Goal: Task Accomplishment & Management: Manage account settings

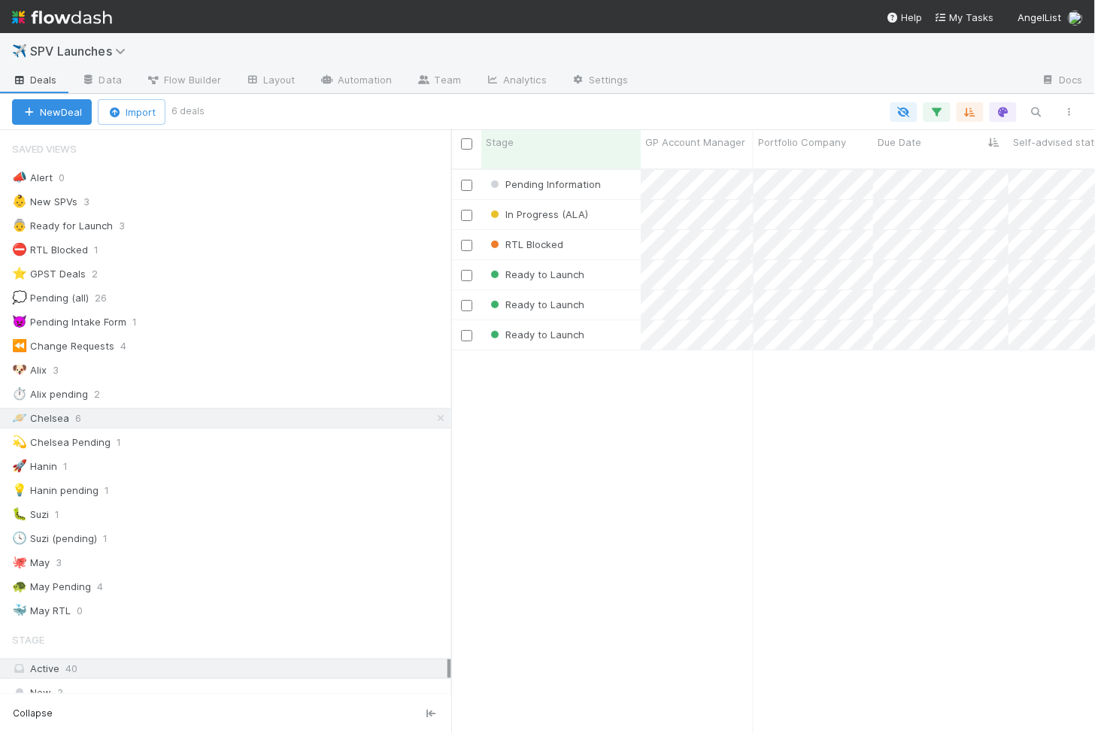
scroll to position [577, 644]
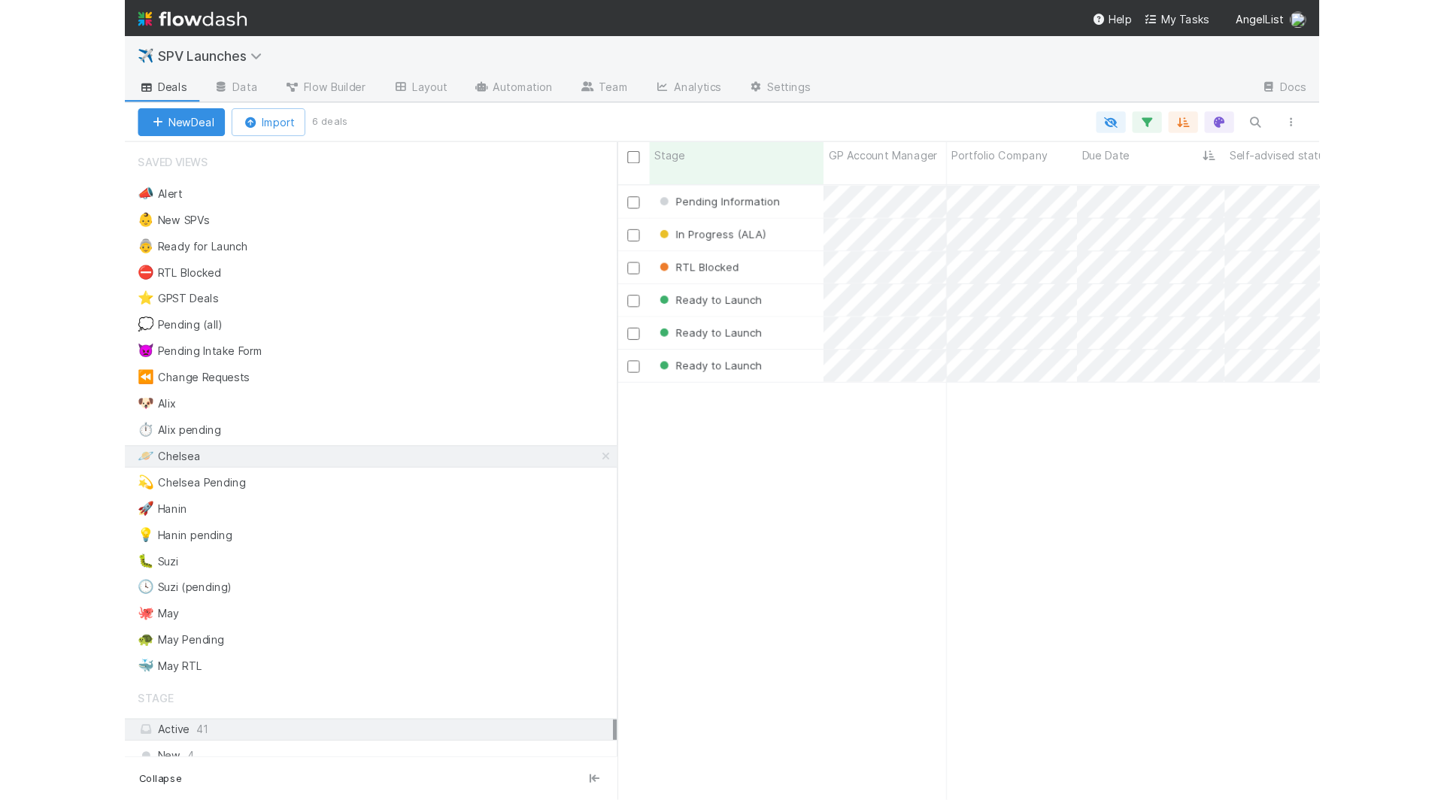
scroll to position [1, 1]
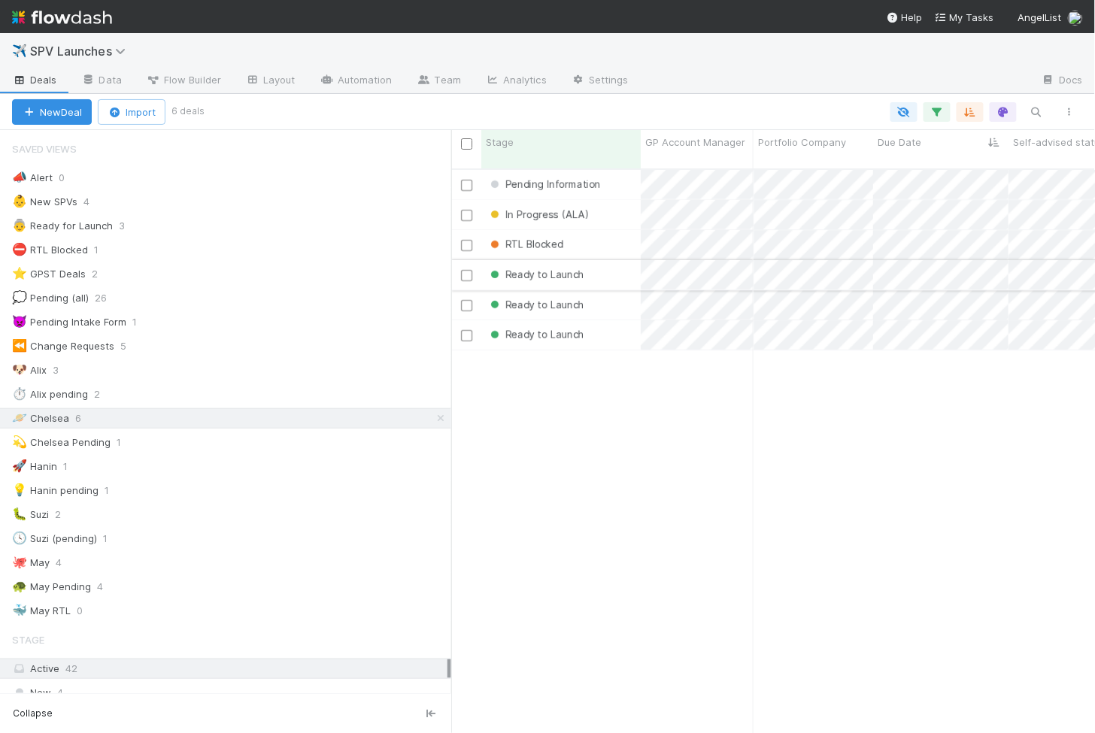
click at [617, 265] on div "Ready to Launch" at bounding box center [560, 274] width 159 height 29
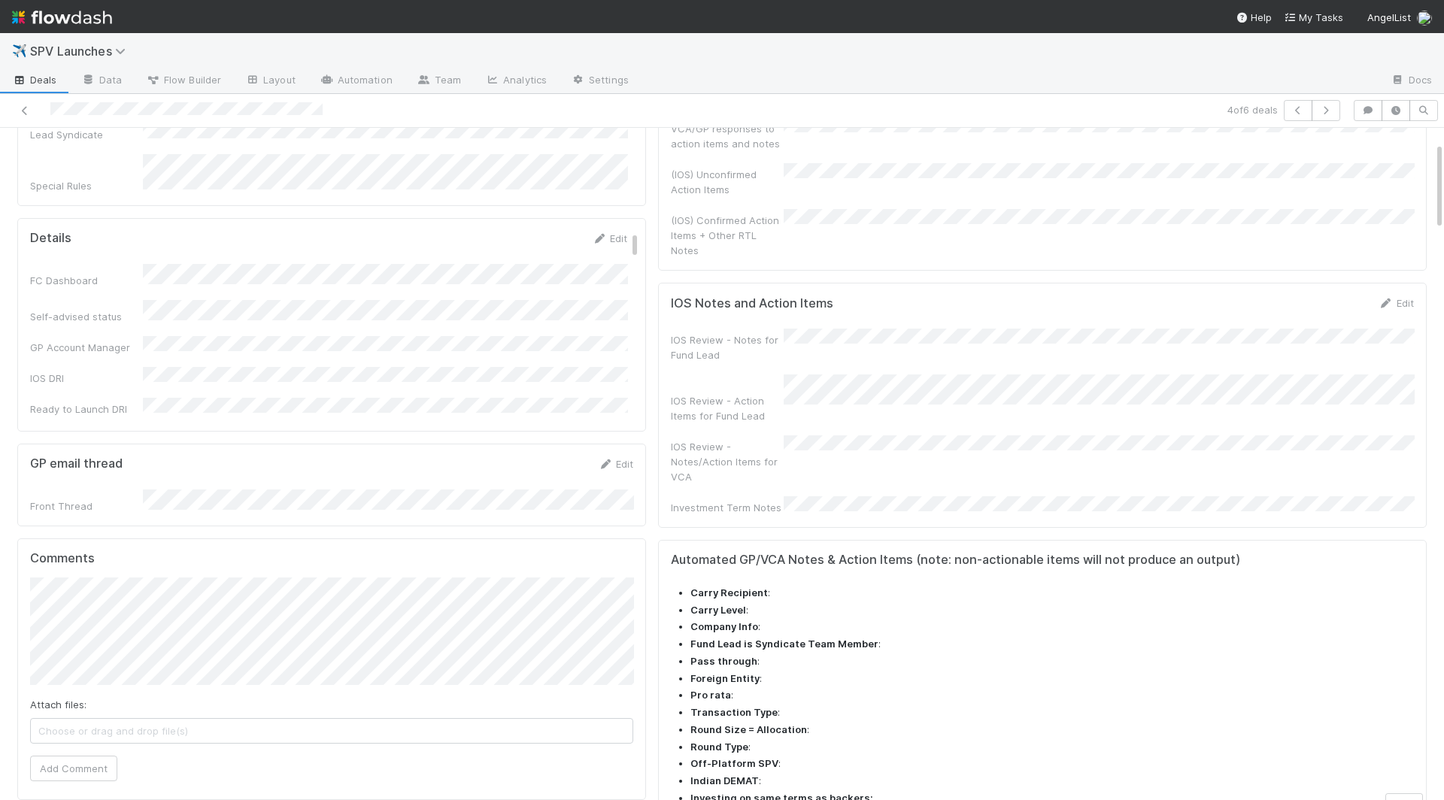
scroll to position [108, 0]
click at [112, 644] on span "Catherine Nguyen" at bounding box center [106, 640] width 76 height 12
click at [265, 610] on input "https://venture.angellist.com/v/lead/vc2022/settings/fee-recipients" at bounding box center [218, 607] width 207 height 26
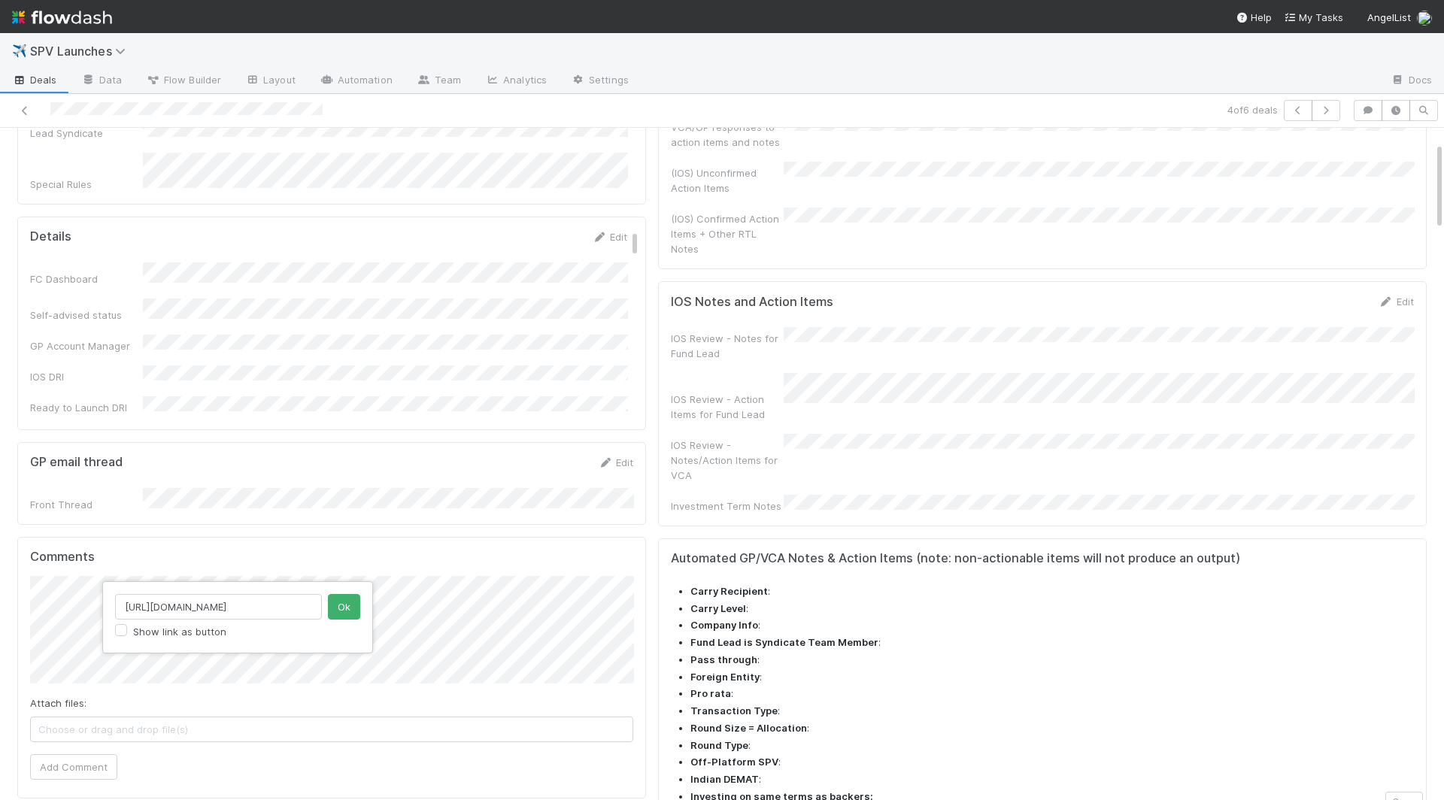
click at [265, 610] on input "https://venture.angellist.com/v/lead/vc2022/settings/fee-recipients" at bounding box center [218, 607] width 207 height 26
click at [339, 600] on button "Ok" at bounding box center [344, 607] width 32 height 26
click at [79, 732] on button "Add Comment" at bounding box center [73, 767] width 87 height 26
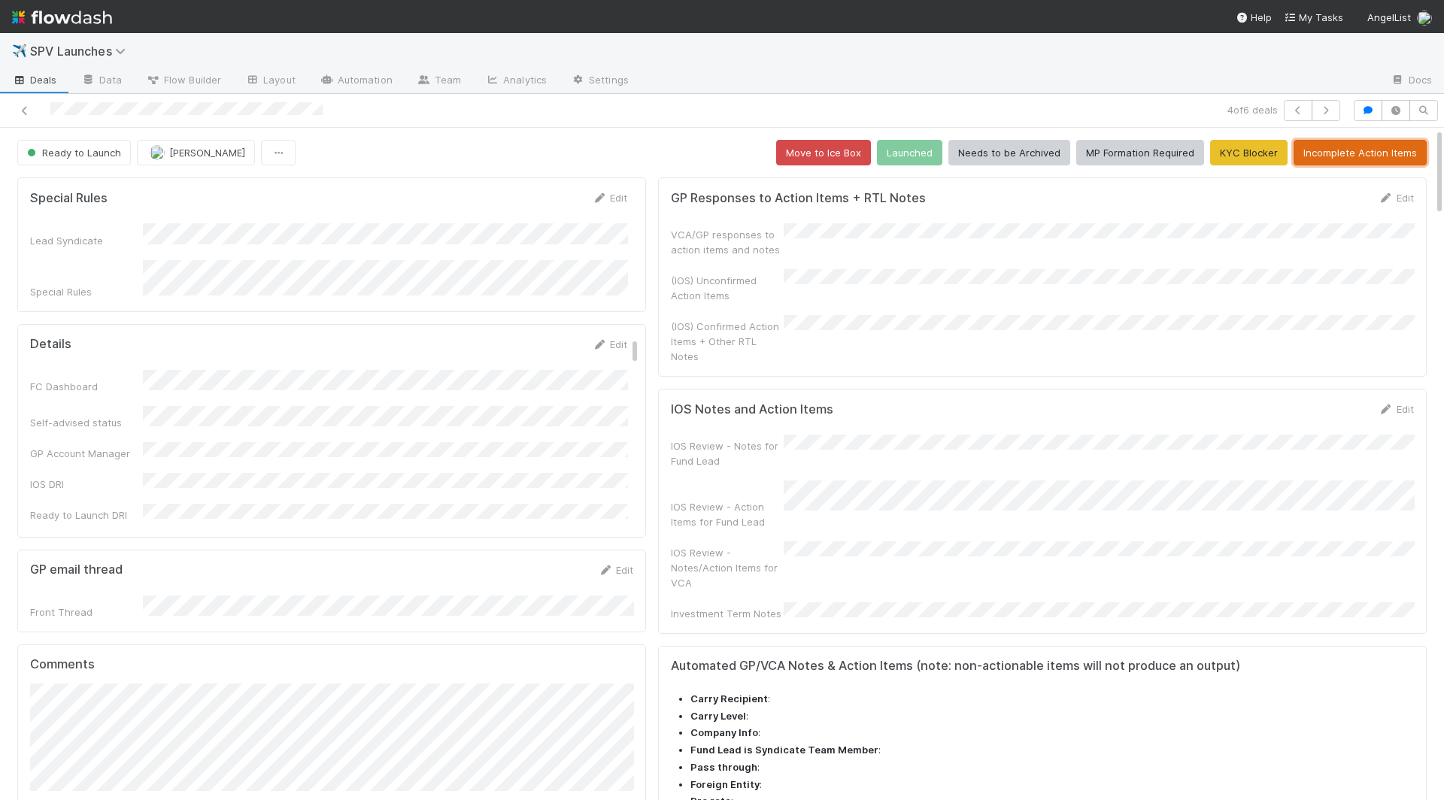
click at [1094, 153] on button "Incomplete Action Items" at bounding box center [1359, 153] width 133 height 26
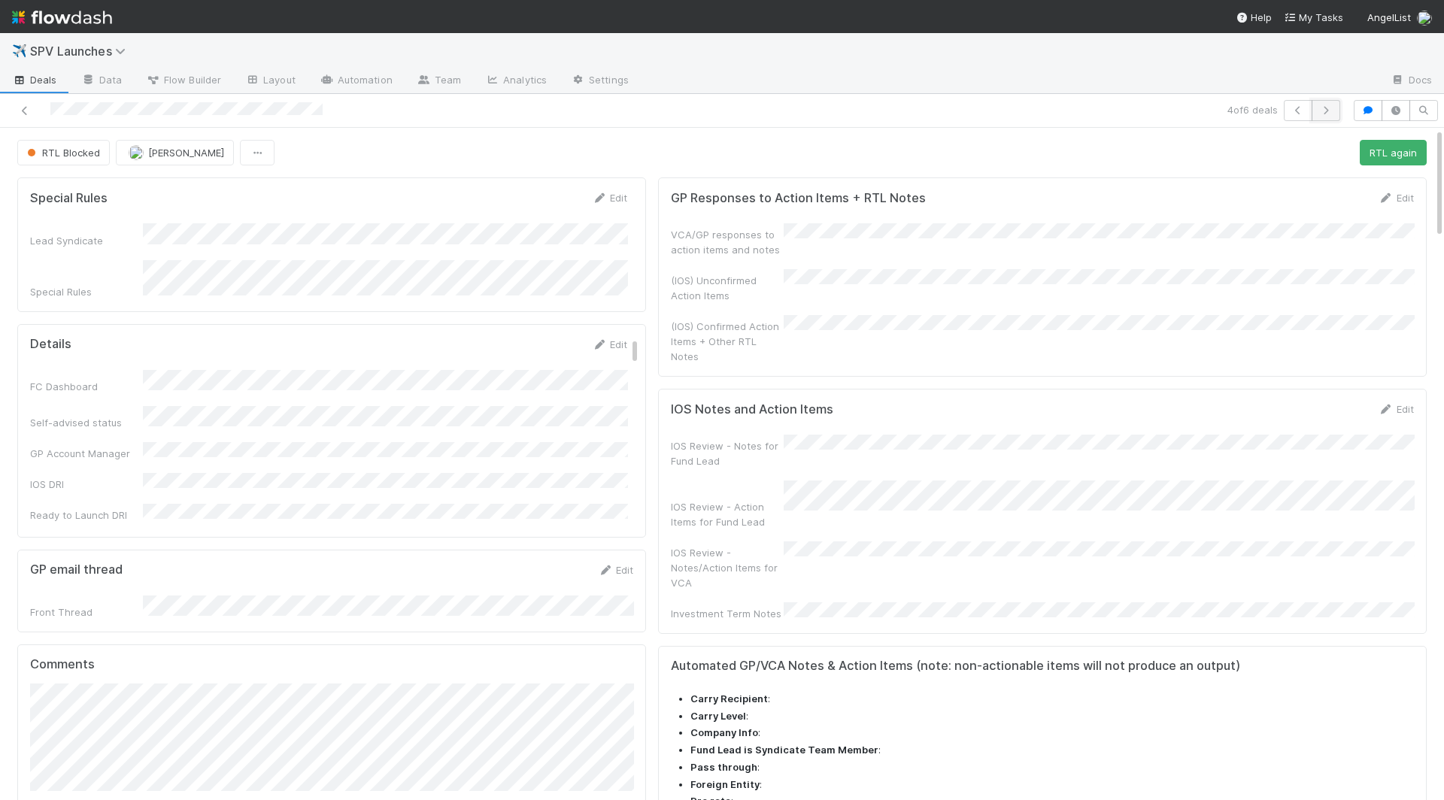
click at [1094, 110] on icon "button" at bounding box center [1325, 110] width 15 height 9
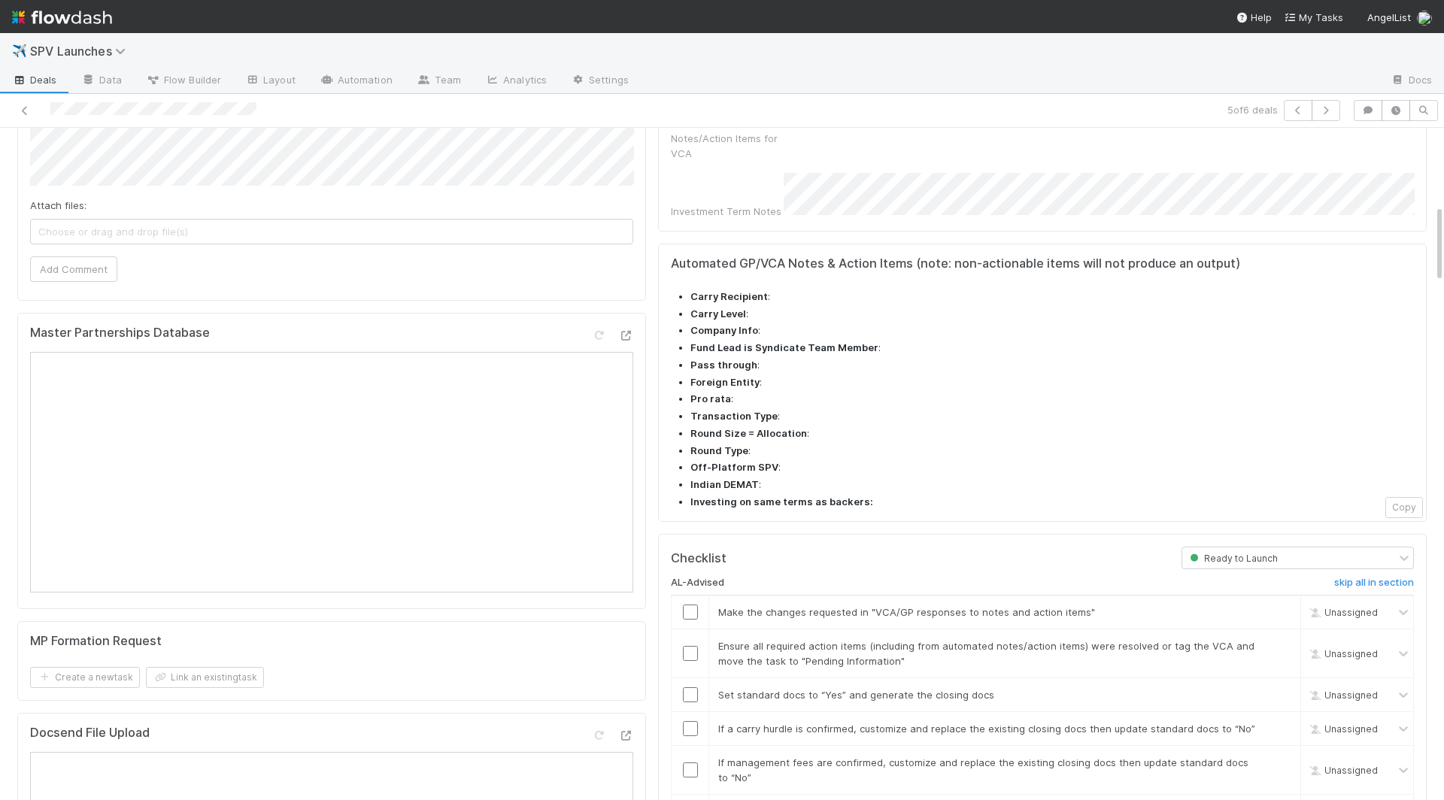
scroll to position [717, 0]
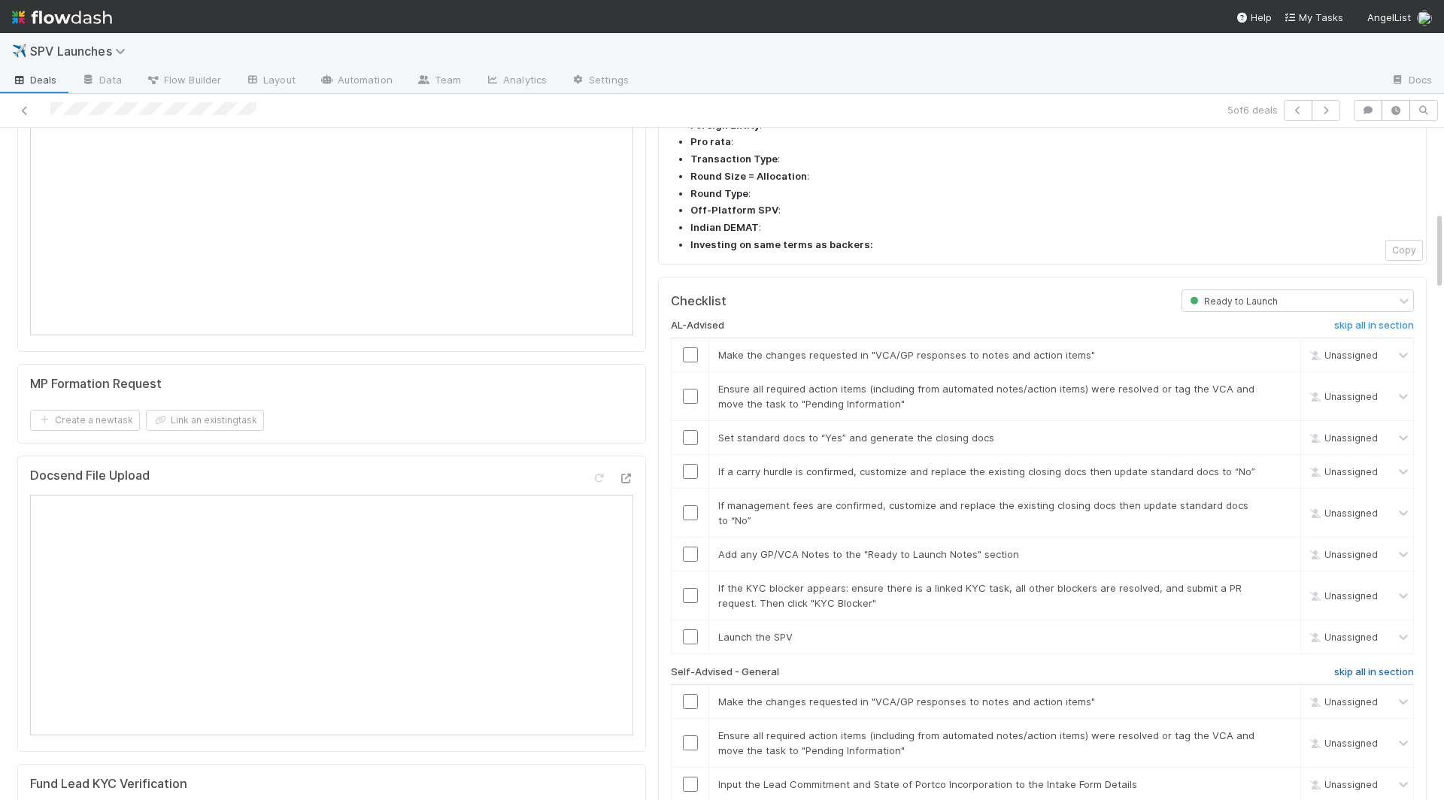
click at [1094, 666] on h6 "skip all in section" at bounding box center [1374, 672] width 80 height 12
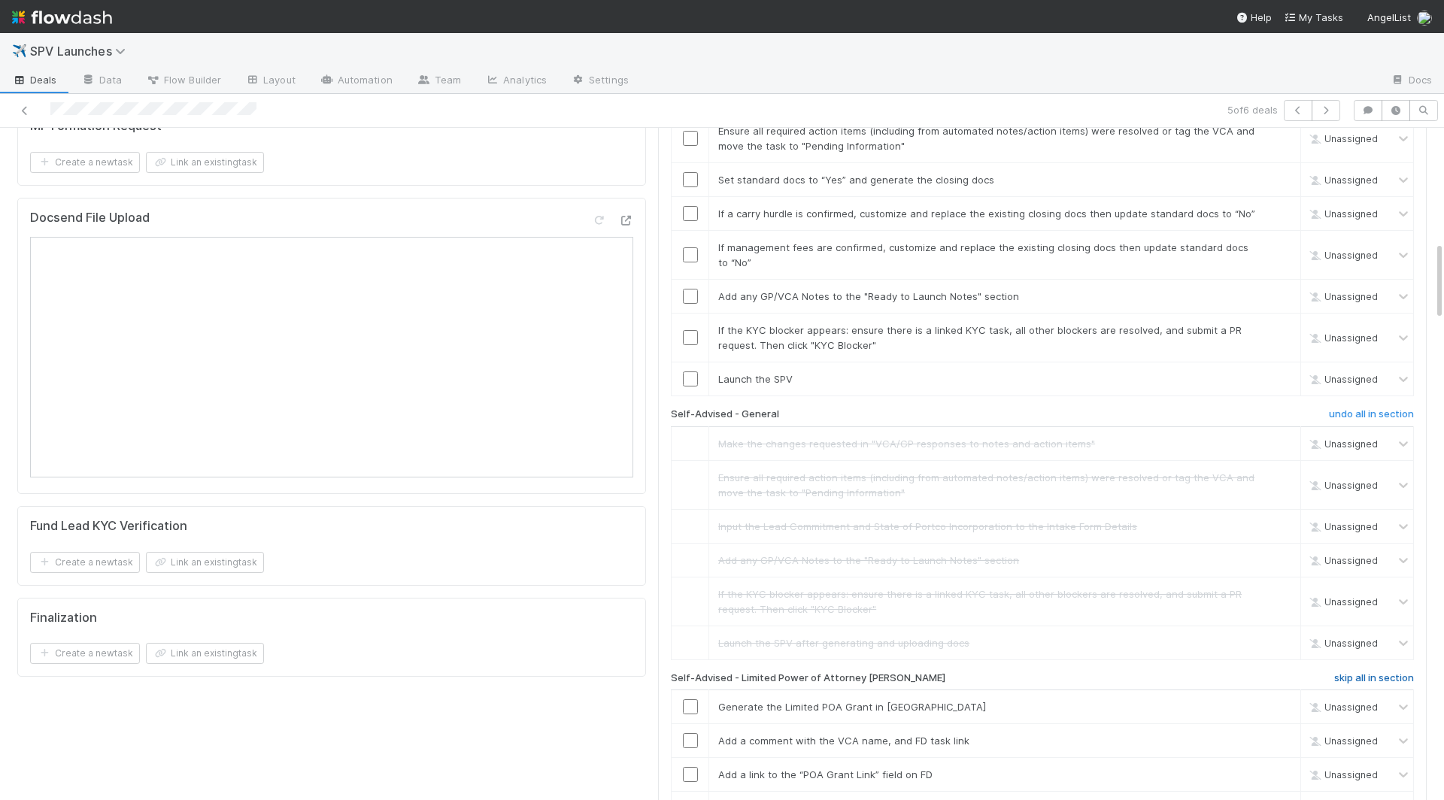
click at [1094, 672] on h6 "skip all in section" at bounding box center [1374, 678] width 80 height 12
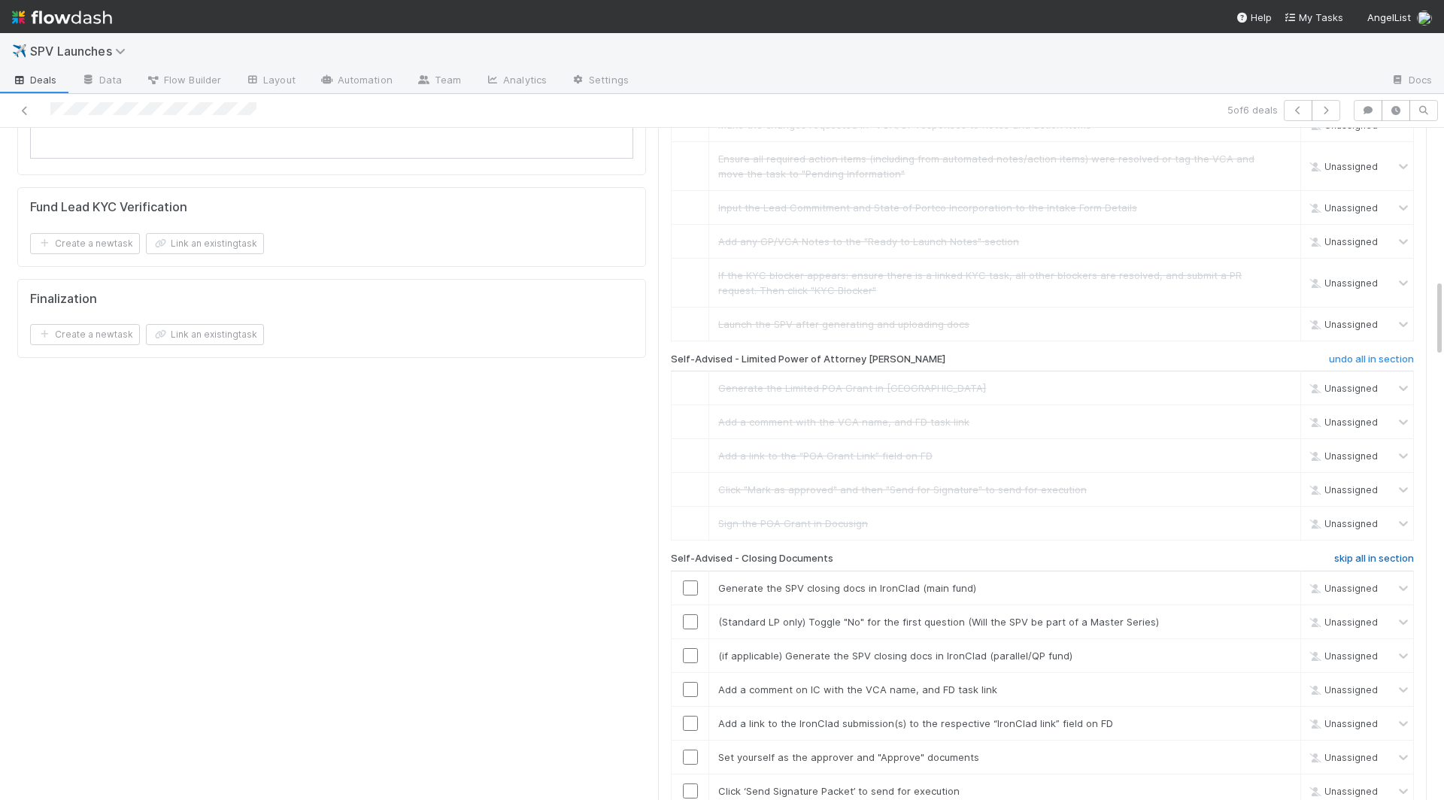
click at [1094, 553] on h6 "skip all in section" at bounding box center [1374, 559] width 80 height 12
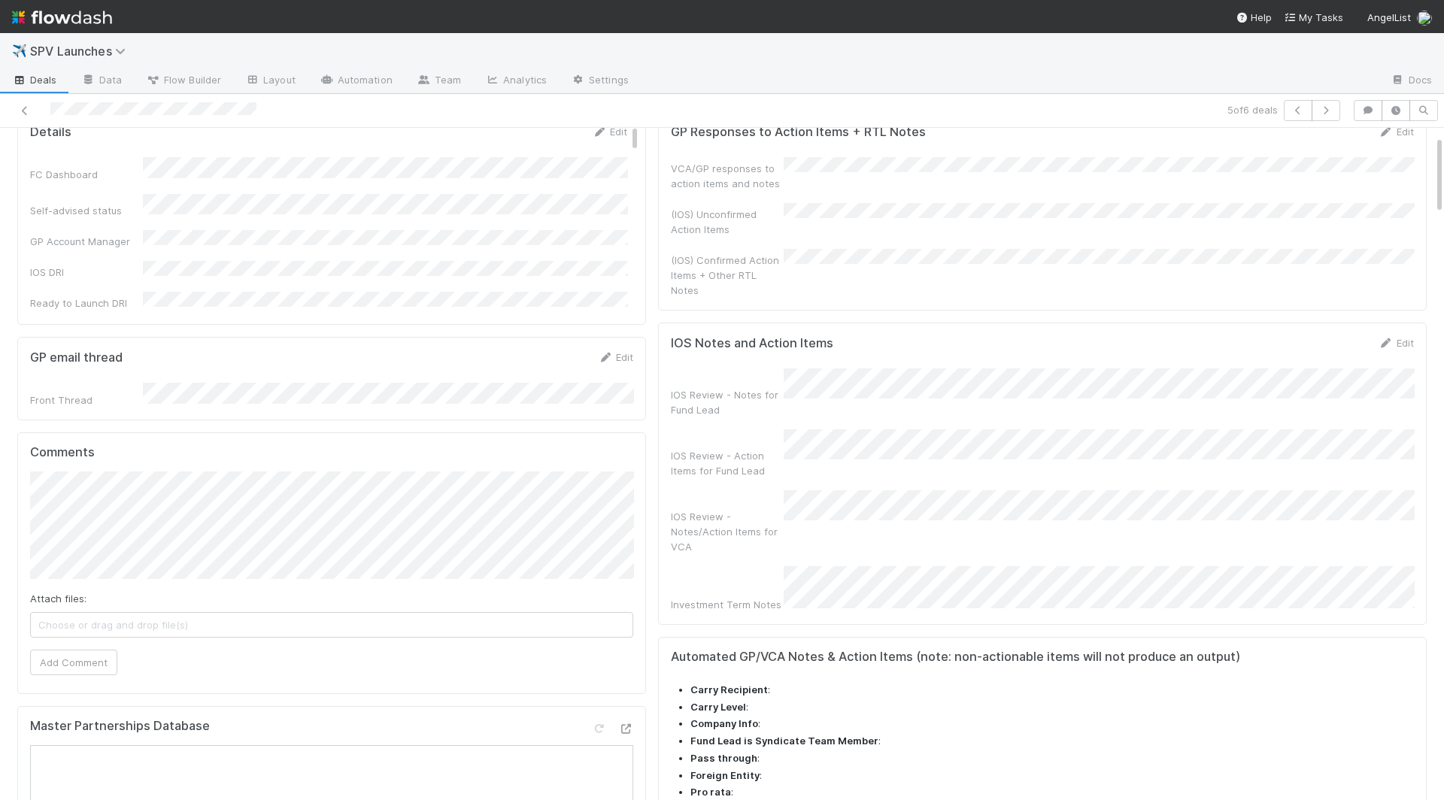
scroll to position [0, 0]
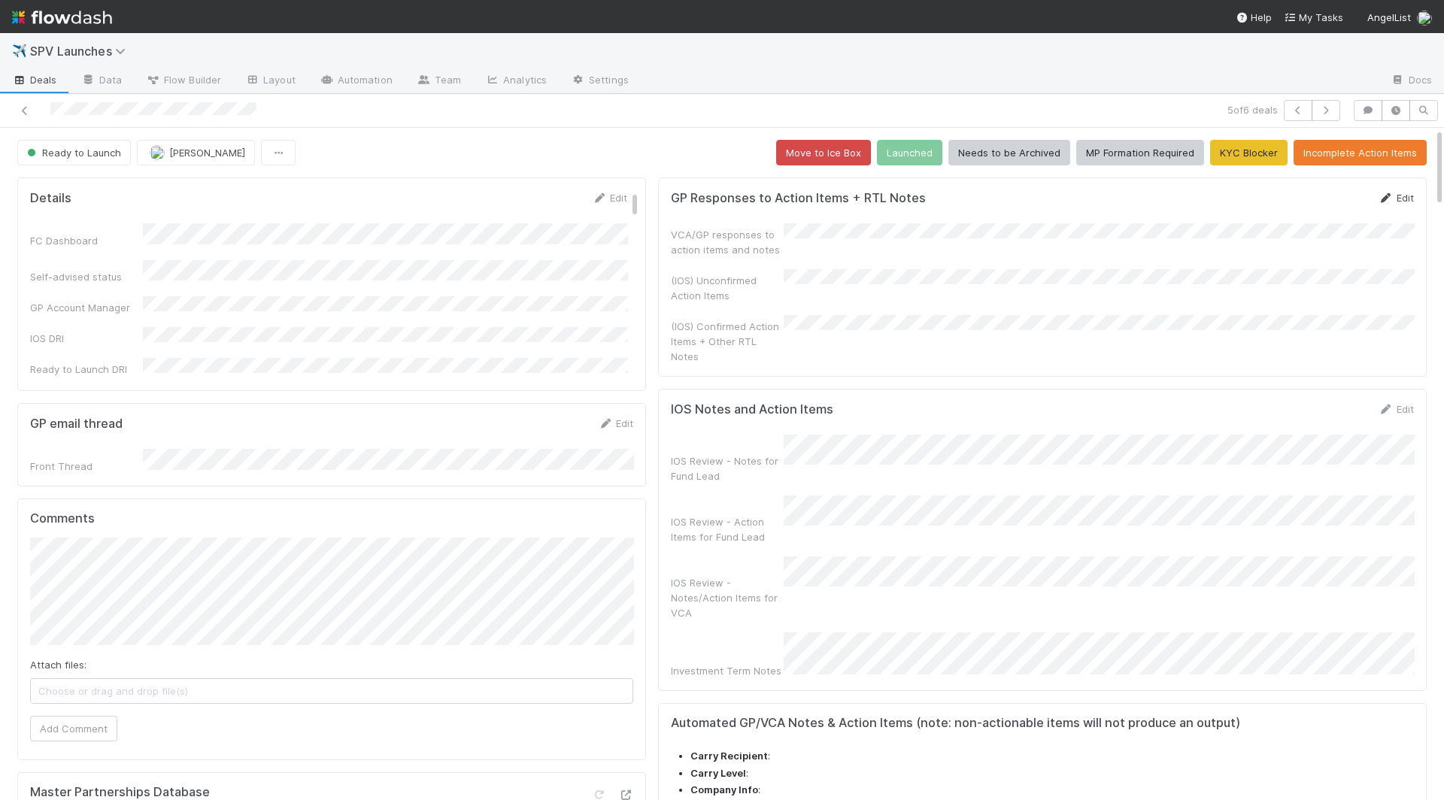
click at [1094, 198] on icon at bounding box center [1385, 198] width 15 height 10
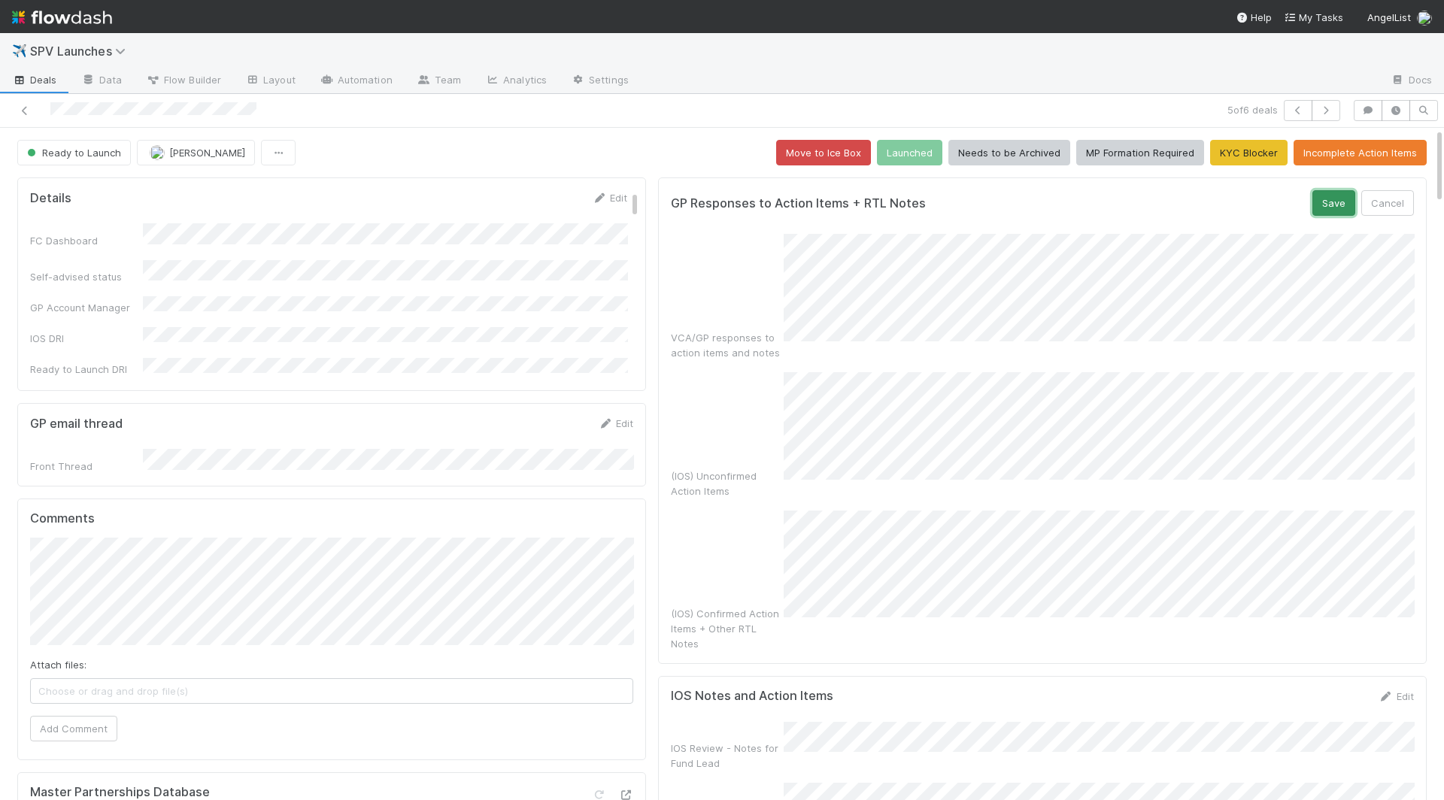
click at [1094, 200] on button "Save" at bounding box center [1333, 203] width 43 height 26
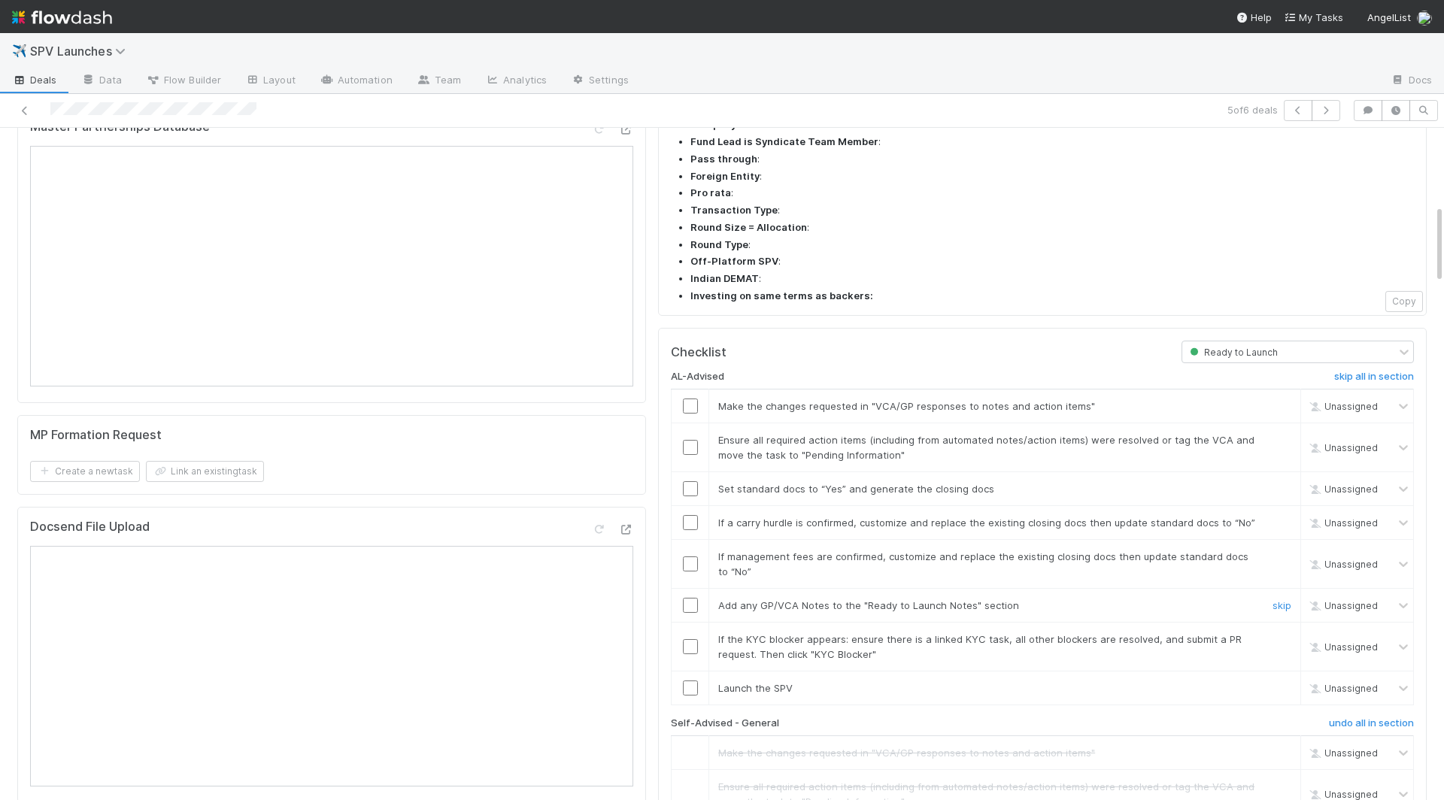
scroll to position [681, 0]
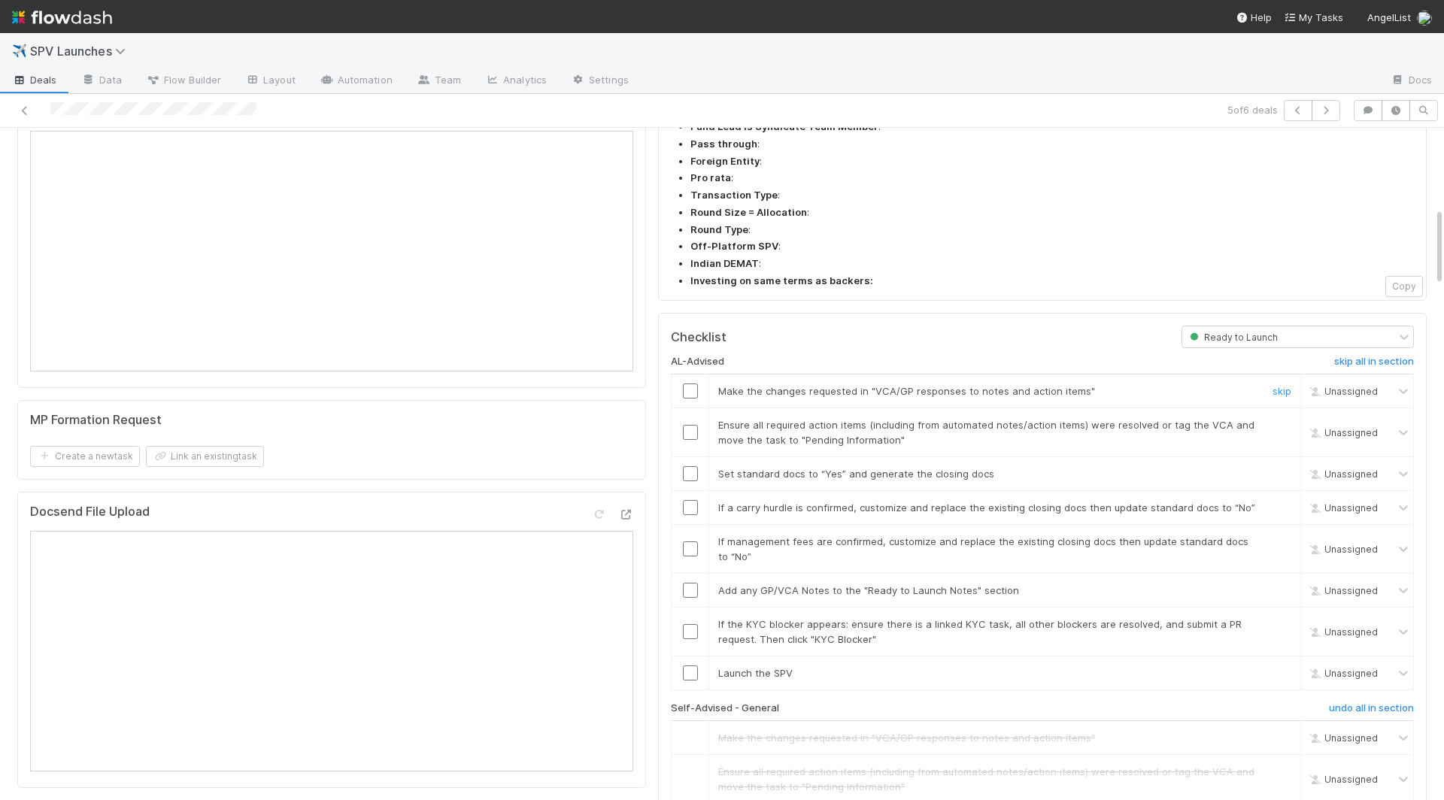
click at [690, 384] on input "checkbox" at bounding box center [690, 391] width 15 height 15
click at [690, 425] on input "checkbox" at bounding box center [690, 432] width 15 height 15
click at [684, 666] on input "checkbox" at bounding box center [690, 673] width 15 height 15
checkbox input "true"
click at [684, 624] on input "checkbox" at bounding box center [690, 631] width 15 height 15
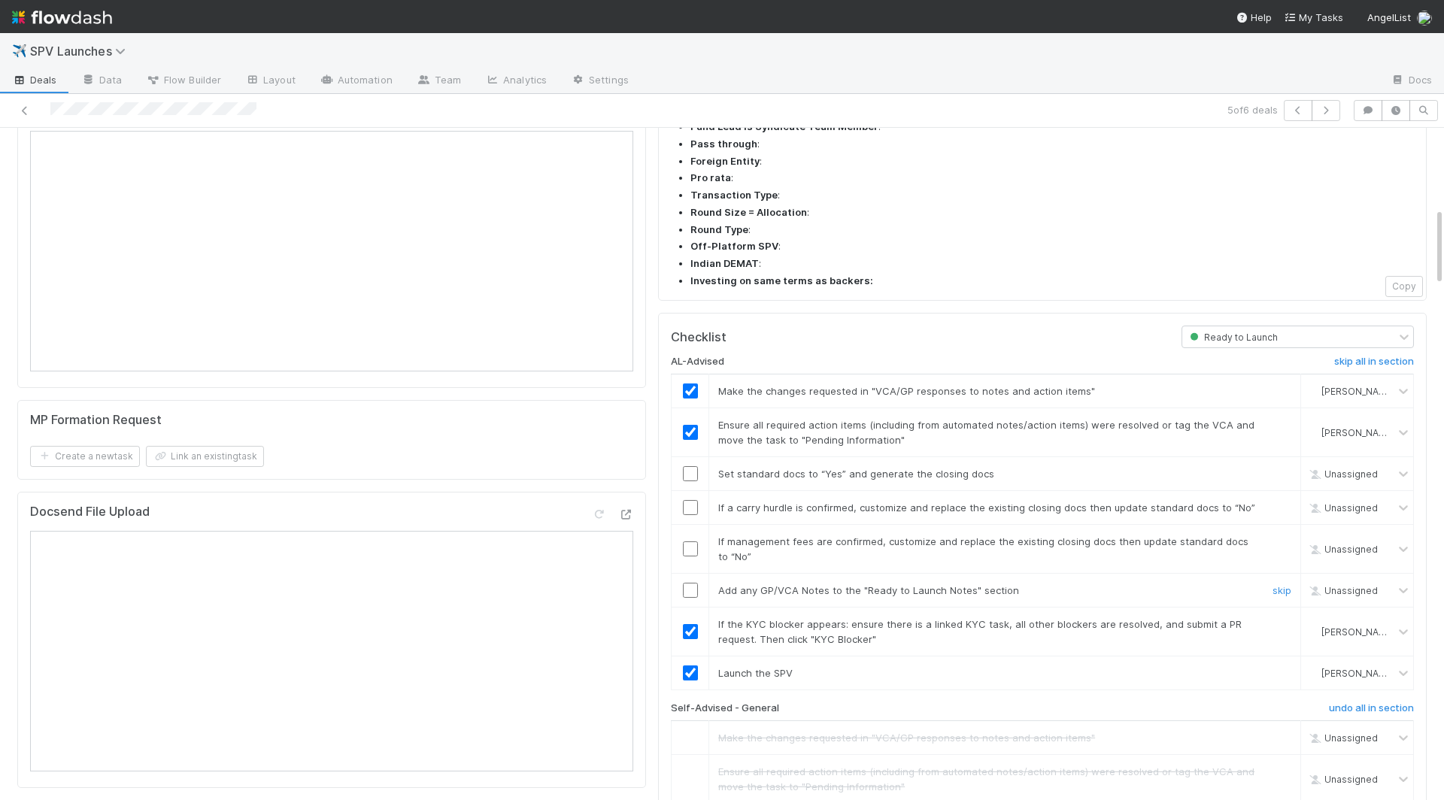
click at [685, 583] on input "checkbox" at bounding box center [690, 590] width 15 height 15
click at [687, 525] on td at bounding box center [691, 549] width 38 height 49
click at [687, 541] on input "checkbox" at bounding box center [690, 548] width 15 height 15
click at [687, 500] on input "checkbox" at bounding box center [690, 507] width 15 height 15
click at [688, 466] on input "checkbox" at bounding box center [690, 473] width 15 height 15
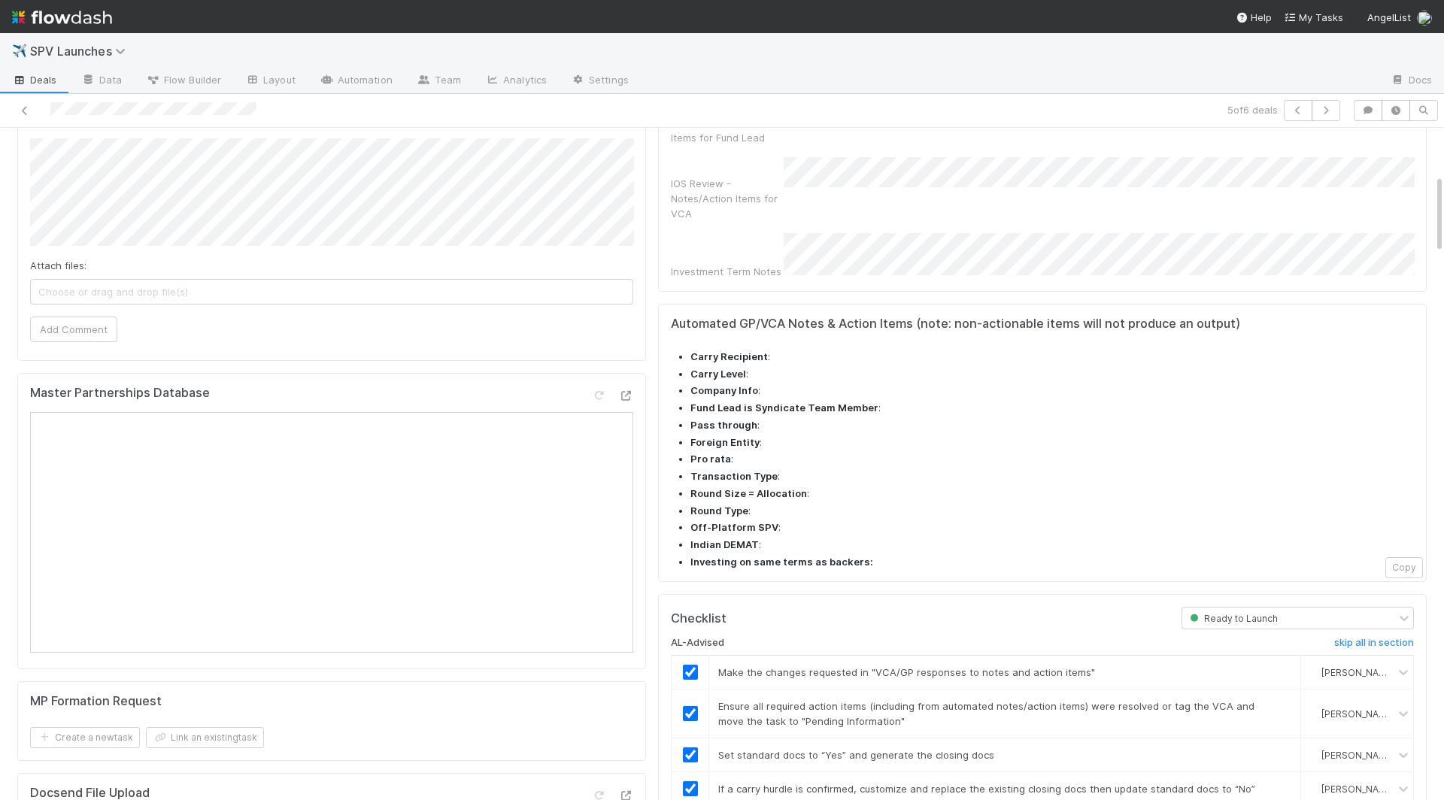
scroll to position [0, 0]
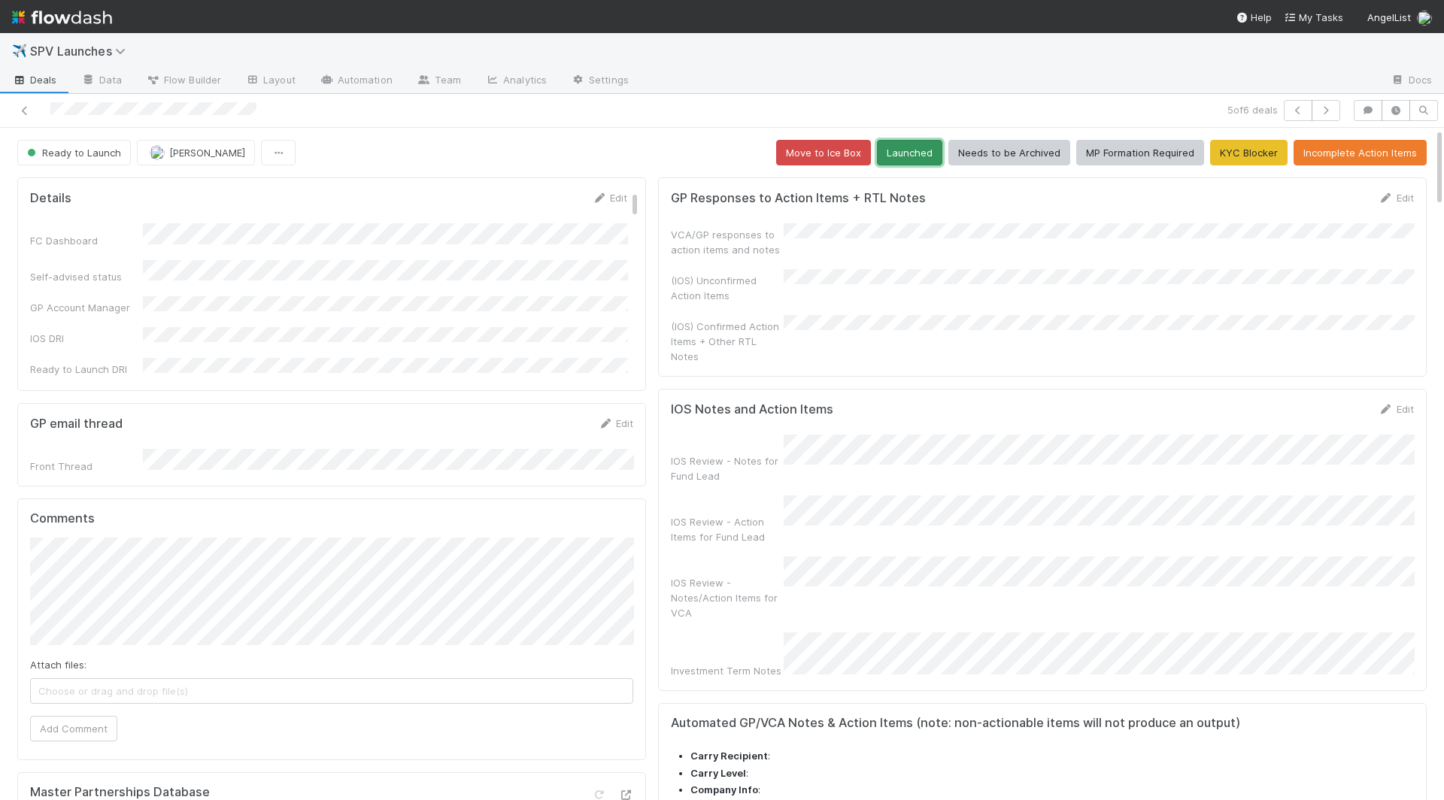
click at [908, 142] on button "Launched" at bounding box center [909, 153] width 65 height 26
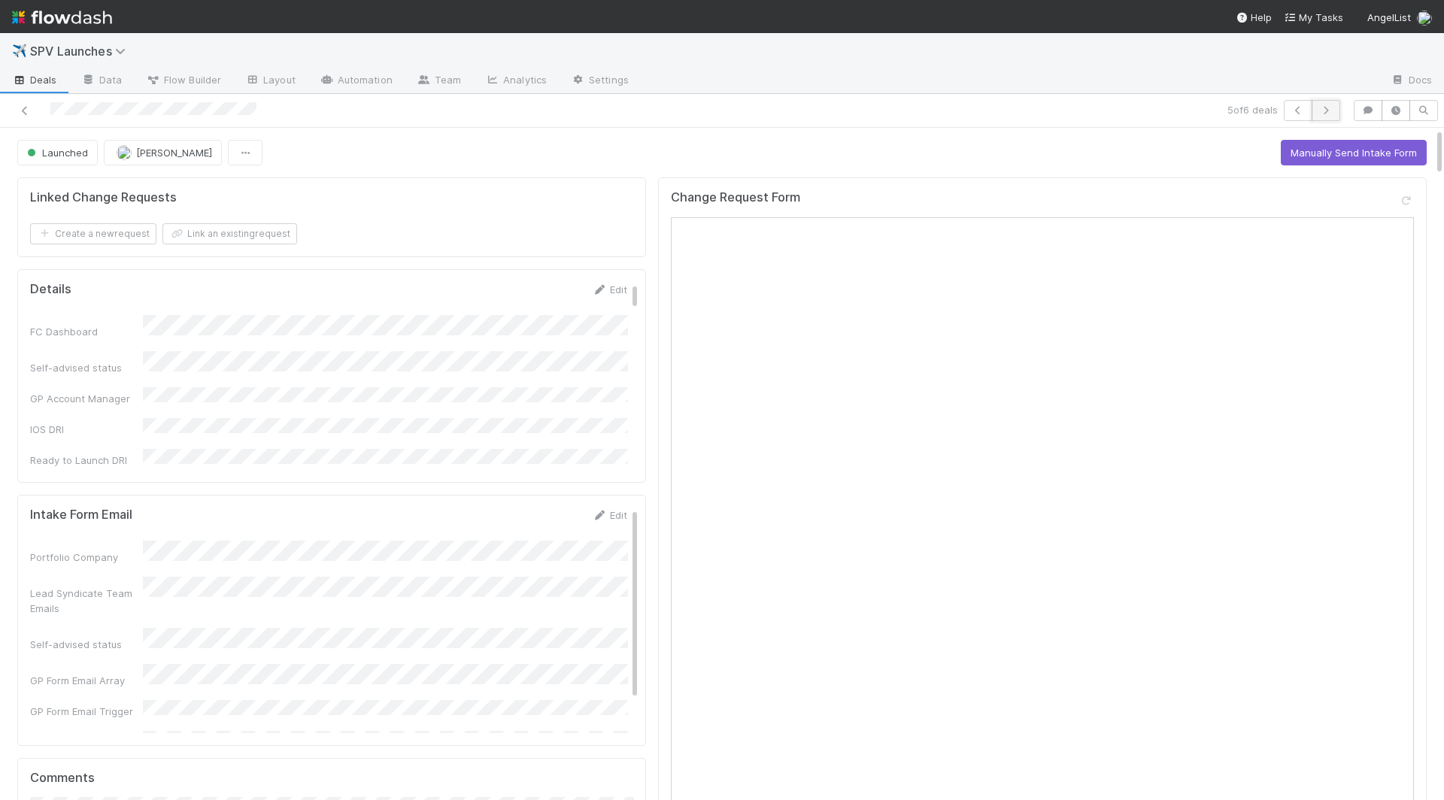
click at [1094, 109] on icon "button" at bounding box center [1325, 110] width 15 height 9
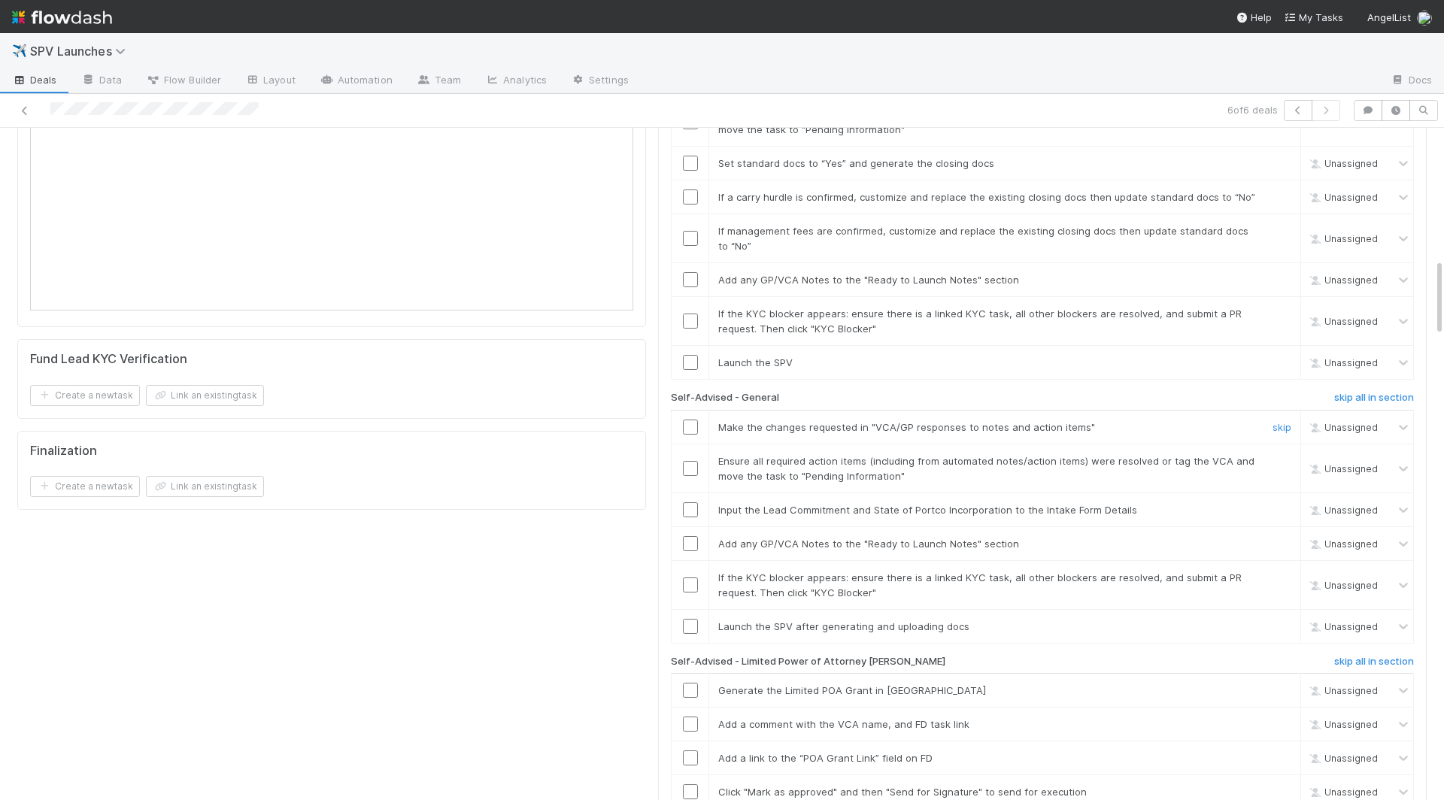
scroll to position [1160, 0]
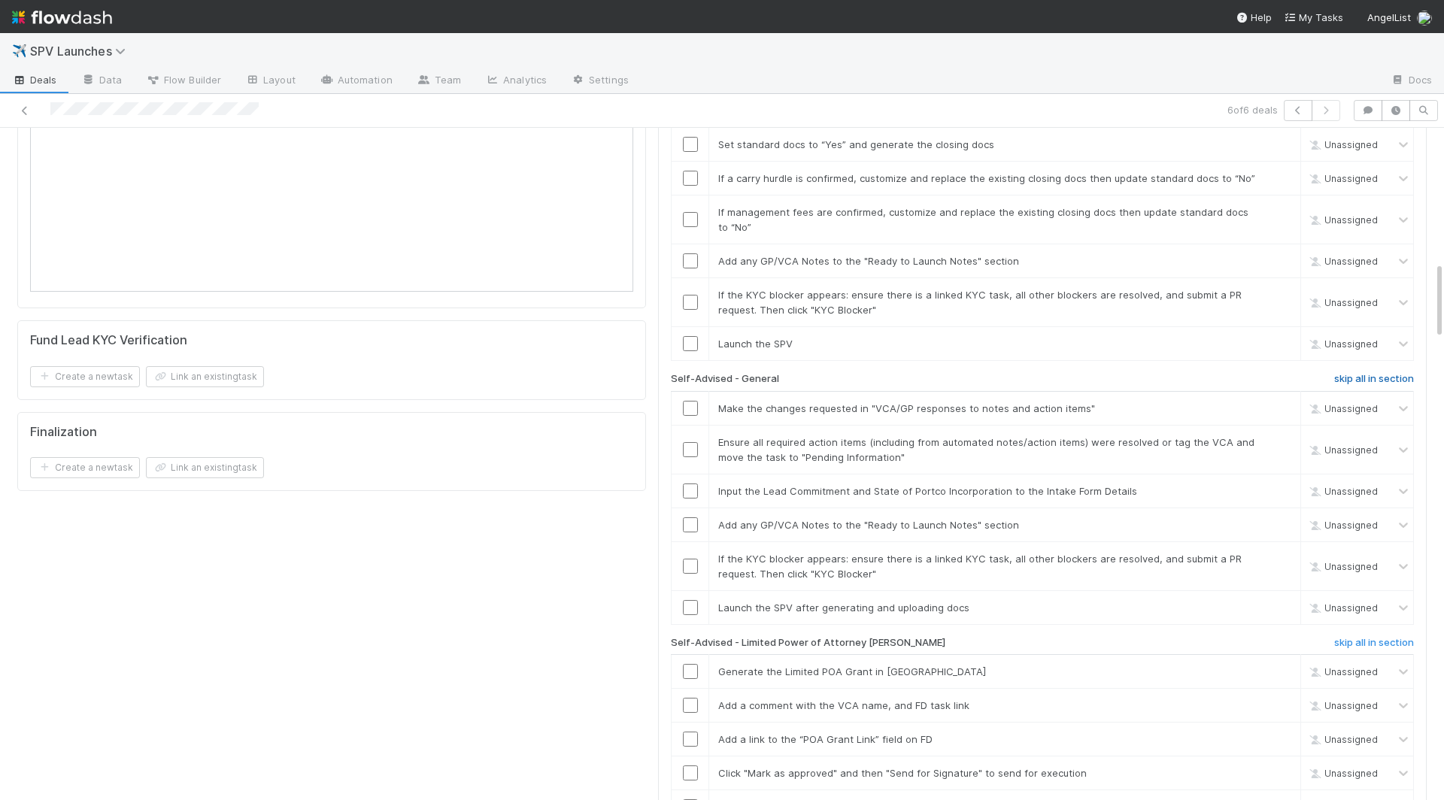
click at [1094, 373] on h6 "skip all in section" at bounding box center [1374, 379] width 80 height 12
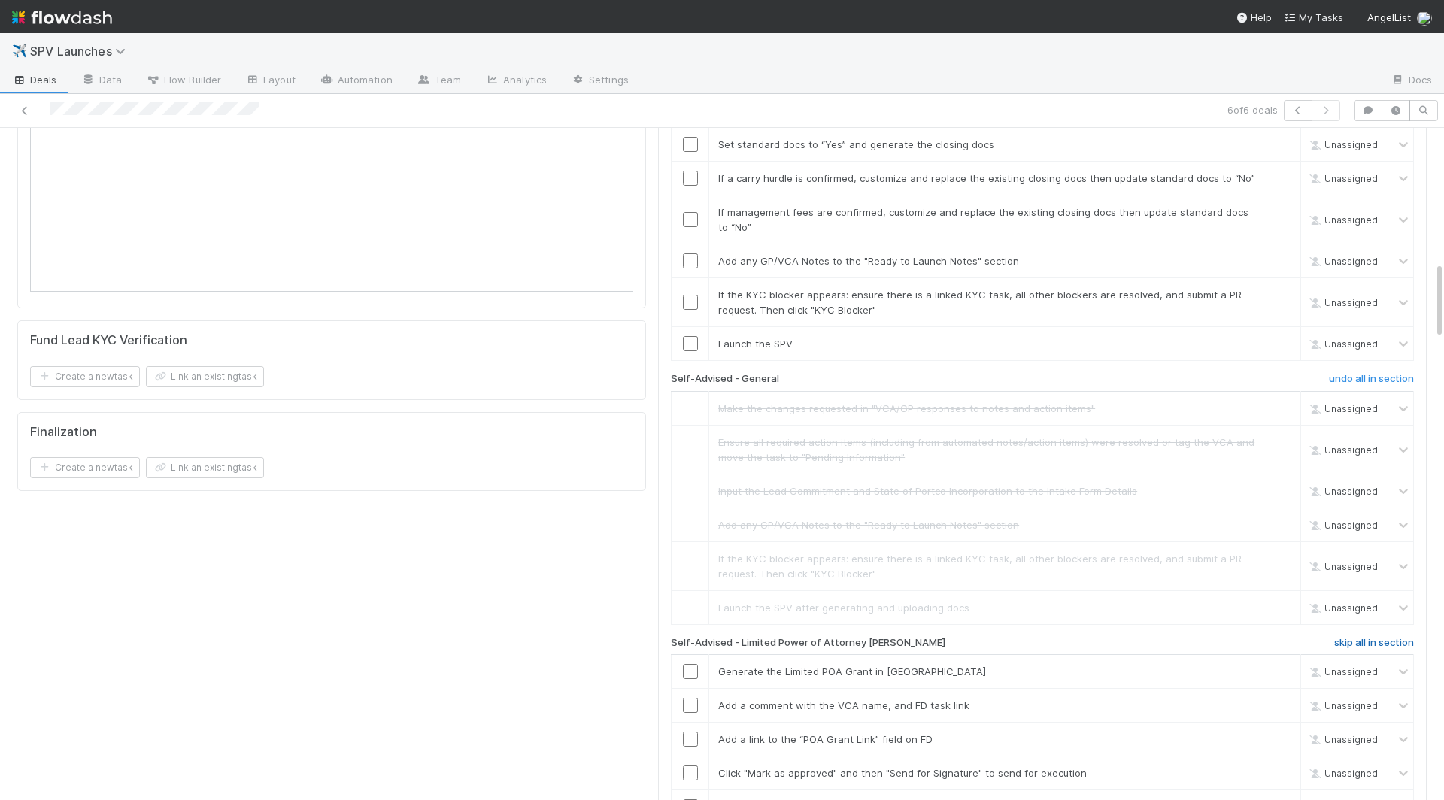
click at [1094, 637] on h6 "skip all in section" at bounding box center [1374, 643] width 80 height 12
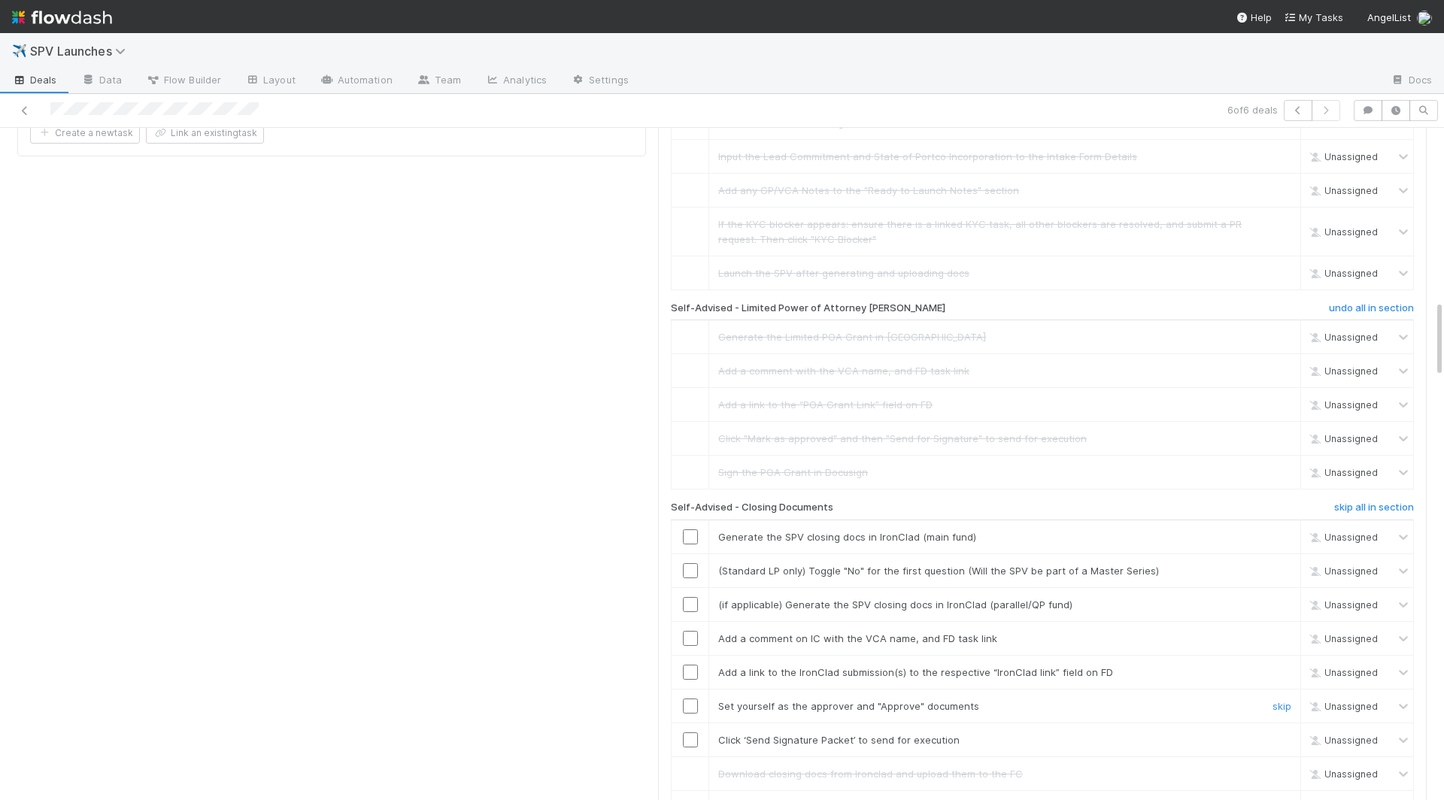
scroll to position [1510, 0]
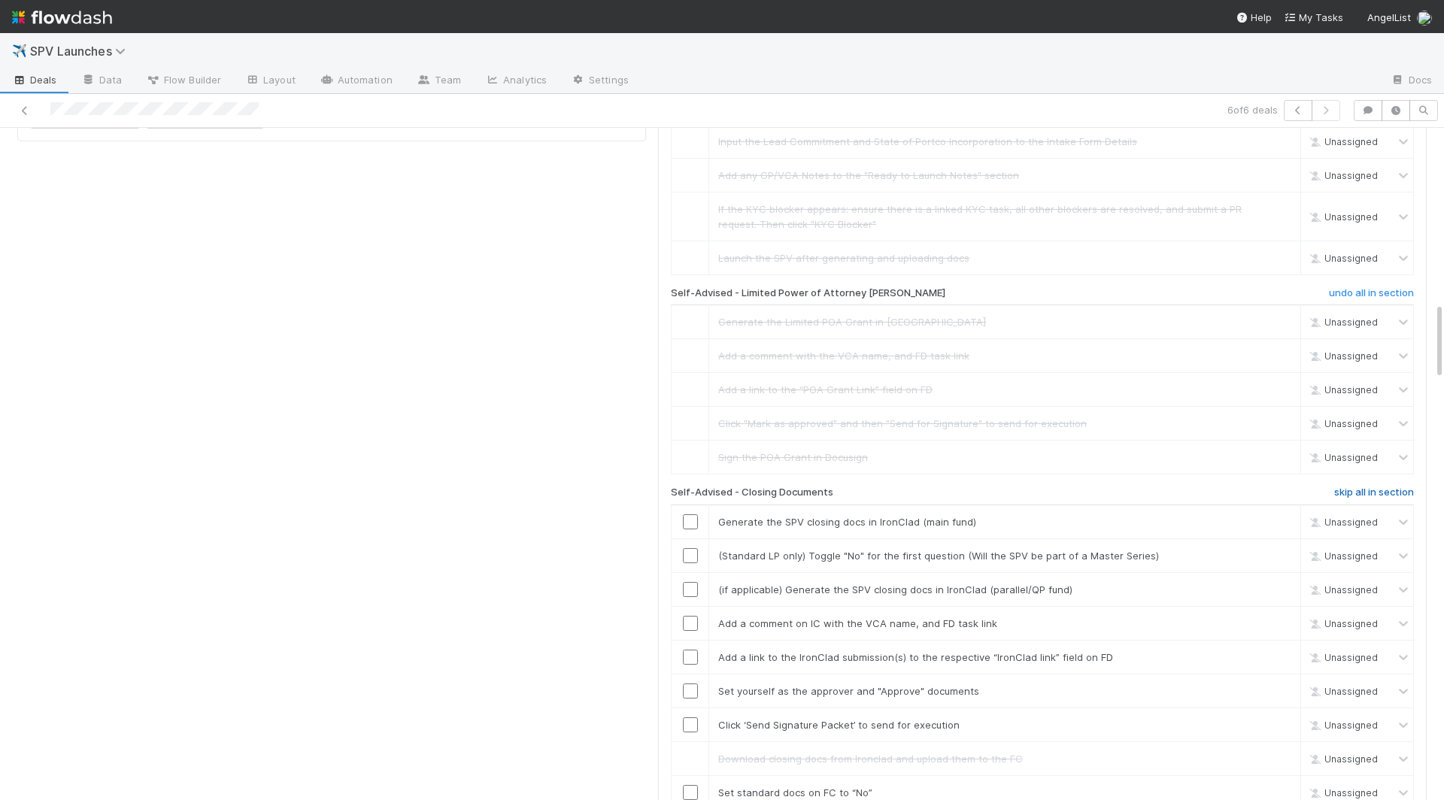
click at [1094, 487] on h6 "skip all in section" at bounding box center [1374, 493] width 80 height 12
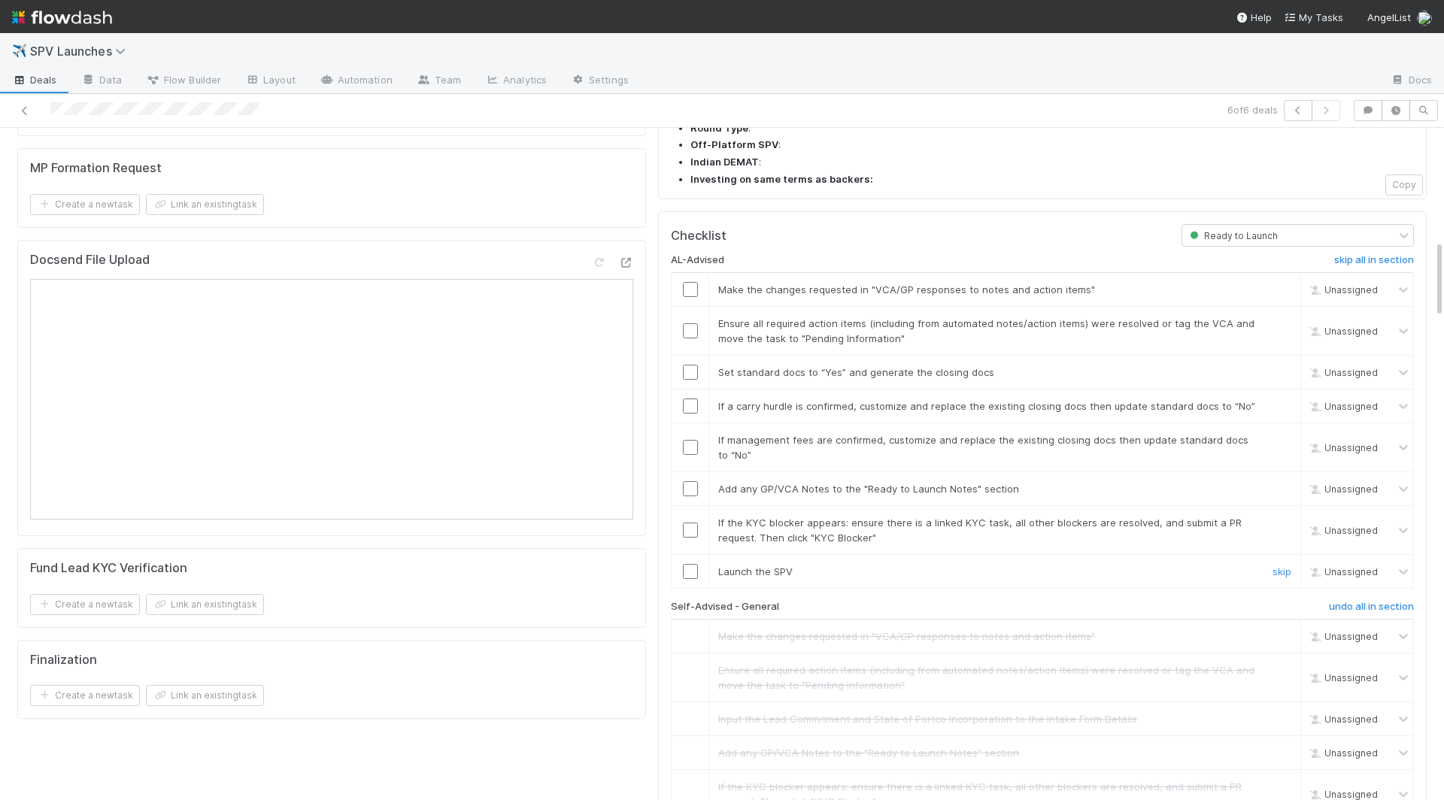
scroll to position [923, 0]
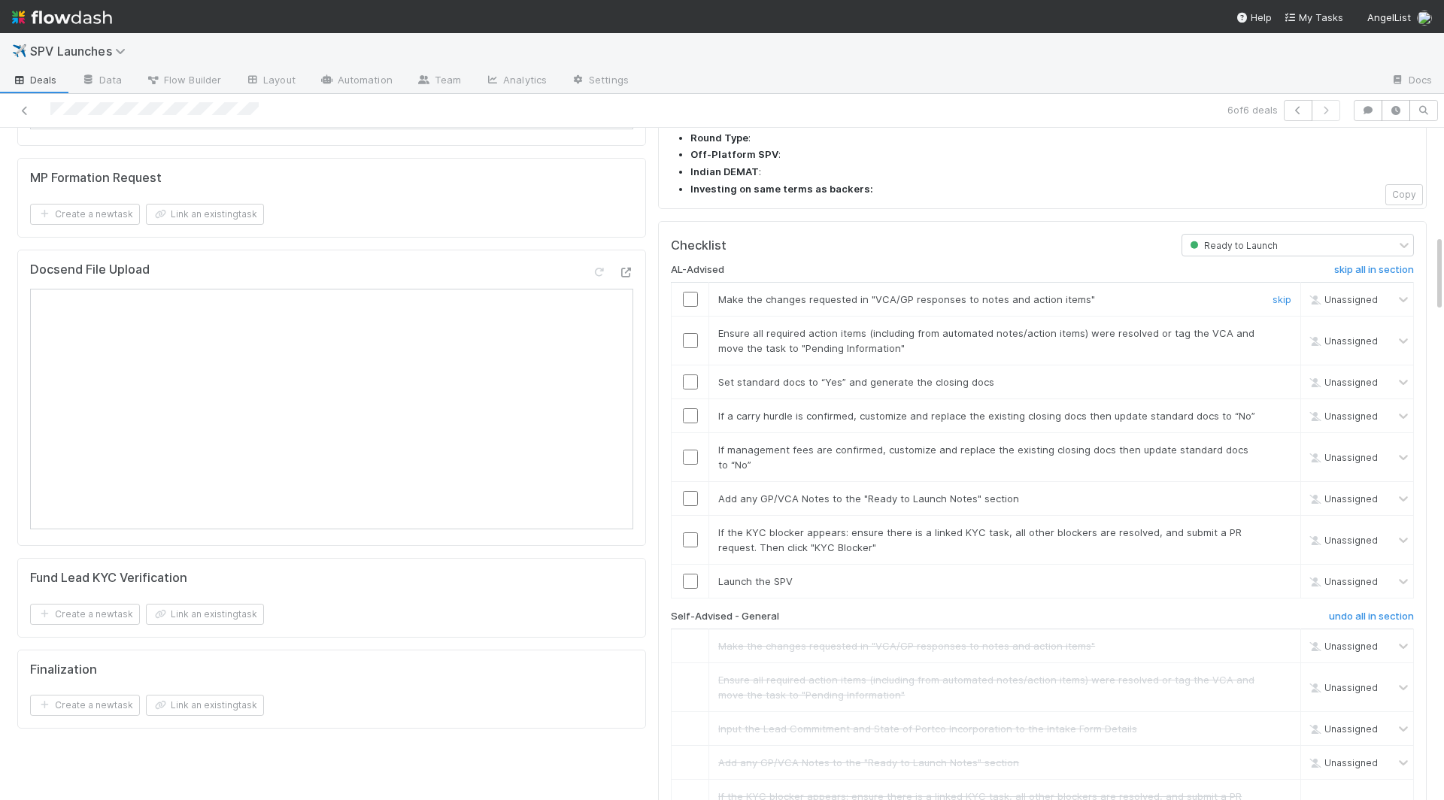
click at [692, 292] on input "checkbox" at bounding box center [690, 299] width 15 height 15
click at [687, 333] on input "checkbox" at bounding box center [690, 340] width 15 height 15
click at [691, 574] on input "checkbox" at bounding box center [690, 581] width 15 height 15
click at [690, 532] on input "checkbox" at bounding box center [690, 539] width 15 height 15
click at [691, 491] on input "checkbox" at bounding box center [690, 498] width 15 height 15
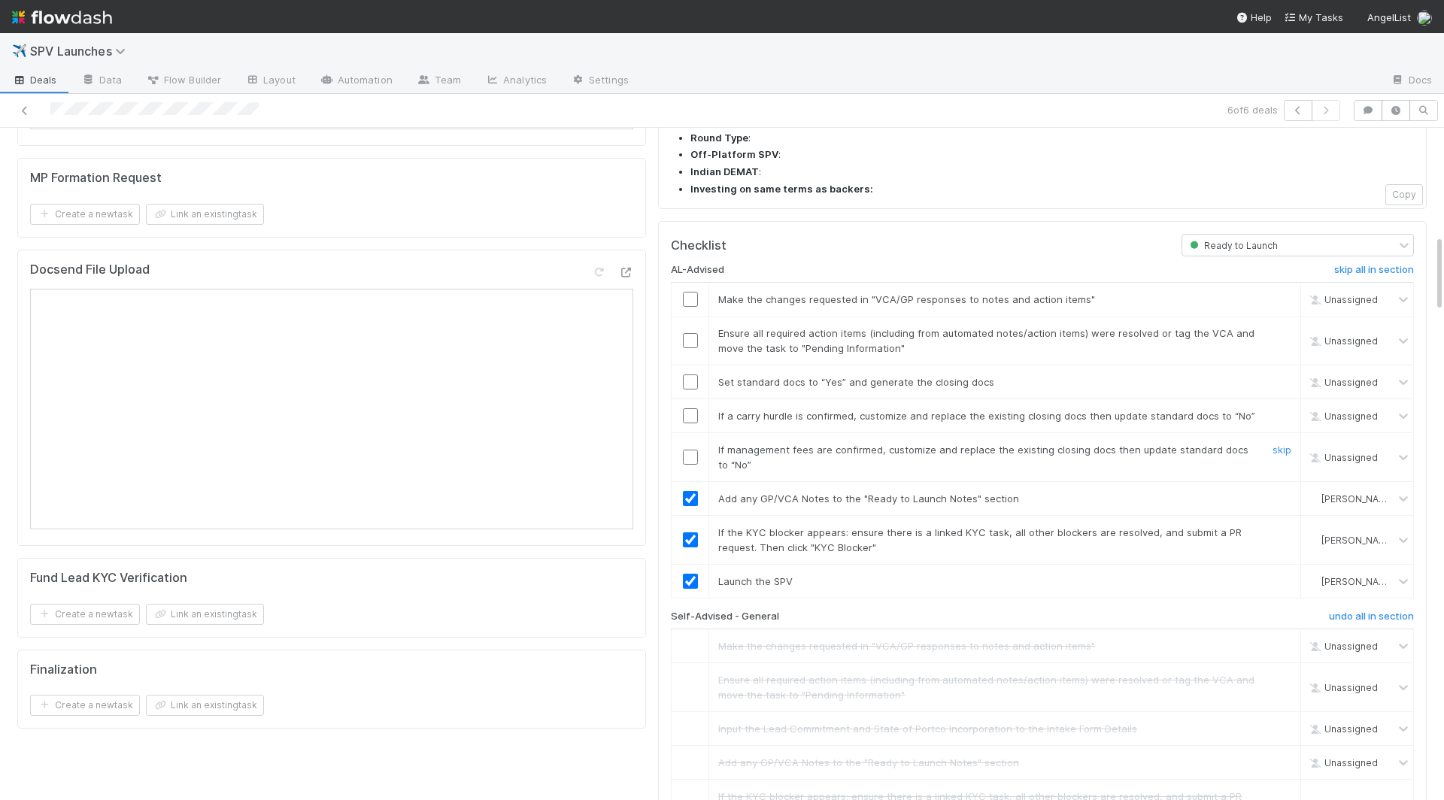
click at [691, 450] on input "checkbox" at bounding box center [690, 457] width 15 height 15
click at [690, 408] on input "checkbox" at bounding box center [690, 415] width 15 height 15
click at [689, 375] on input "checkbox" at bounding box center [690, 382] width 15 height 15
click at [689, 333] on input "checkbox" at bounding box center [690, 340] width 15 height 15
click at [689, 292] on input "checkbox" at bounding box center [690, 299] width 15 height 15
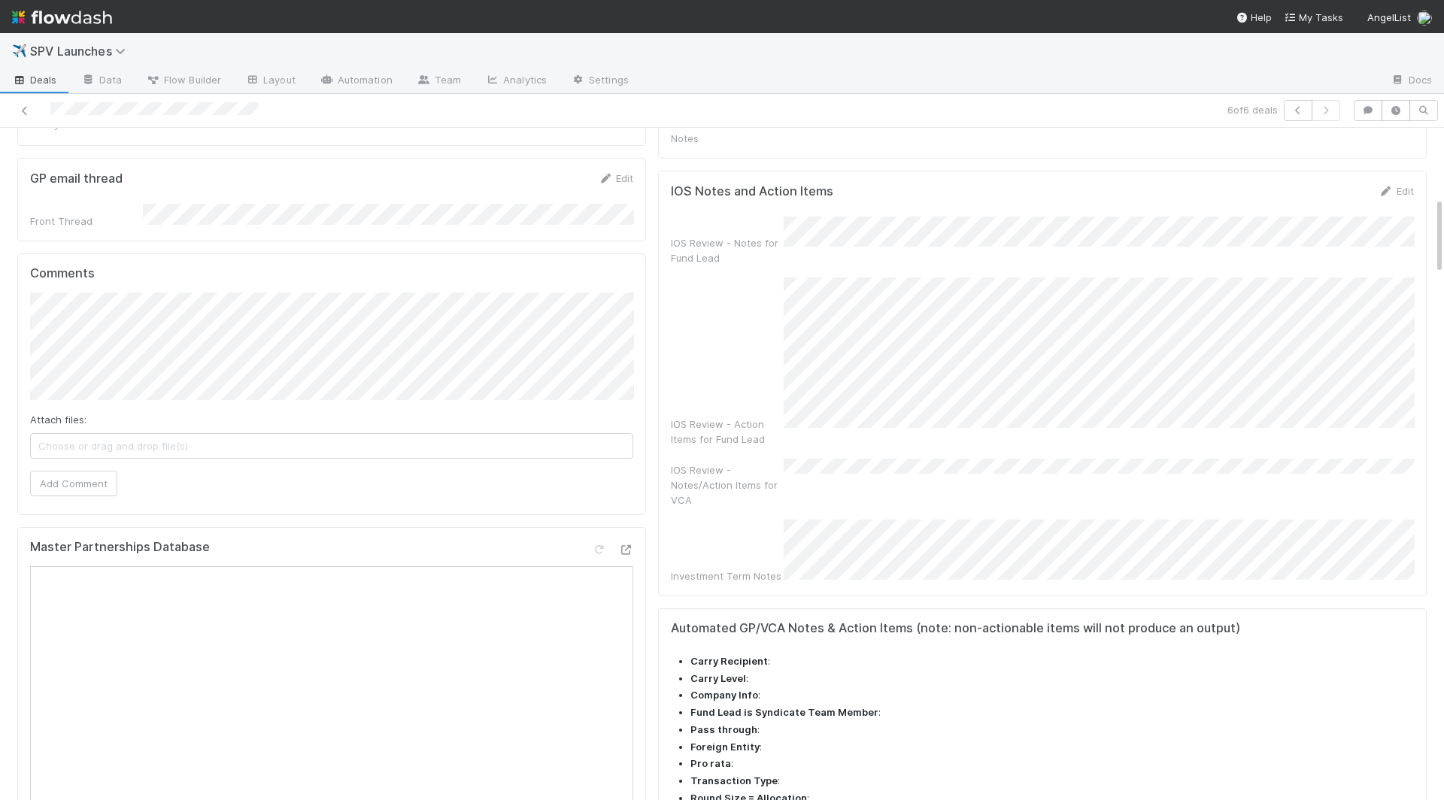
scroll to position [0, 0]
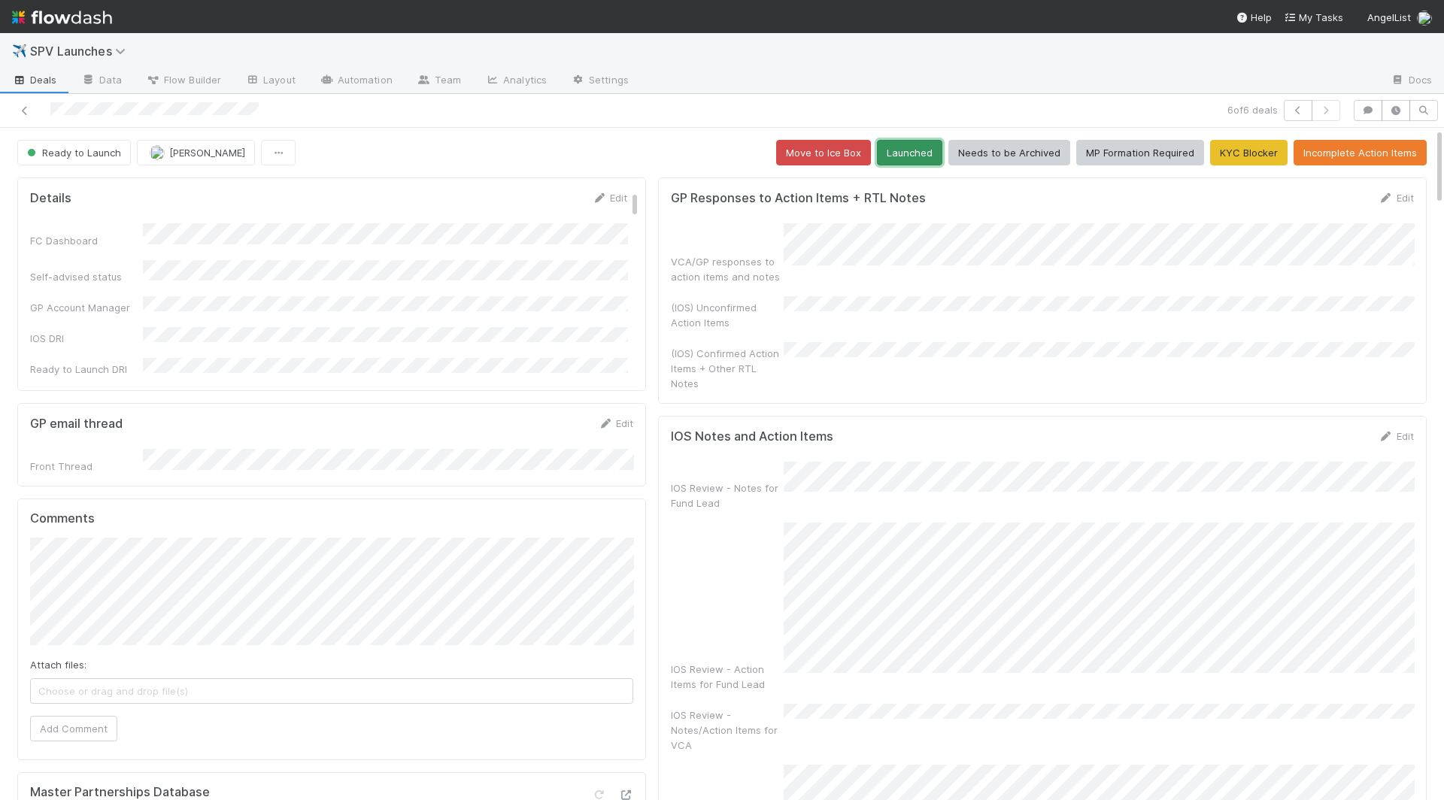
click at [923, 153] on button "Launched" at bounding box center [909, 153] width 65 height 26
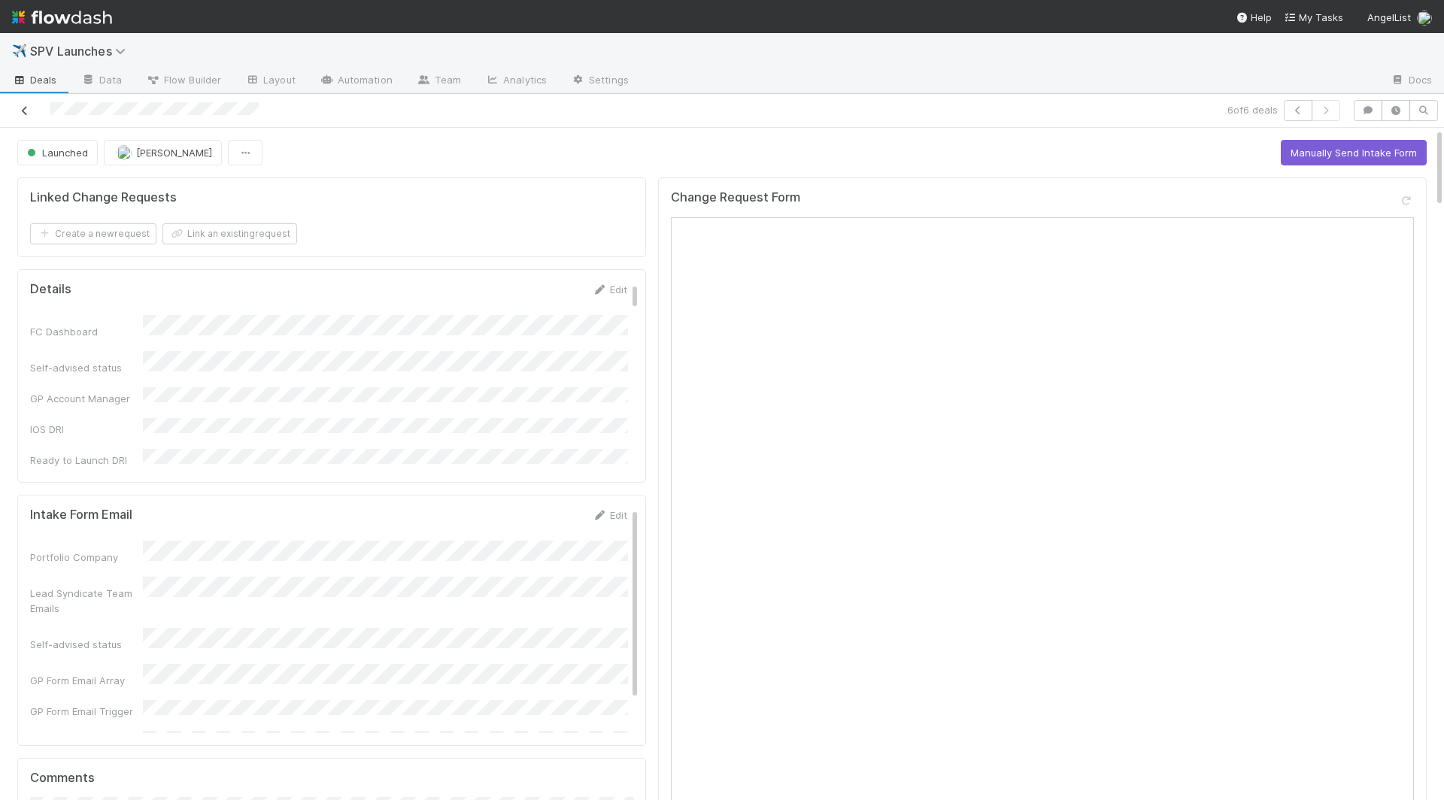
click at [29, 108] on icon at bounding box center [24, 111] width 15 height 10
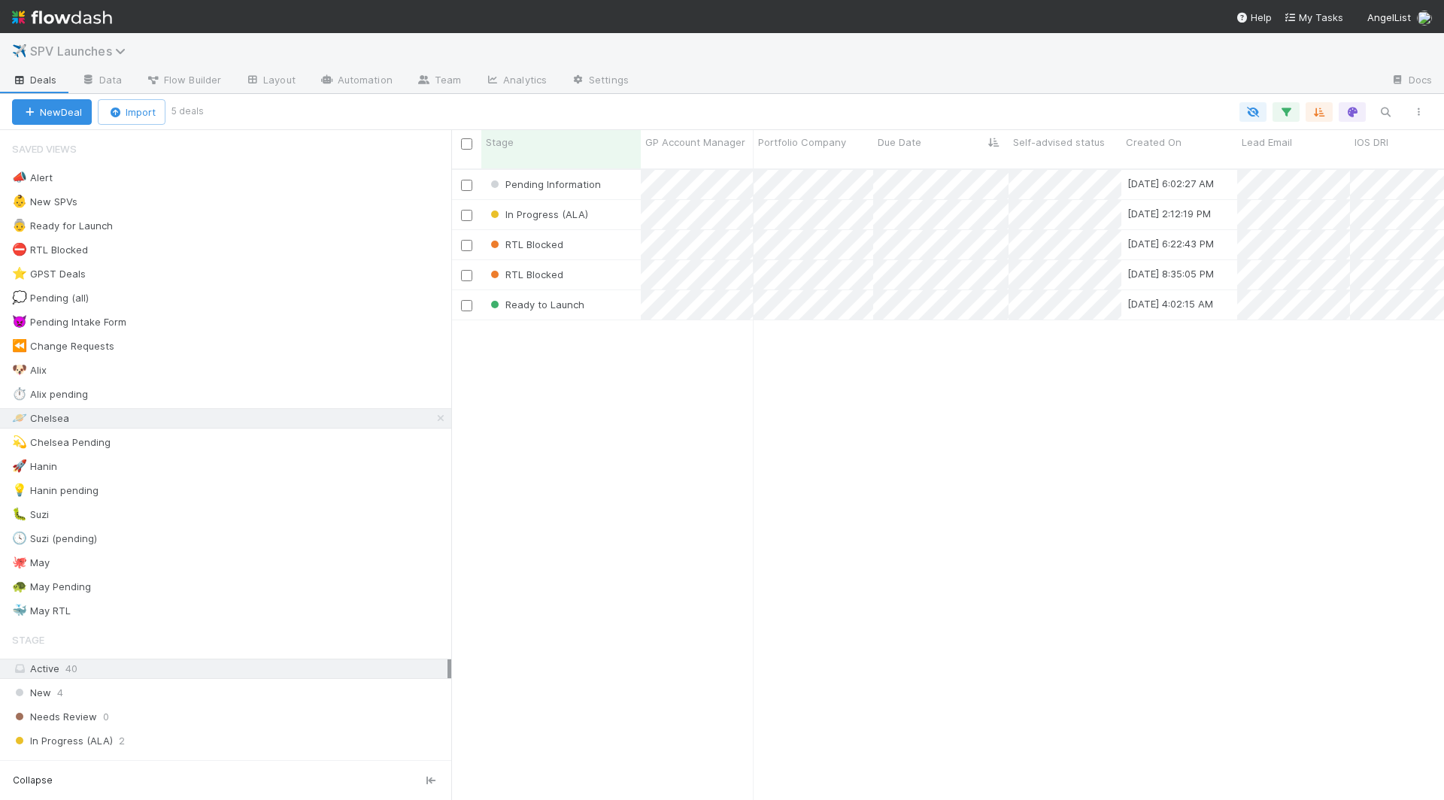
scroll to position [644, 993]
click at [596, 296] on div "Ready to Launch" at bounding box center [560, 304] width 159 height 29
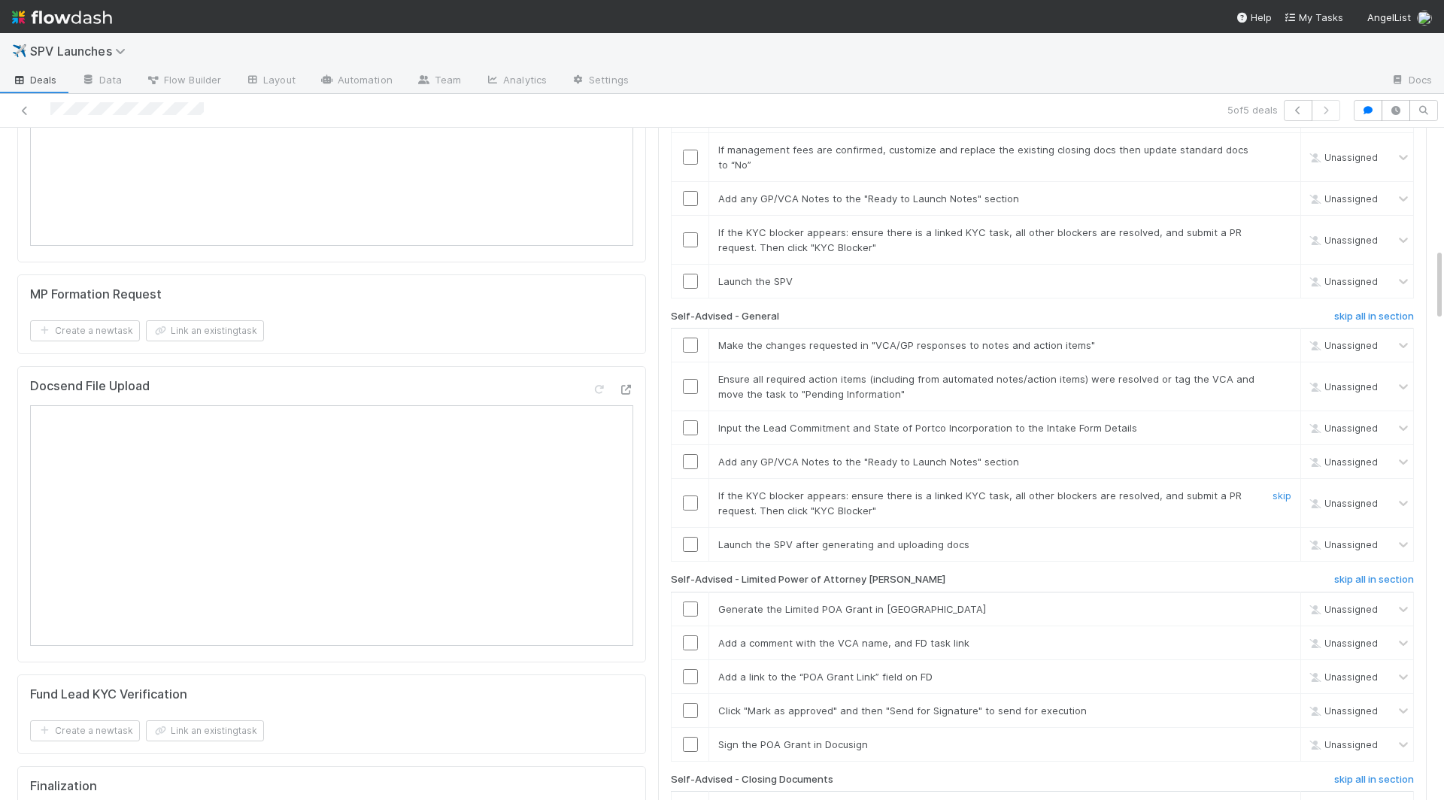
scroll to position [1124, 0]
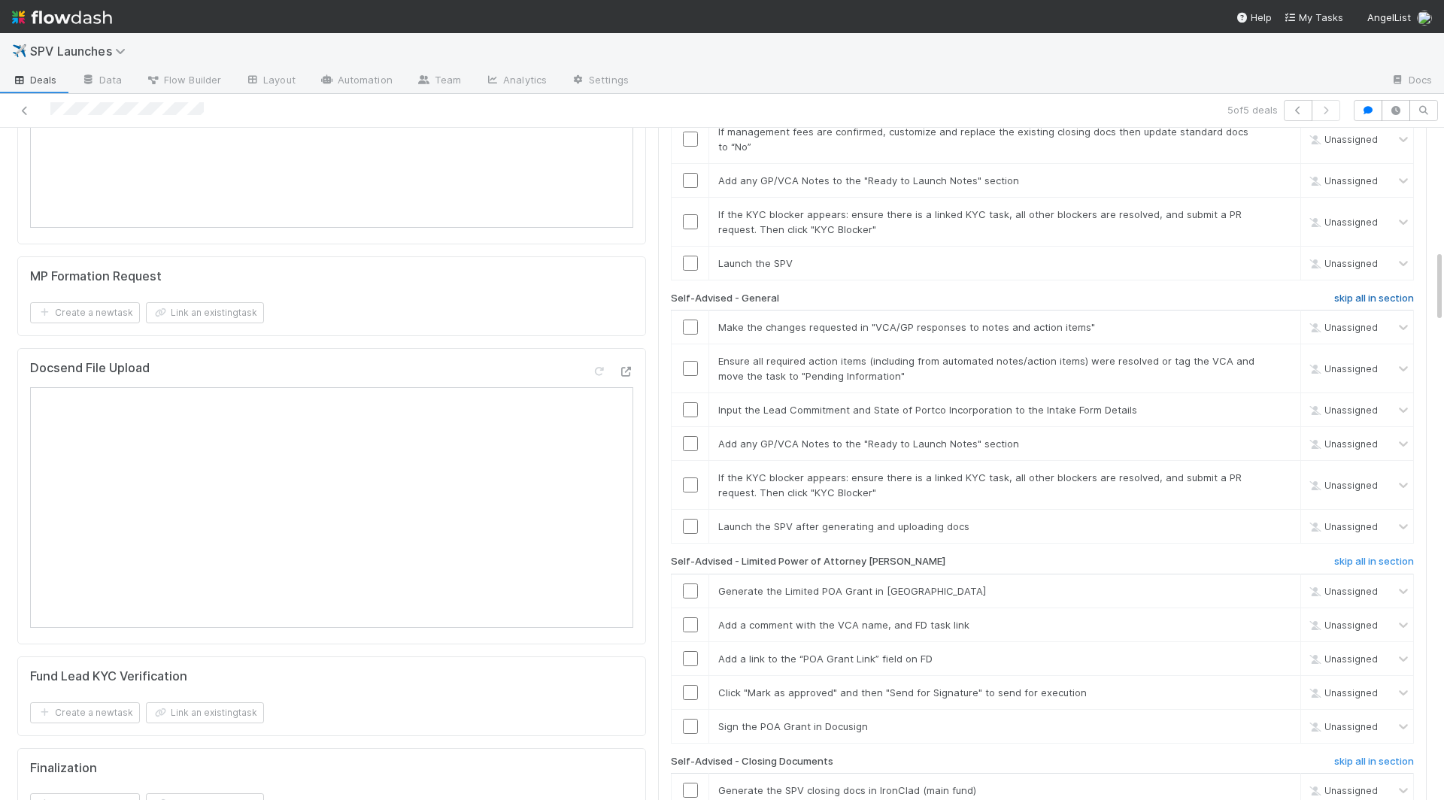
click at [1094, 293] on h6 "skip all in section" at bounding box center [1374, 299] width 80 height 12
click at [1094, 556] on h6 "skip all in section" at bounding box center [1374, 562] width 80 height 12
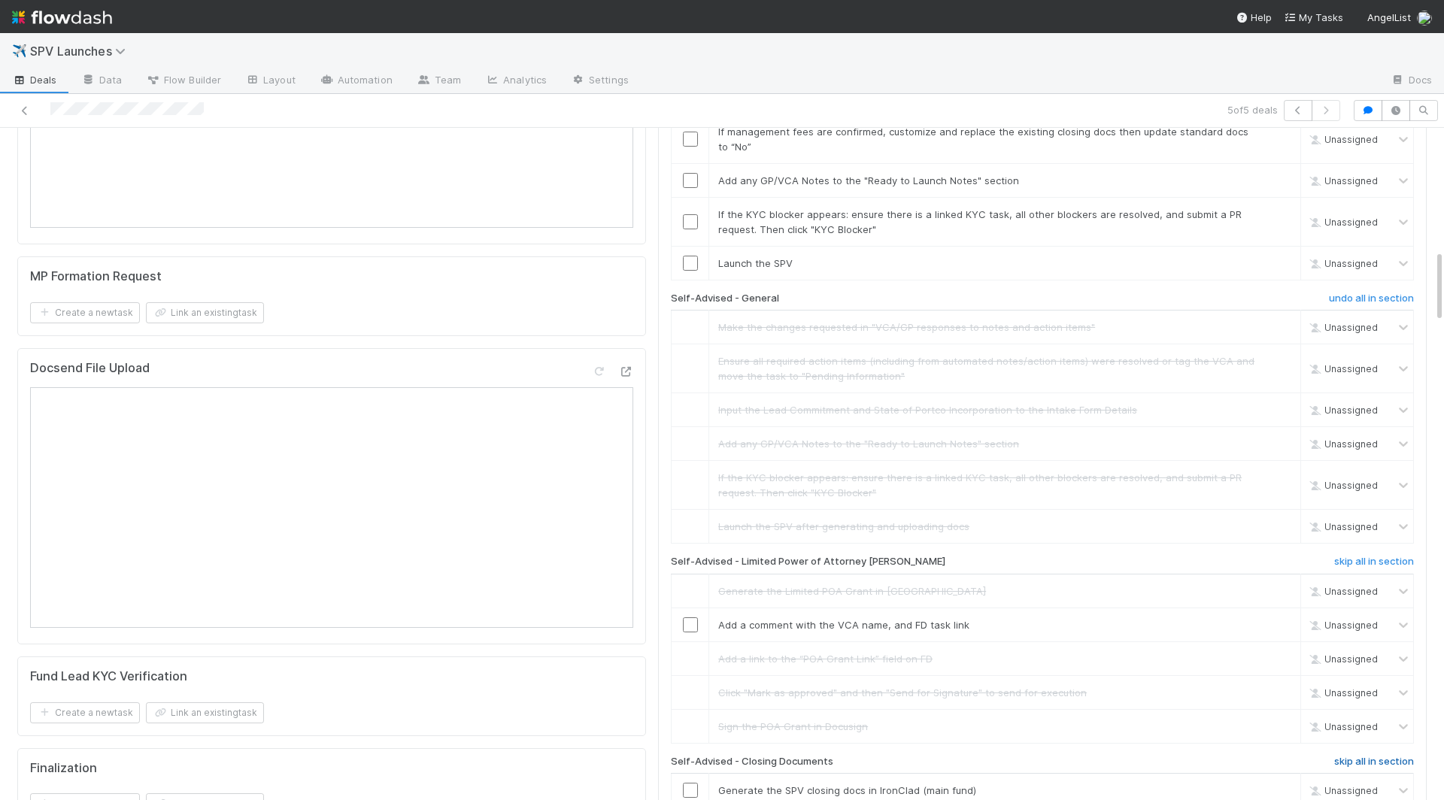
click at [1094, 732] on h6 "skip all in section" at bounding box center [1374, 762] width 80 height 12
click at [1094, 732] on h6 "undo all in section" at bounding box center [1371, 762] width 85 height 12
click at [1094, 732] on h6 "skip all in section" at bounding box center [1374, 762] width 80 height 12
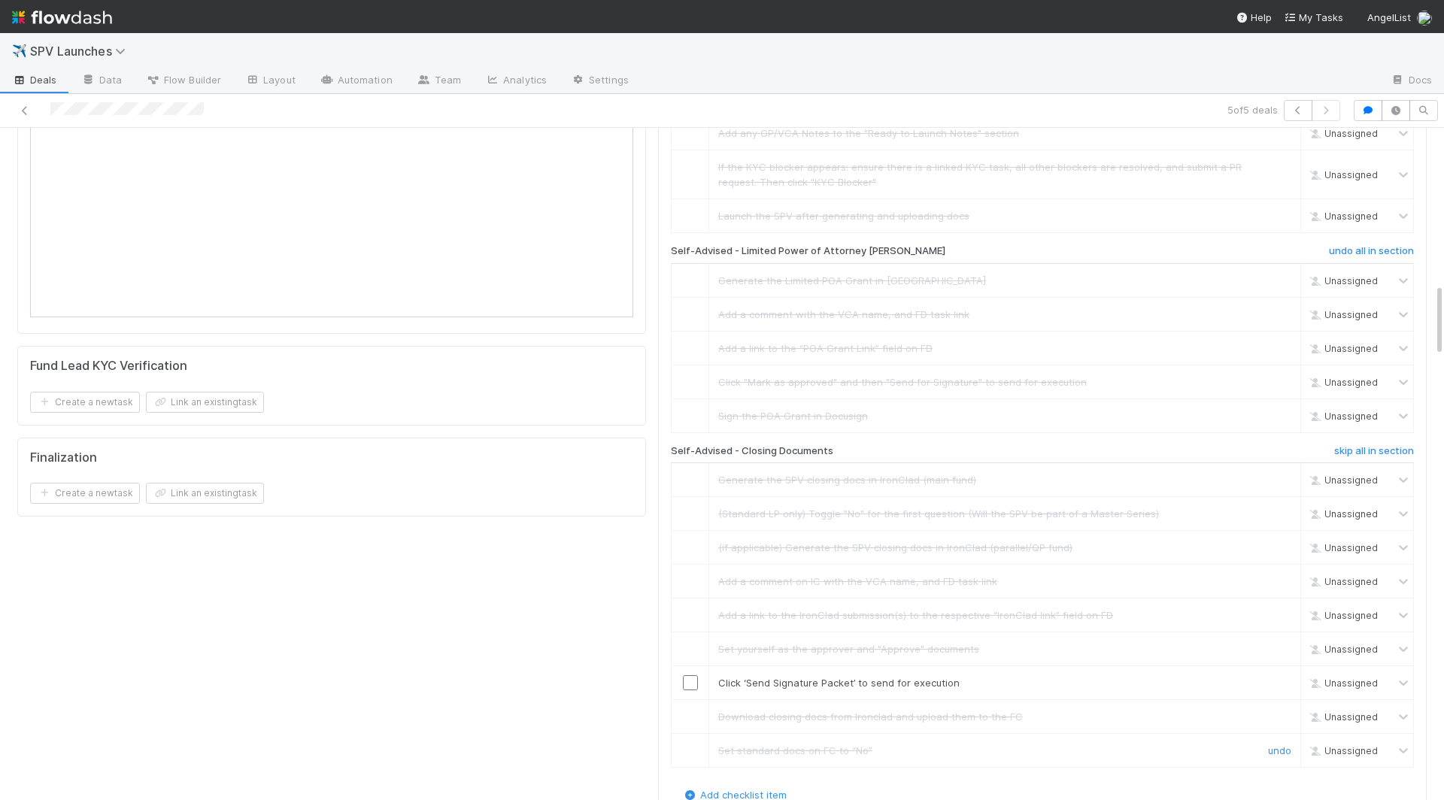
scroll to position [1436, 0]
click at [1094, 443] on h6 "skip all in section" at bounding box center [1374, 449] width 80 height 12
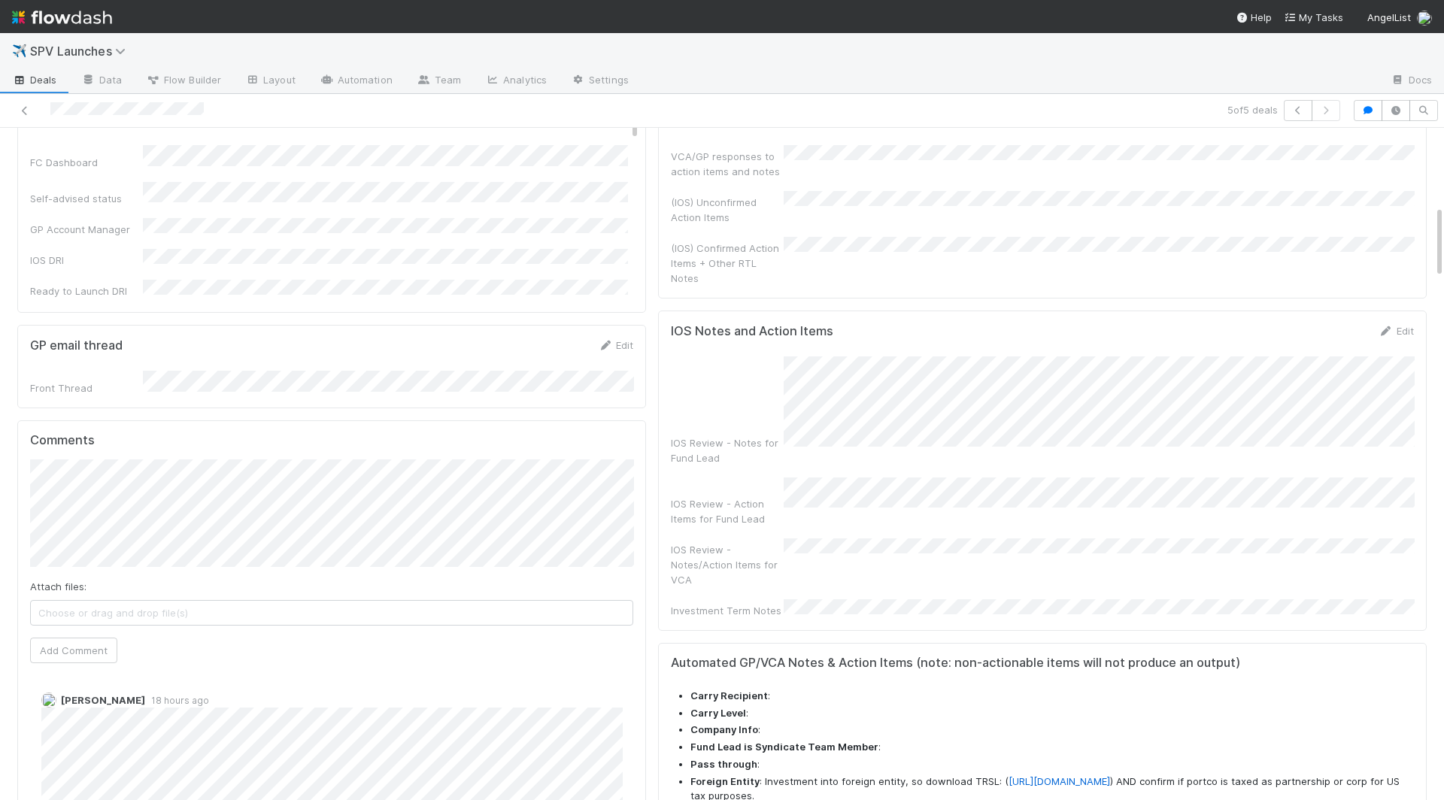
scroll to position [0, 0]
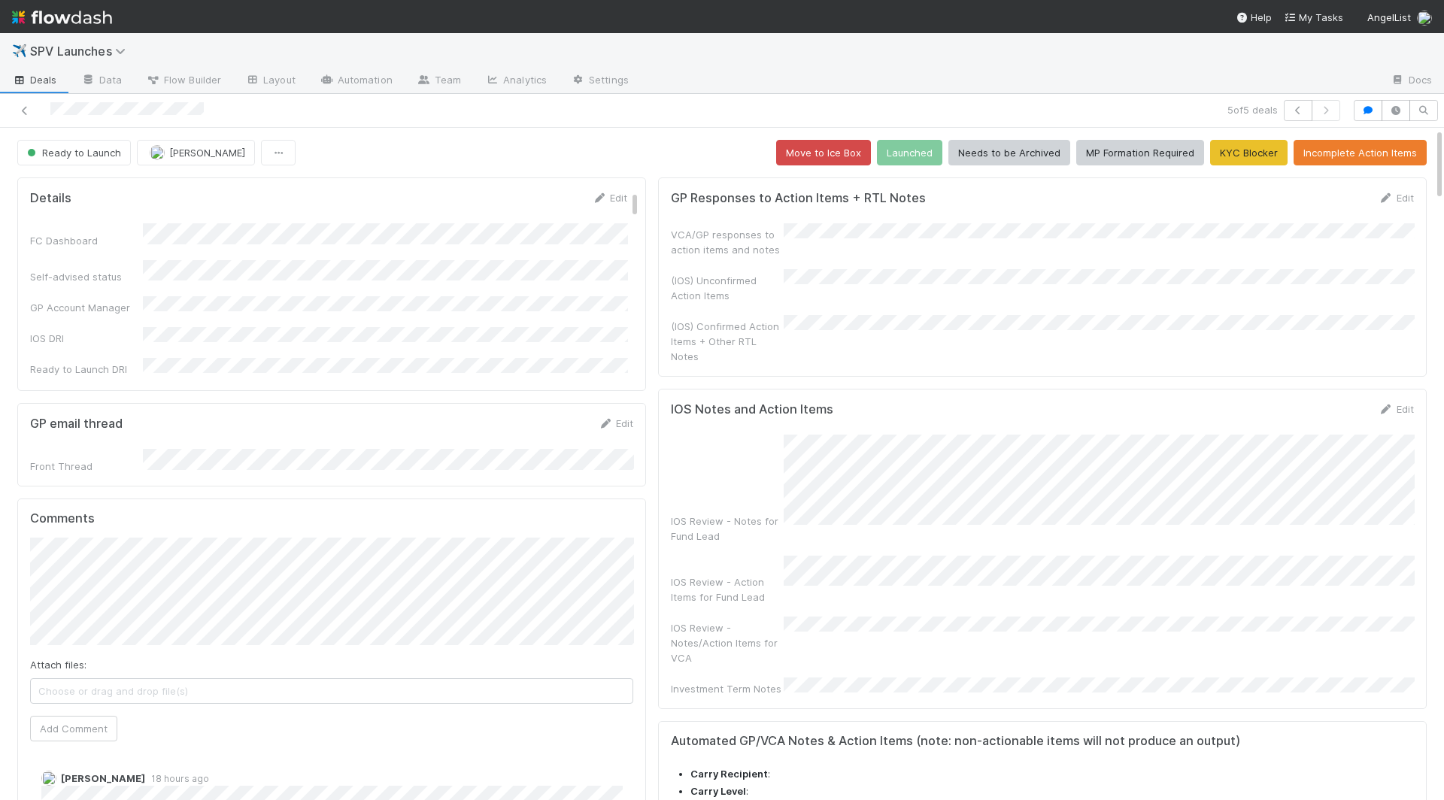
click at [1094, 190] on div "Edit" at bounding box center [1395, 197] width 35 height 15
click at [1094, 195] on div "GP Responses to Action Items + RTL Notes Edit" at bounding box center [1043, 197] width 766 height 15
click at [1094, 195] on link "Edit" at bounding box center [1395, 198] width 35 height 12
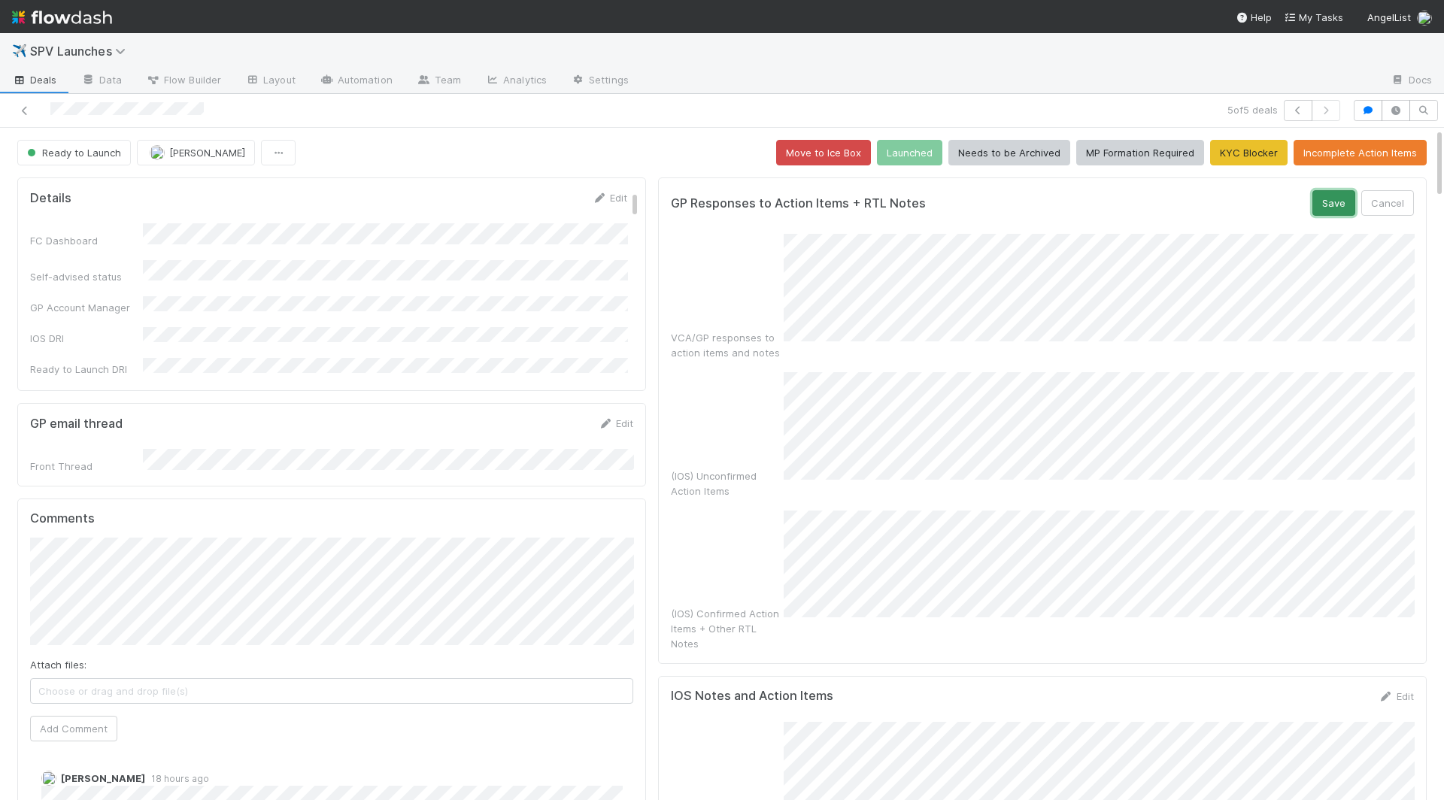
click at [1094, 208] on button "Save" at bounding box center [1333, 203] width 43 height 26
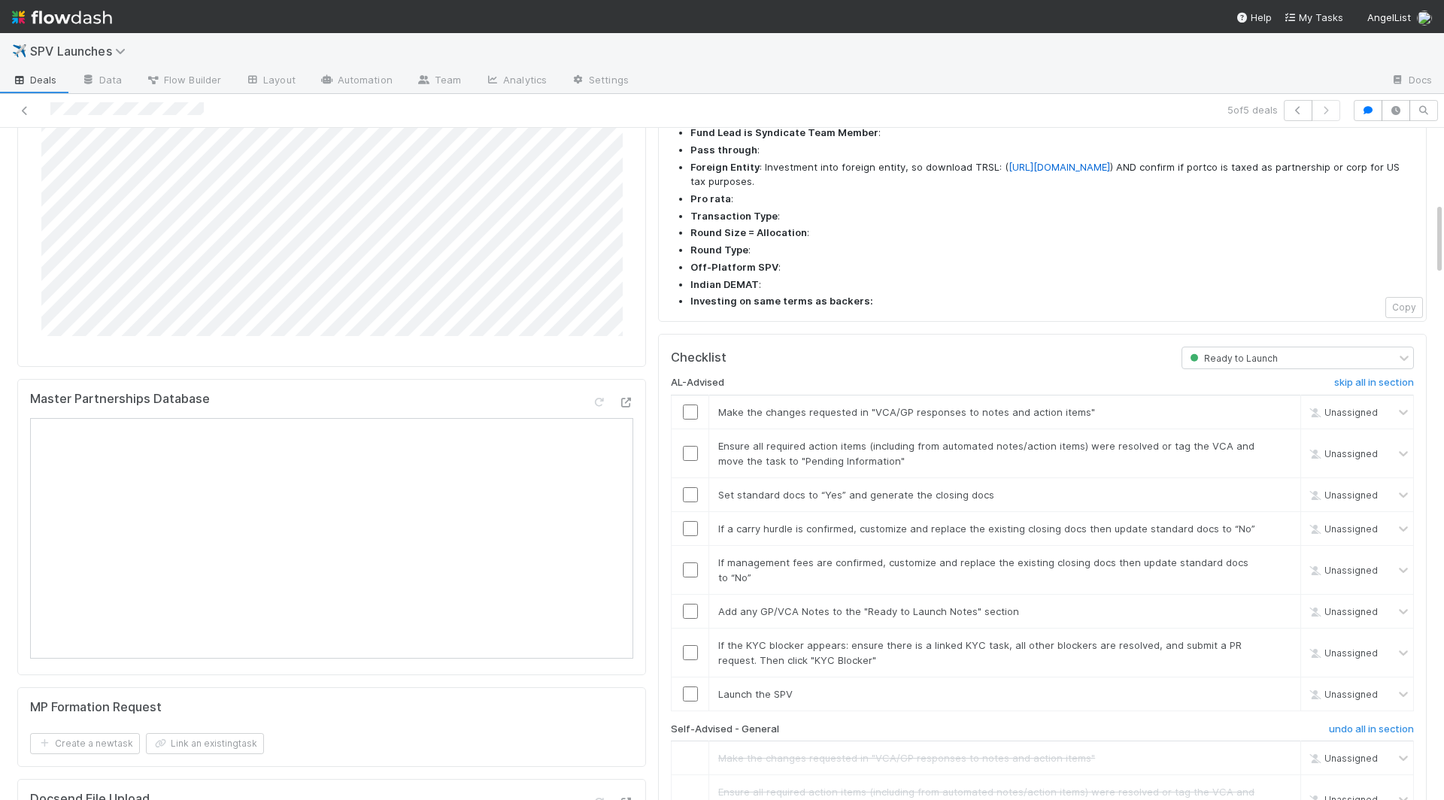
scroll to position [690, 0]
click at [693, 408] on input "checkbox" at bounding box center [690, 415] width 15 height 15
click at [688, 449] on input "checkbox" at bounding box center [690, 456] width 15 height 15
click at [688, 490] on input "checkbox" at bounding box center [690, 497] width 15 height 15
click at [686, 524] on input "checkbox" at bounding box center [690, 531] width 15 height 15
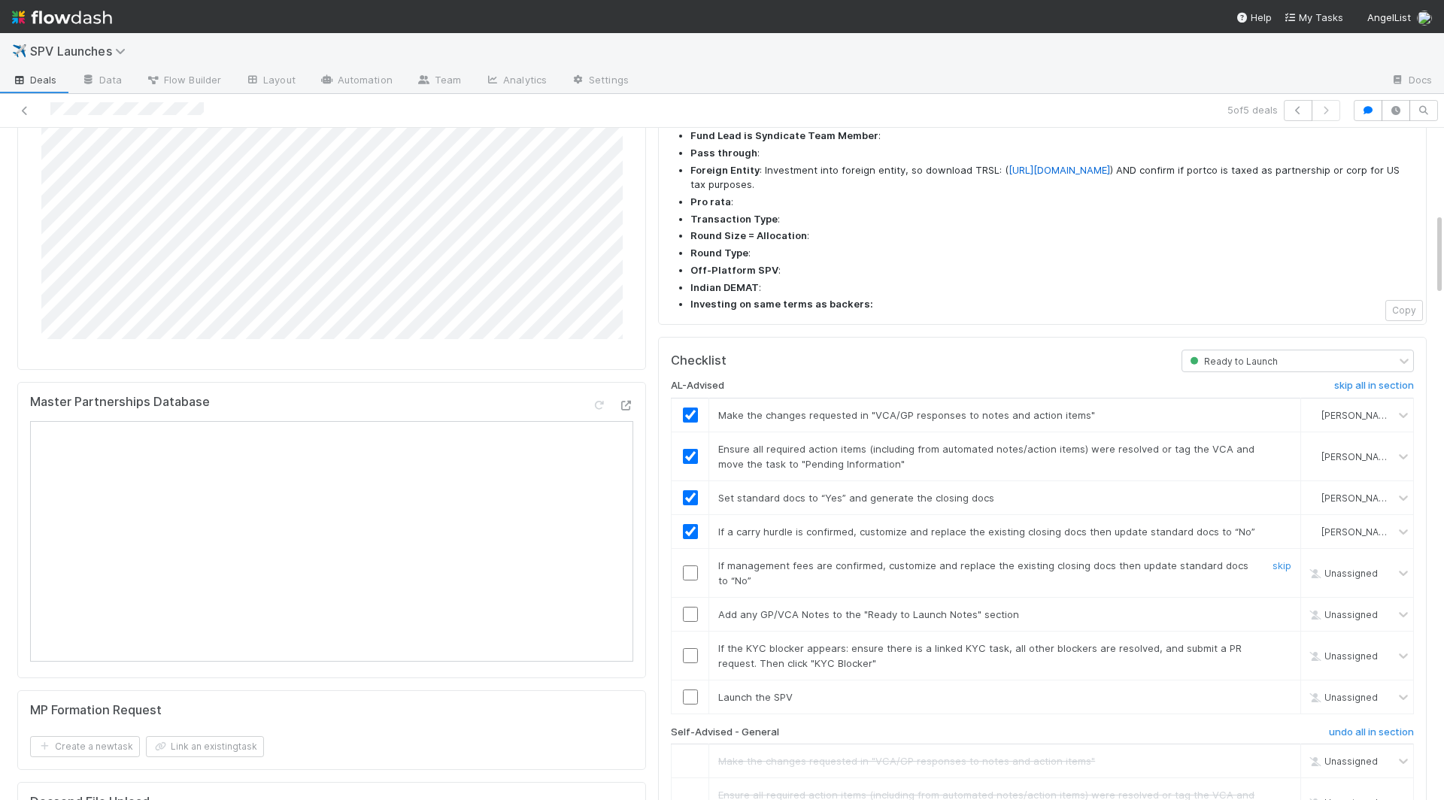
click at [687, 566] on input "checkbox" at bounding box center [690, 573] width 15 height 15
click at [690, 607] on input "checkbox" at bounding box center [690, 614] width 15 height 15
click at [693, 648] on input "checkbox" at bounding box center [690, 655] width 15 height 15
click at [690, 690] on input "checkbox" at bounding box center [690, 697] width 15 height 15
click at [690, 648] on input "checkbox" at bounding box center [690, 655] width 15 height 15
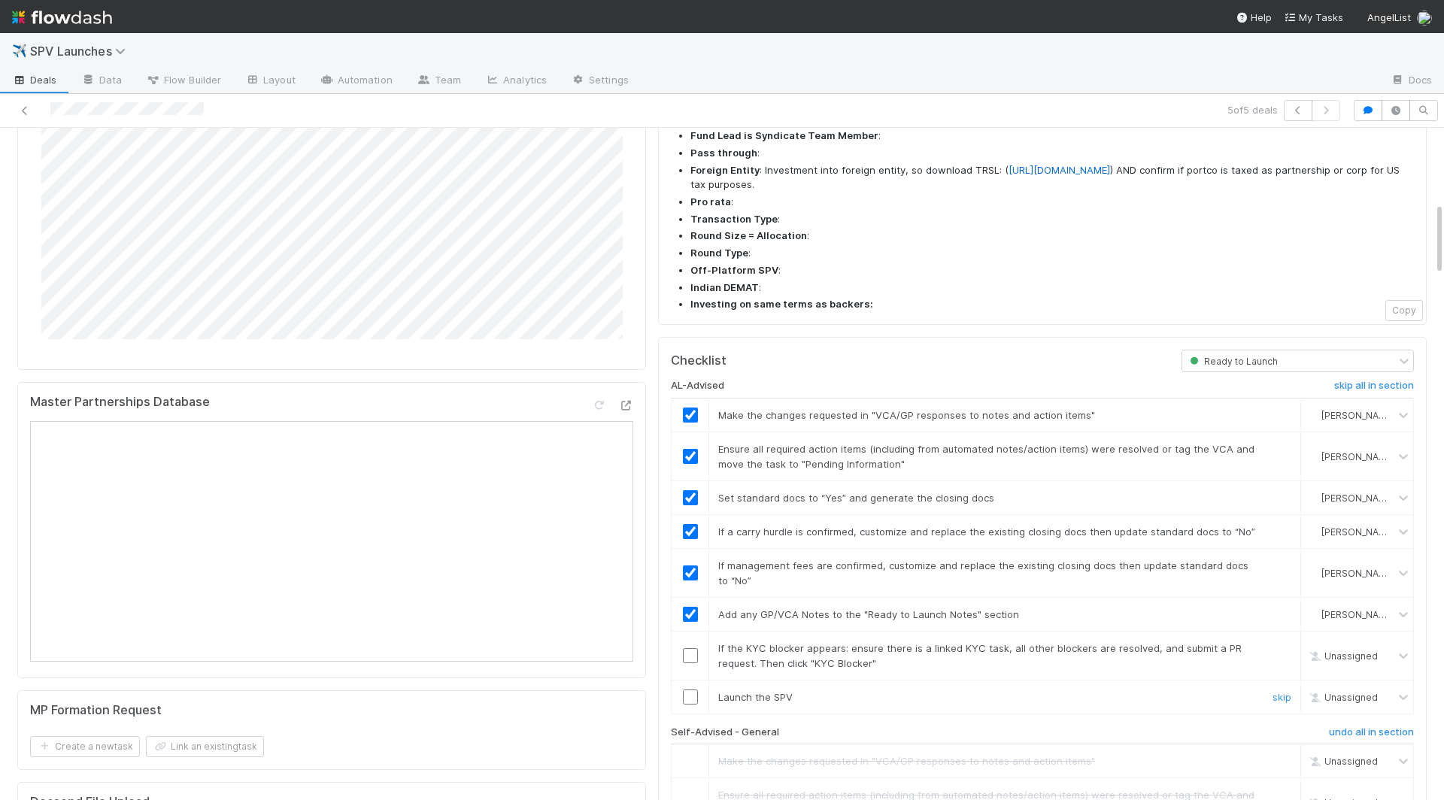
click at [688, 690] on input "checkbox" at bounding box center [690, 697] width 15 height 15
click at [688, 648] on input "checkbox" at bounding box center [690, 655] width 15 height 15
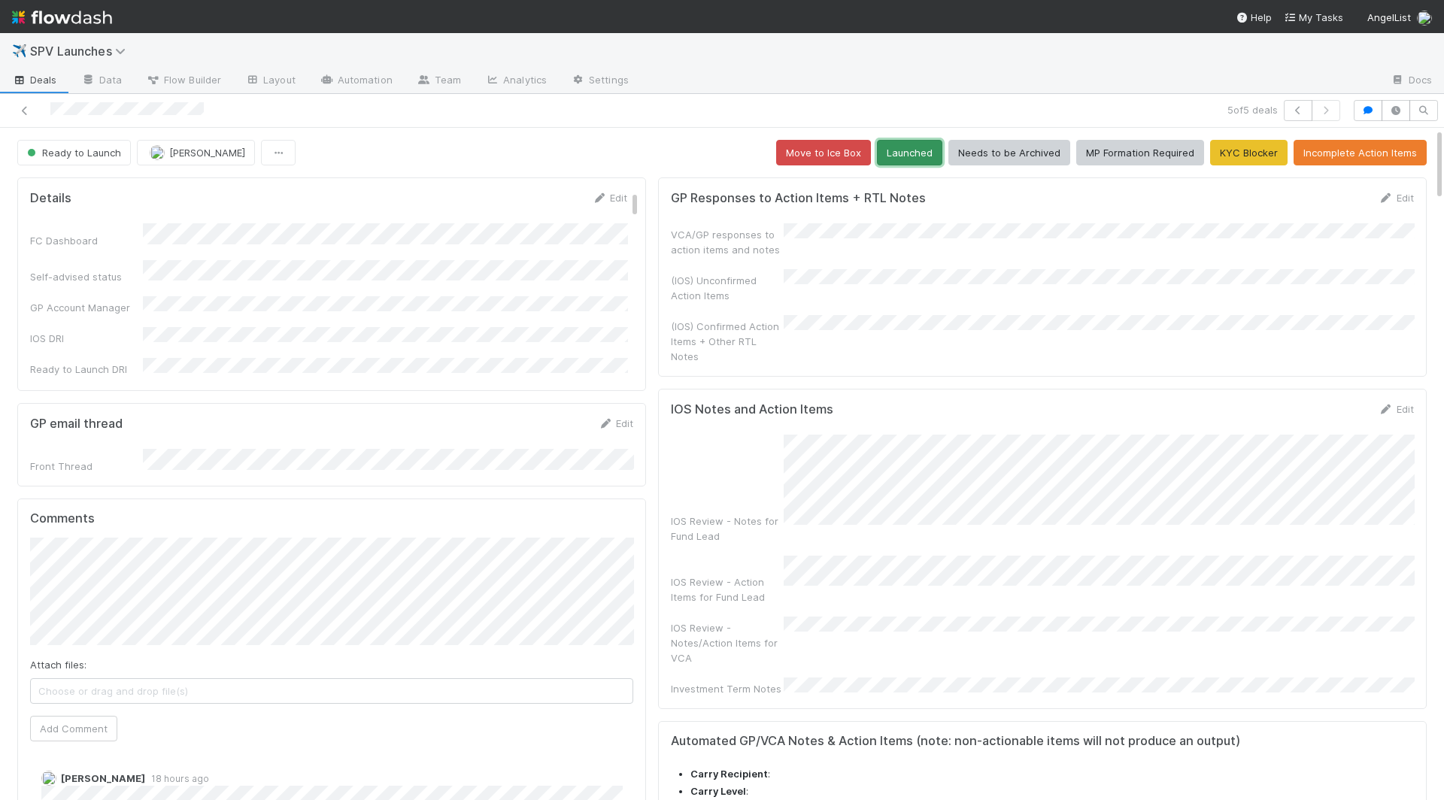
click at [907, 140] on button "Launched" at bounding box center [909, 153] width 65 height 26
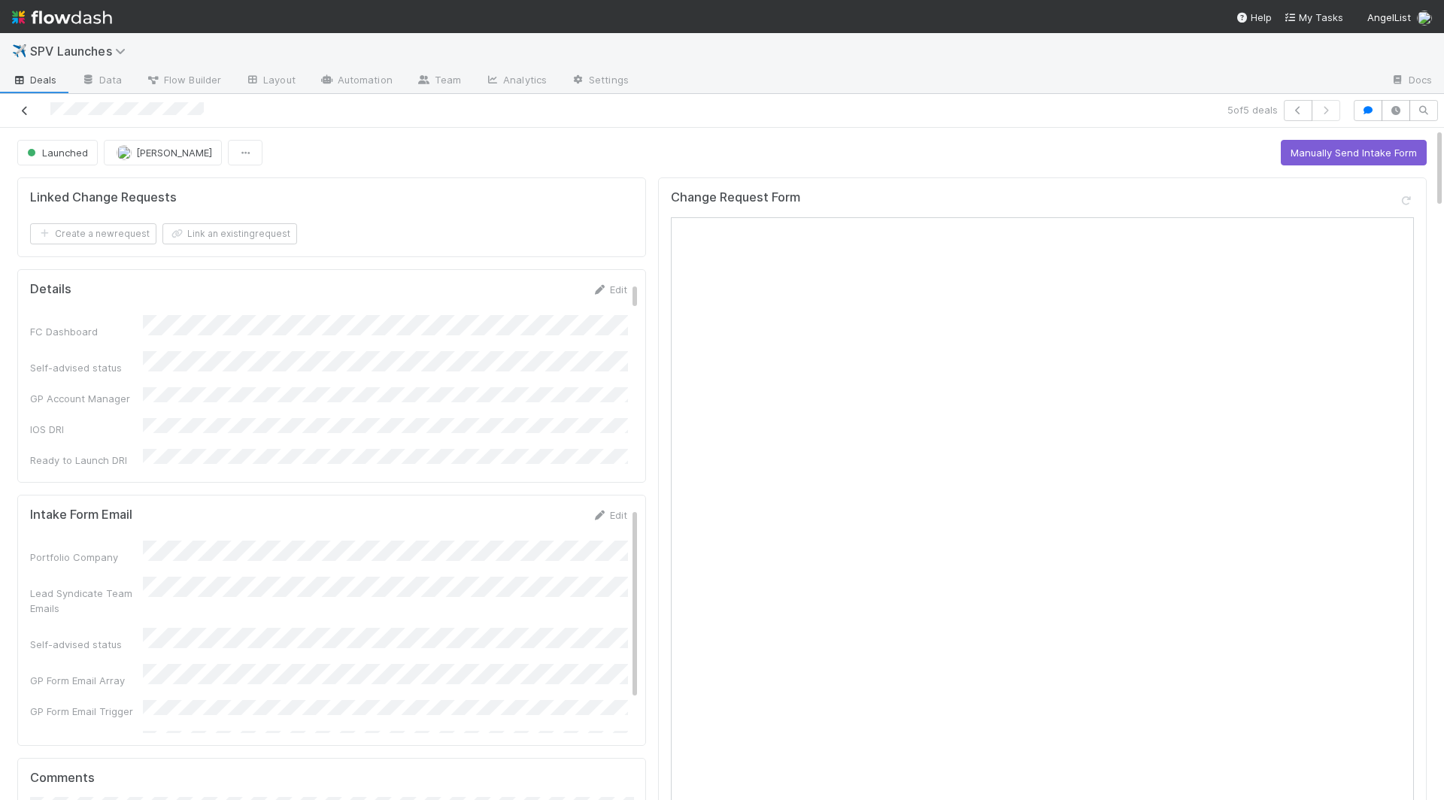
click at [18, 114] on icon at bounding box center [24, 111] width 15 height 10
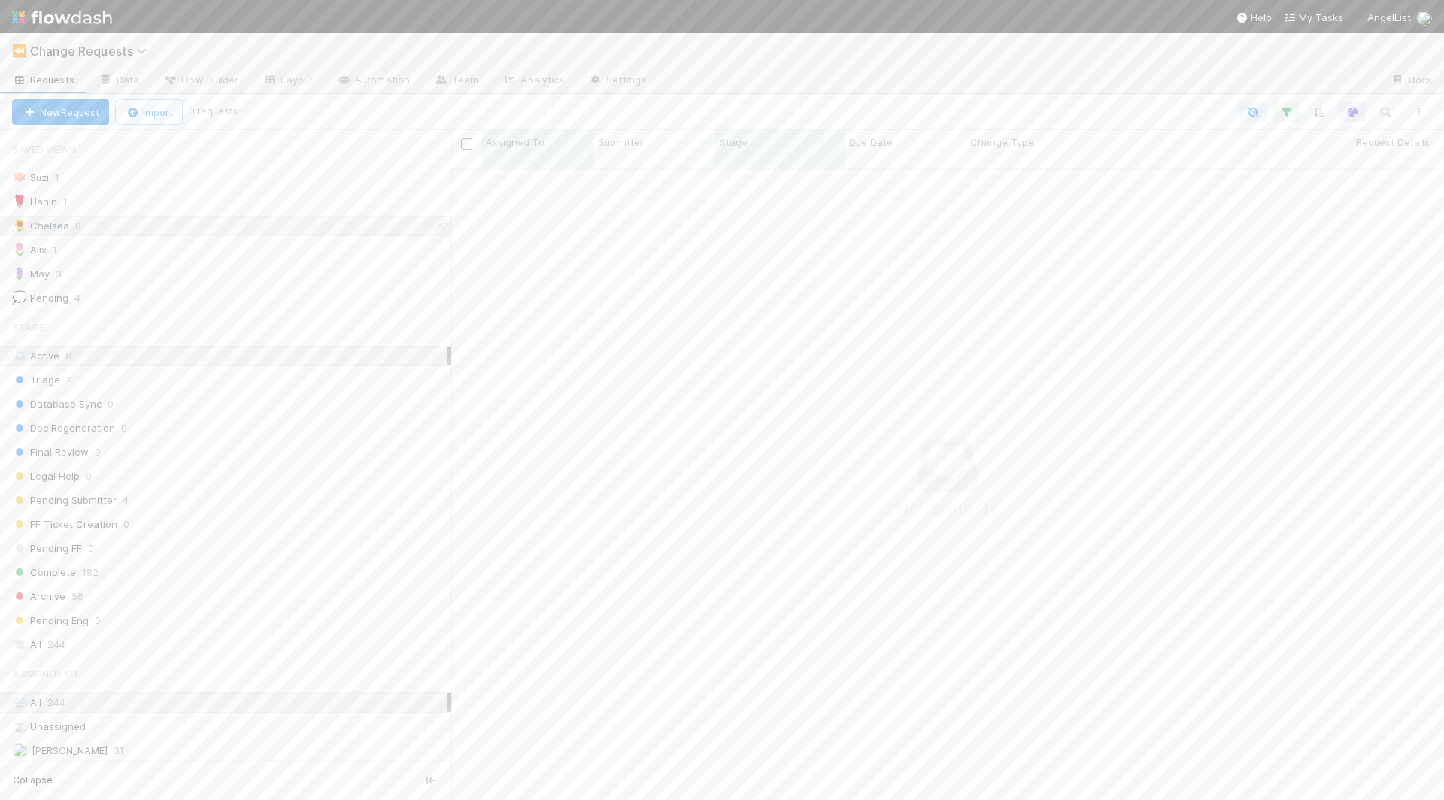
scroll to position [644, 993]
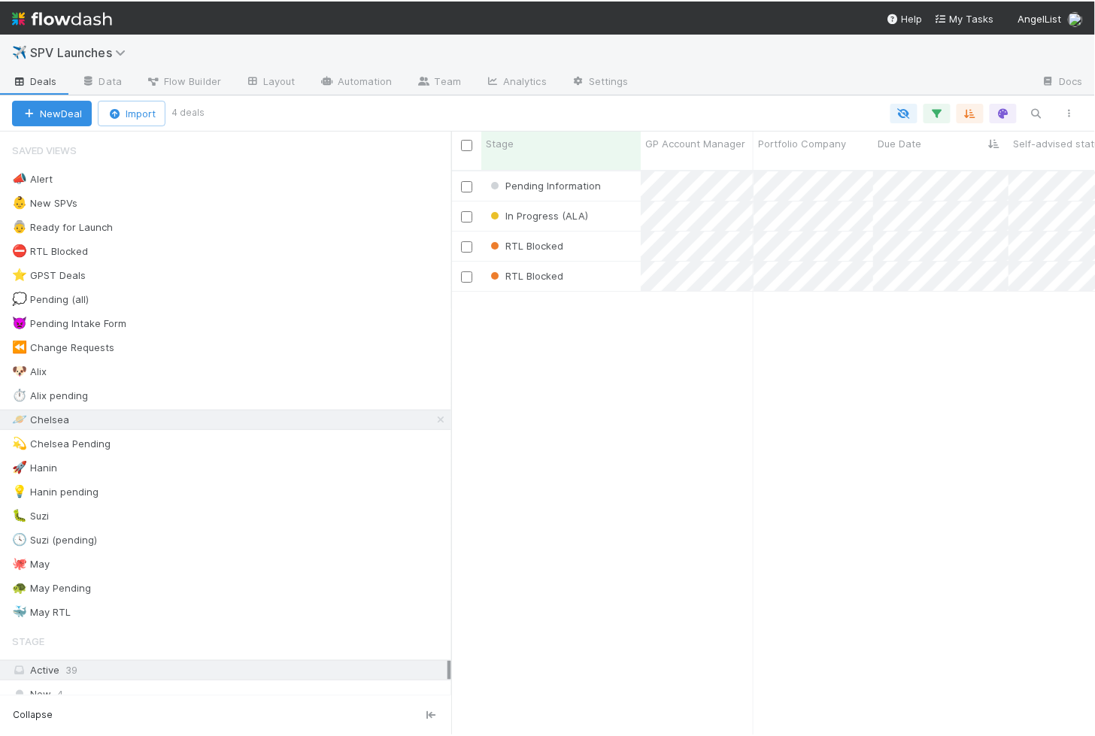
scroll to position [1, 1]
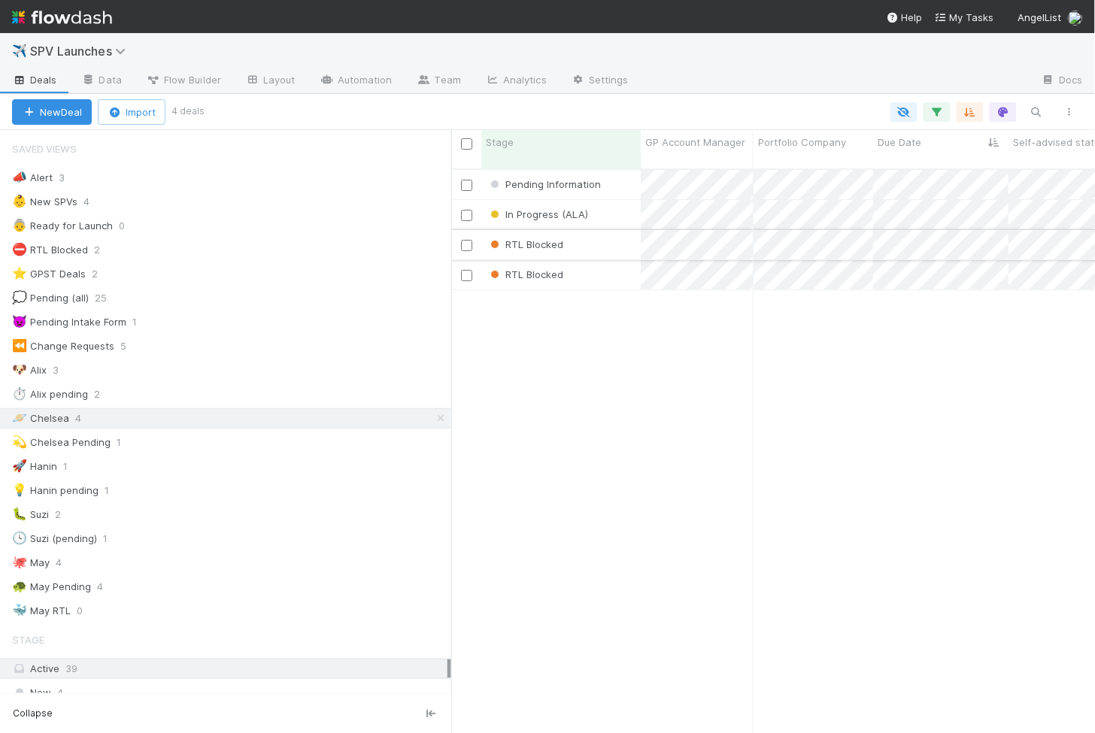
click at [628, 230] on div "RTL Blocked" at bounding box center [560, 244] width 159 height 29
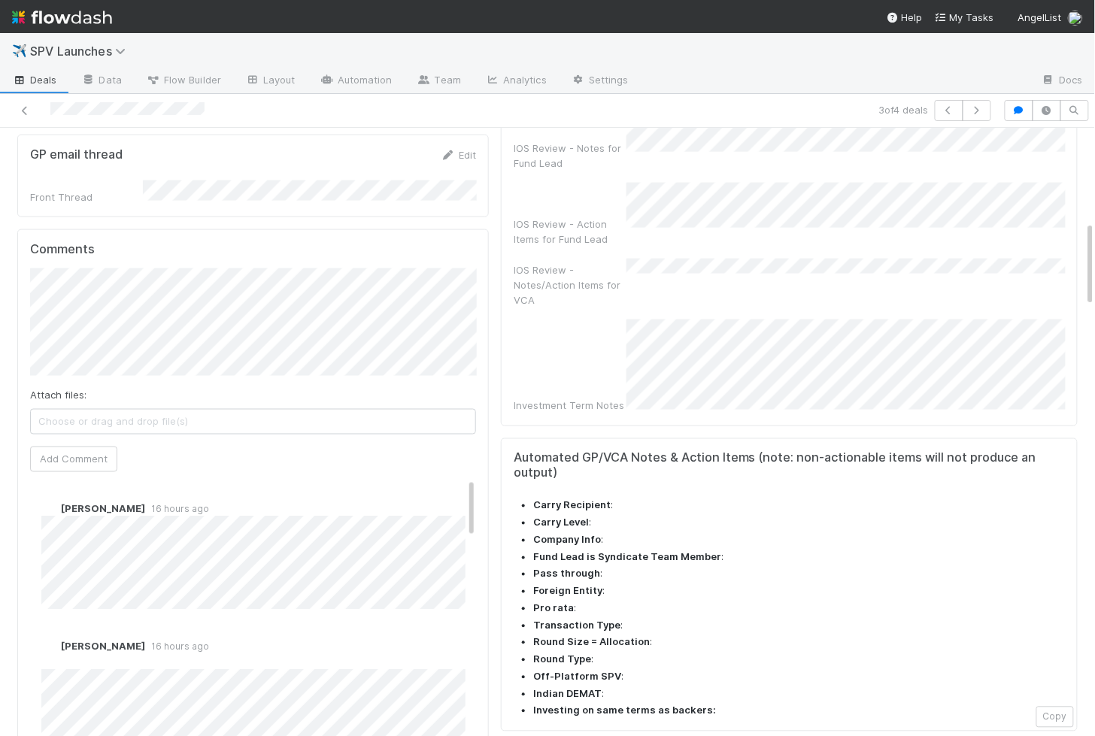
scroll to position [724, 0]
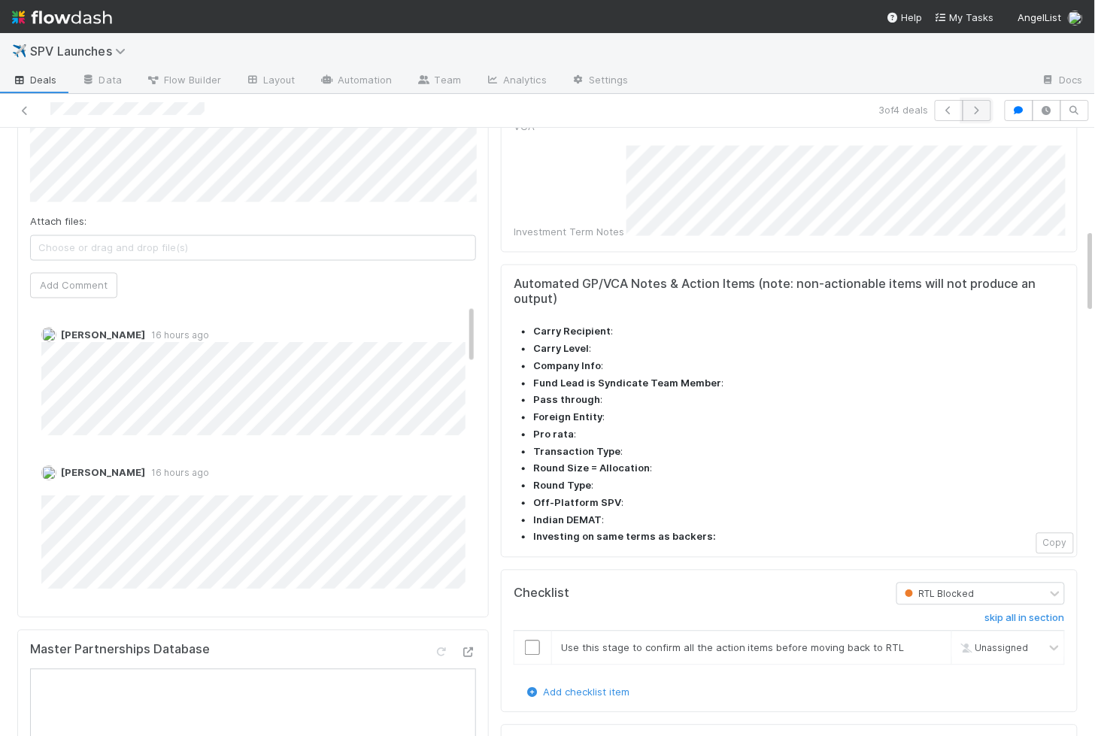
click at [982, 110] on icon "button" at bounding box center [976, 110] width 15 height 9
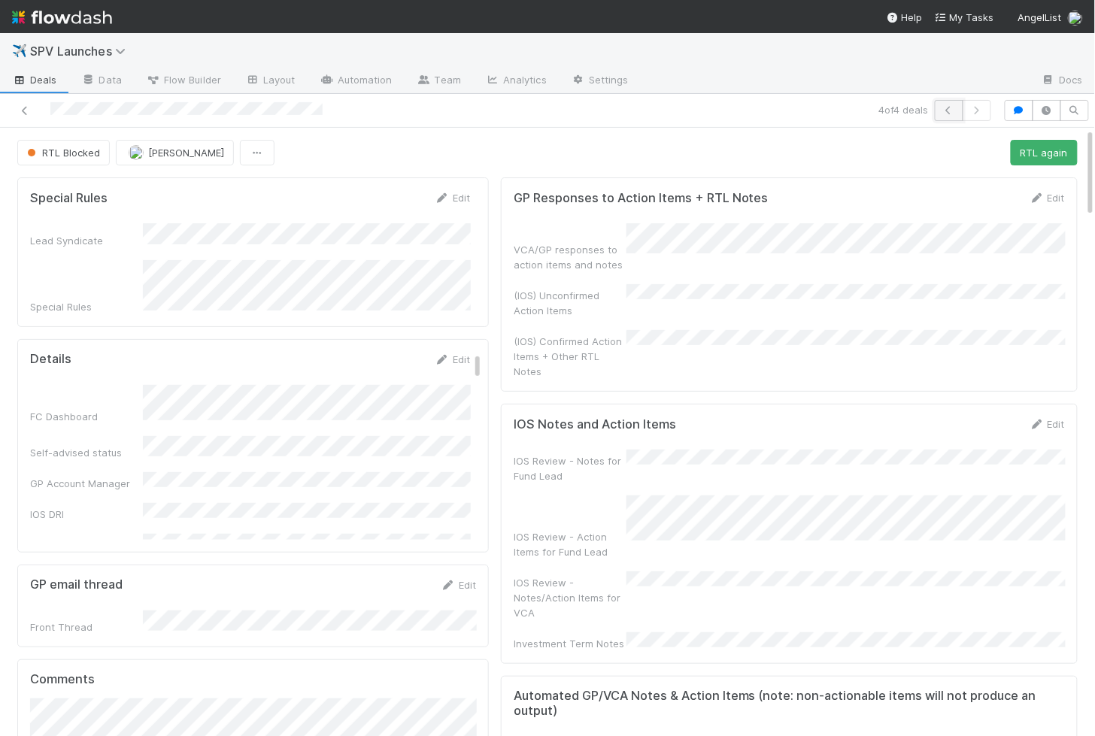
click at [948, 113] on icon "button" at bounding box center [949, 110] width 15 height 9
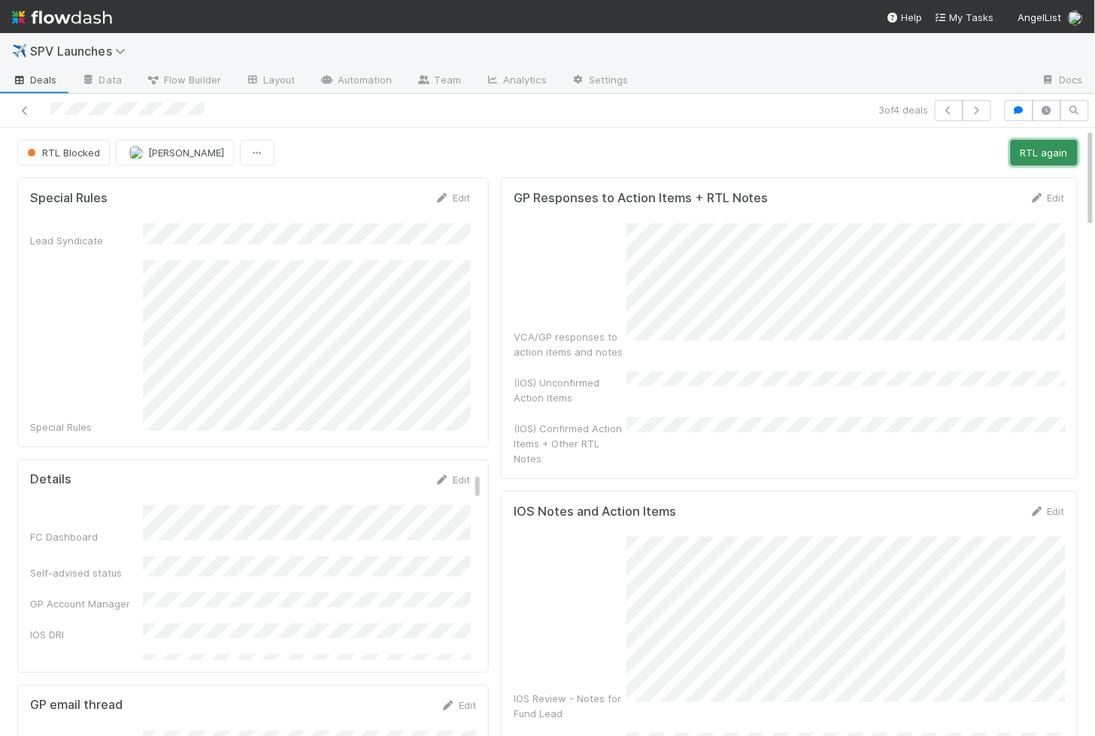
click at [1054, 151] on button "RTL again" at bounding box center [1044, 153] width 67 height 26
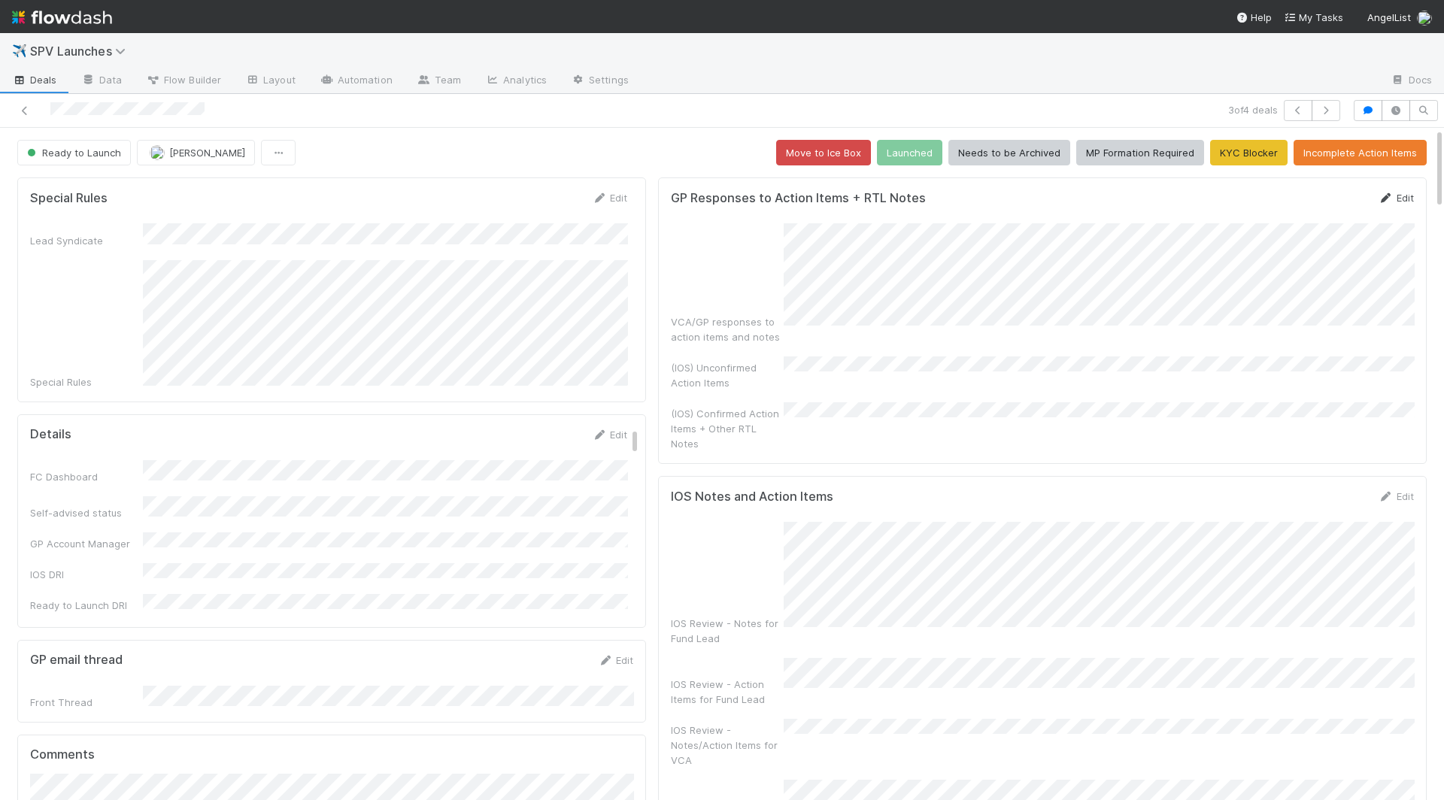
click at [1402, 193] on link "Edit" at bounding box center [1395, 198] width 35 height 12
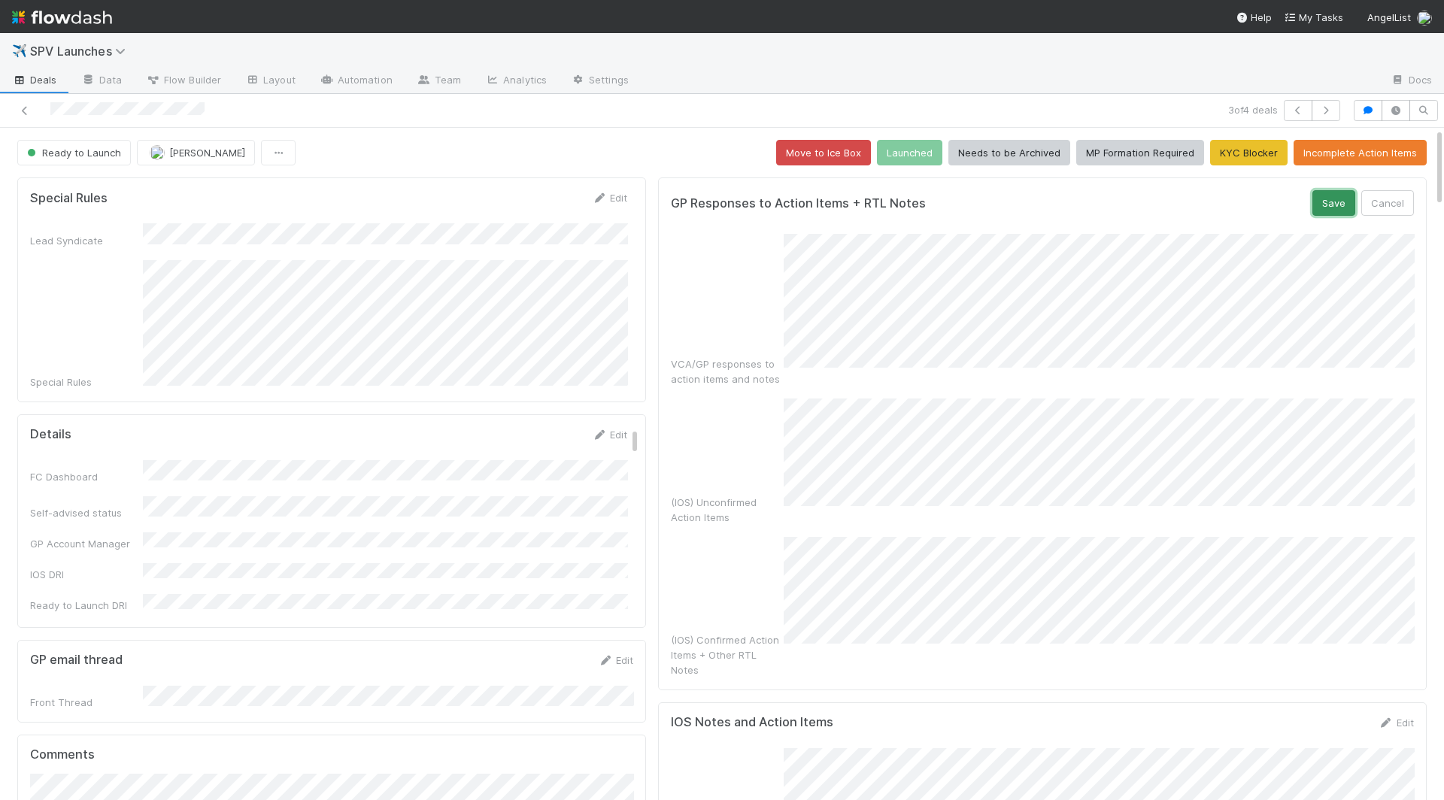
click at [1337, 199] on button "Save" at bounding box center [1333, 203] width 43 height 26
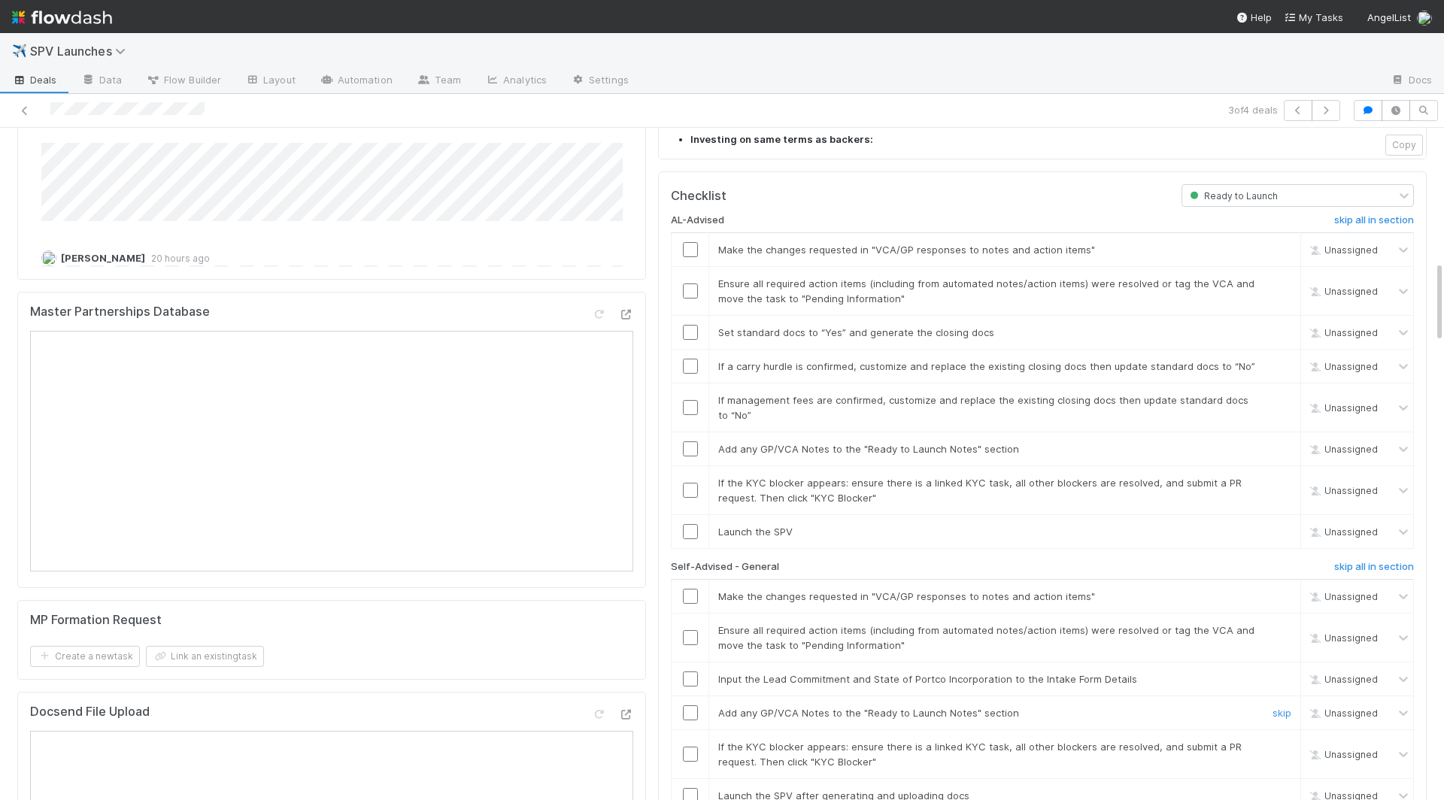
scroll to position [1102, 0]
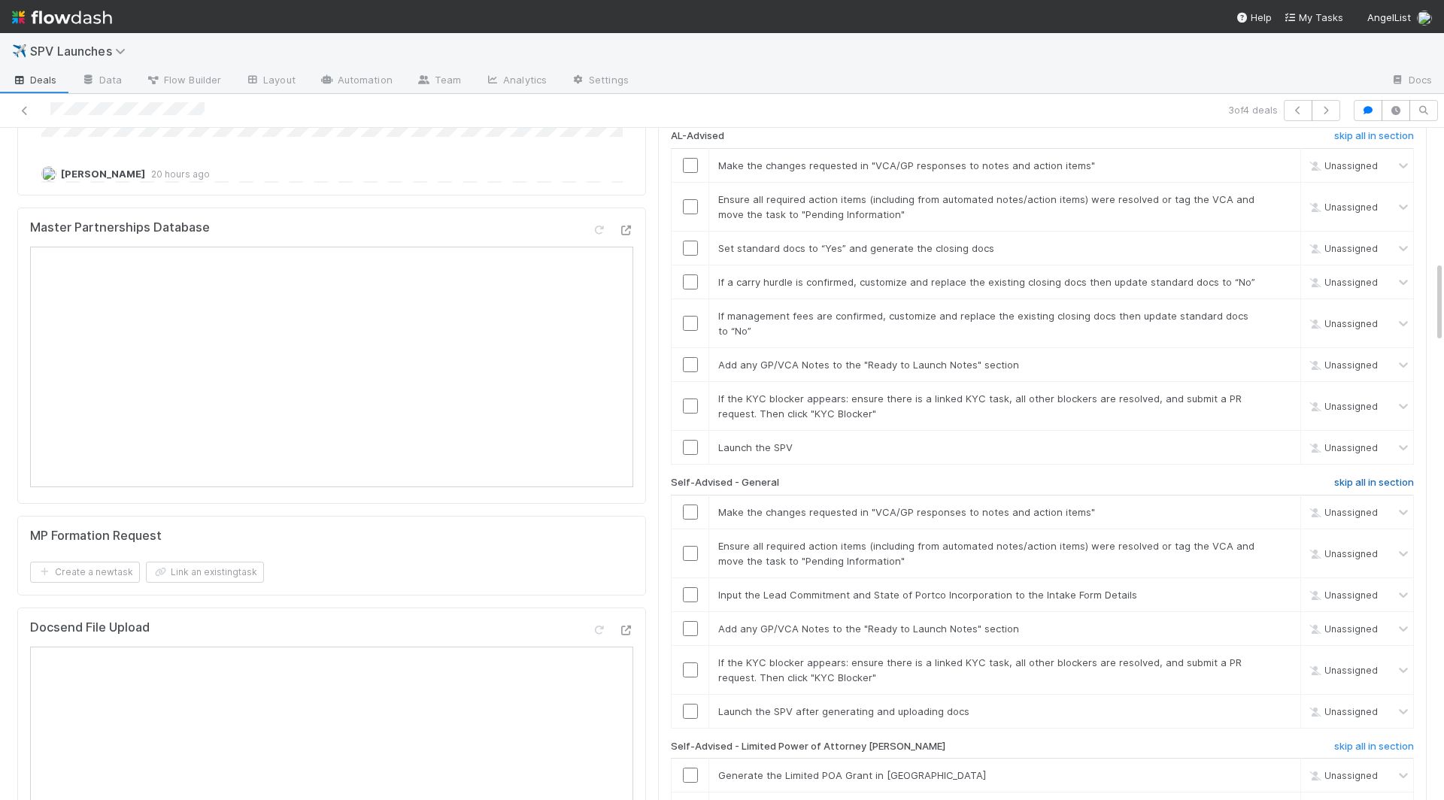
click at [1389, 477] on h6 "skip all in section" at bounding box center [1374, 483] width 80 height 12
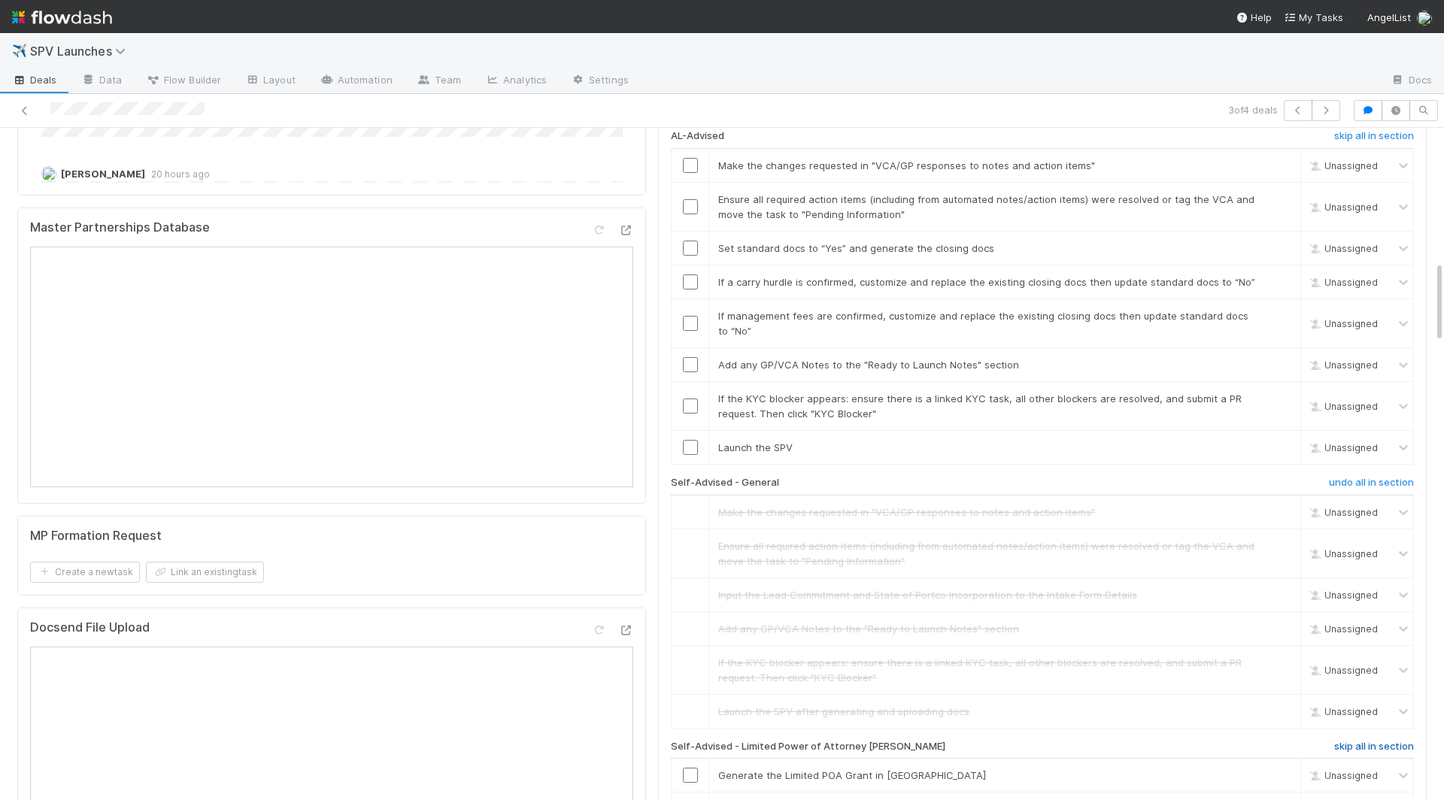
click at [1357, 741] on h6 "skip all in section" at bounding box center [1374, 747] width 80 height 12
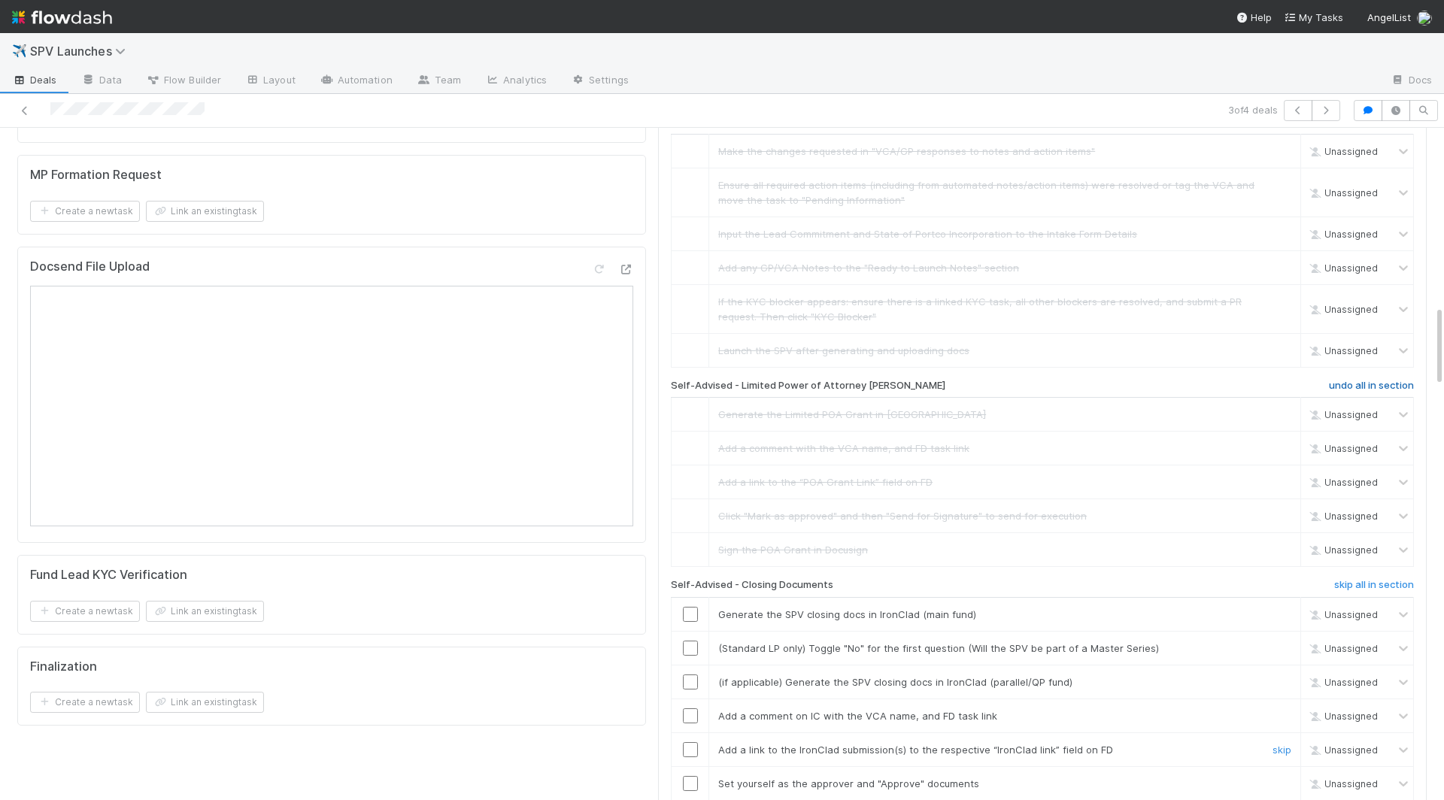
scroll to position [1471, 0]
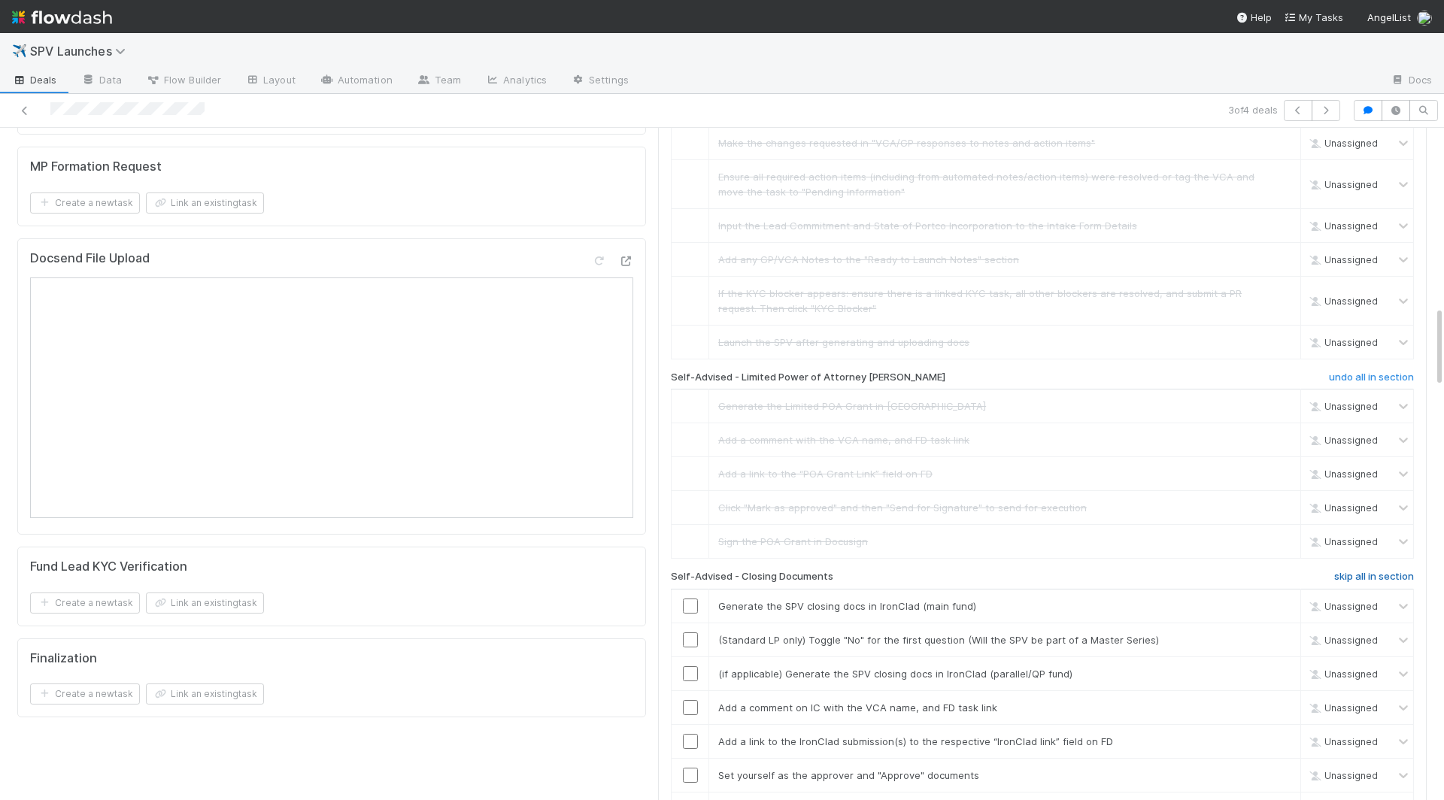
click at [1354, 571] on h6 "skip all in section" at bounding box center [1374, 577] width 80 height 12
click at [1376, 571] on h6 "skip all in section" at bounding box center [1374, 577] width 80 height 12
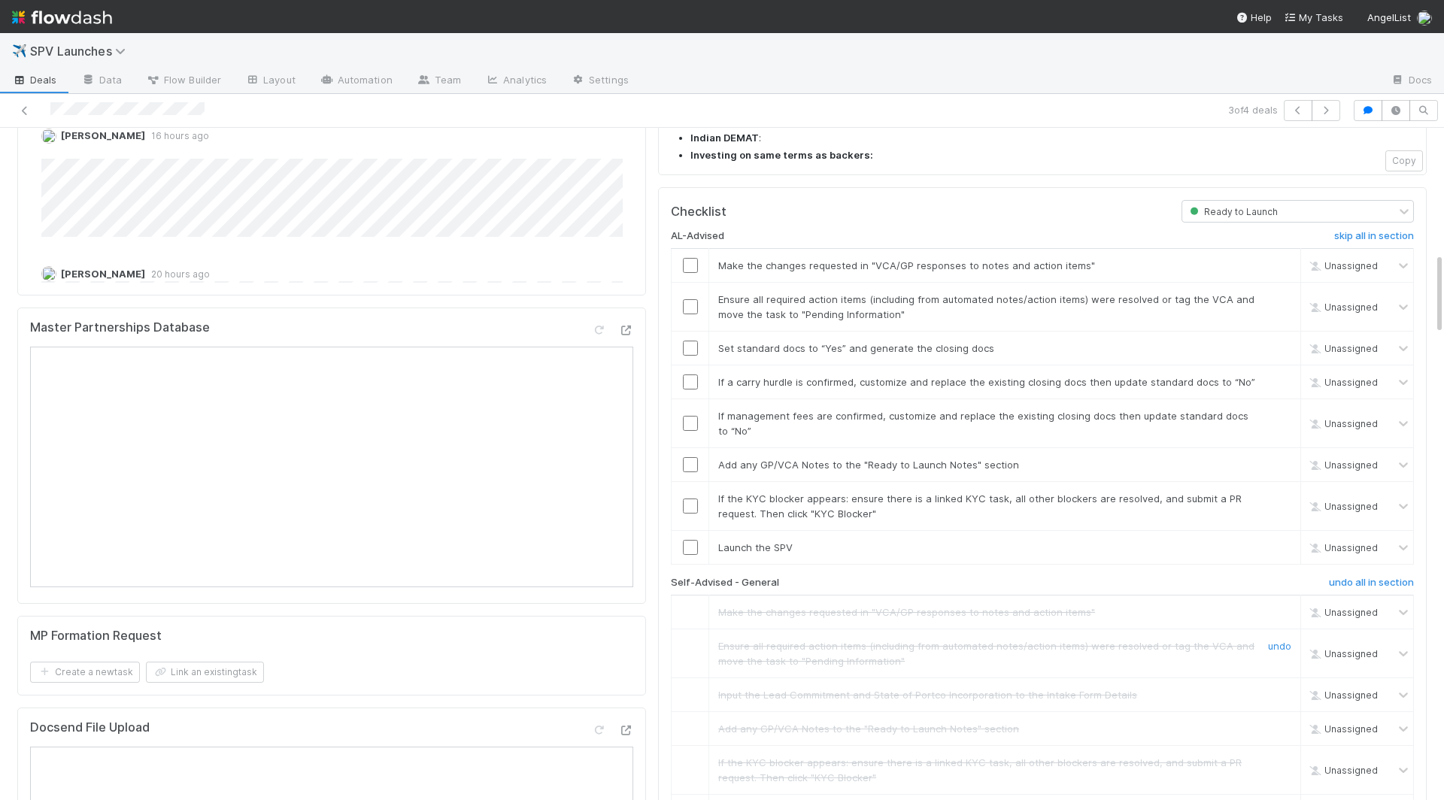
scroll to position [829, 0]
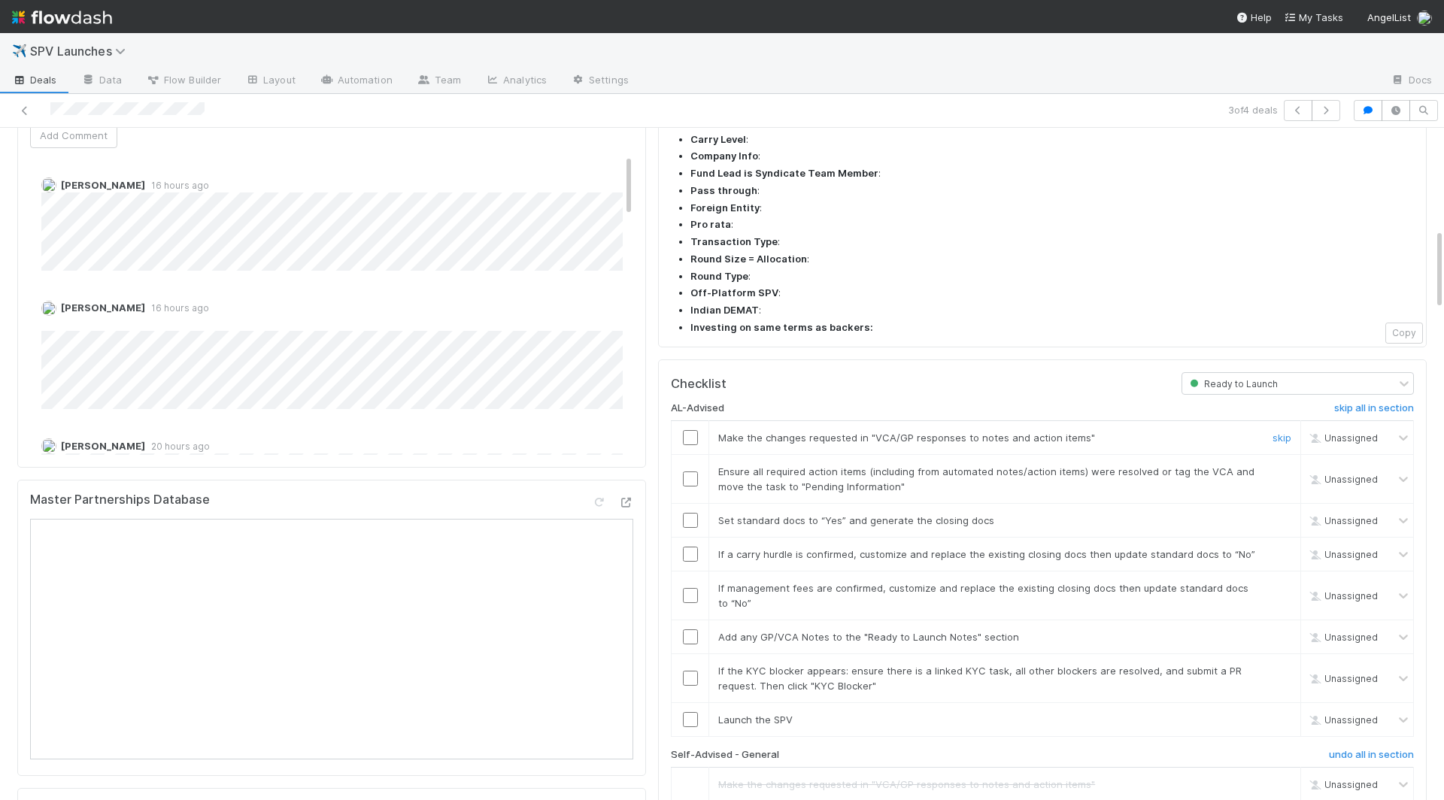
click at [692, 430] on input "checkbox" at bounding box center [690, 437] width 15 height 15
click at [688, 472] on input "checkbox" at bounding box center [690, 479] width 15 height 15
click at [688, 513] on input "checkbox" at bounding box center [690, 520] width 15 height 15
click at [691, 712] on input "checkbox" at bounding box center [690, 719] width 15 height 15
click at [691, 671] on input "checkbox" at bounding box center [690, 678] width 15 height 15
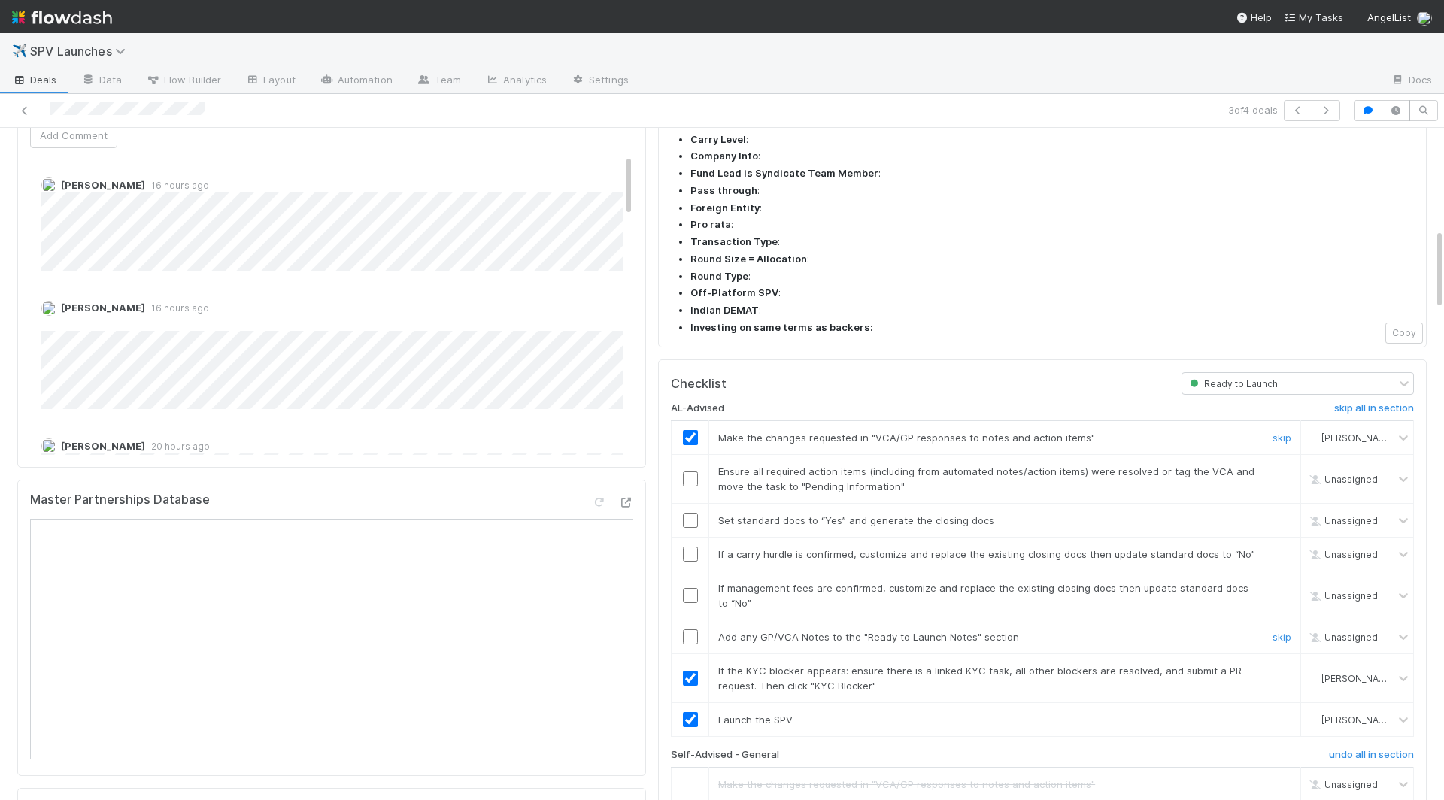
click at [692, 629] on input "checkbox" at bounding box center [690, 636] width 15 height 15
click at [690, 588] on input "checkbox" at bounding box center [690, 595] width 15 height 15
click at [691, 547] on input "checkbox" at bounding box center [690, 554] width 15 height 15
click at [690, 513] on input "checkbox" at bounding box center [690, 520] width 15 height 15
click at [689, 472] on input "checkbox" at bounding box center [690, 479] width 15 height 15
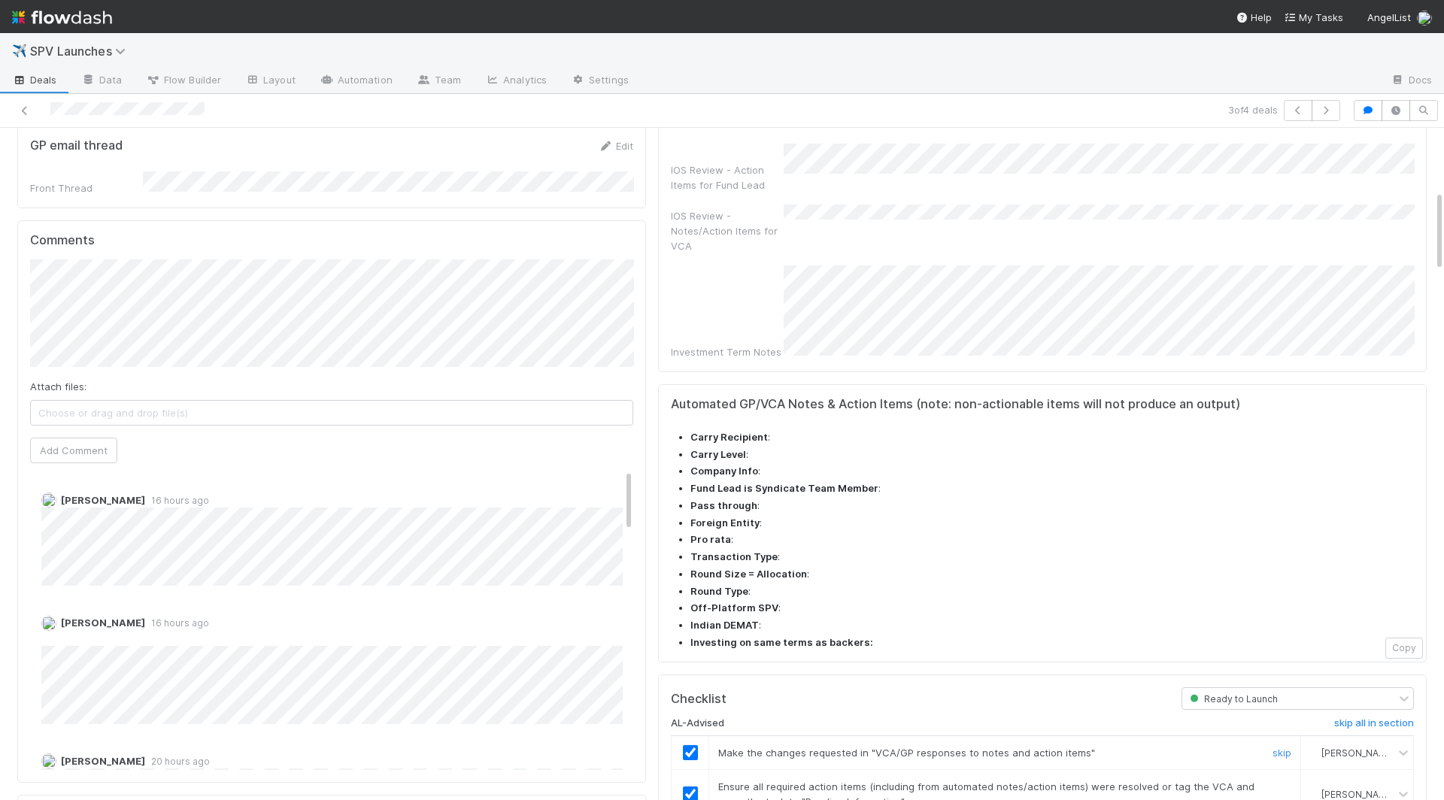
scroll to position [0, 0]
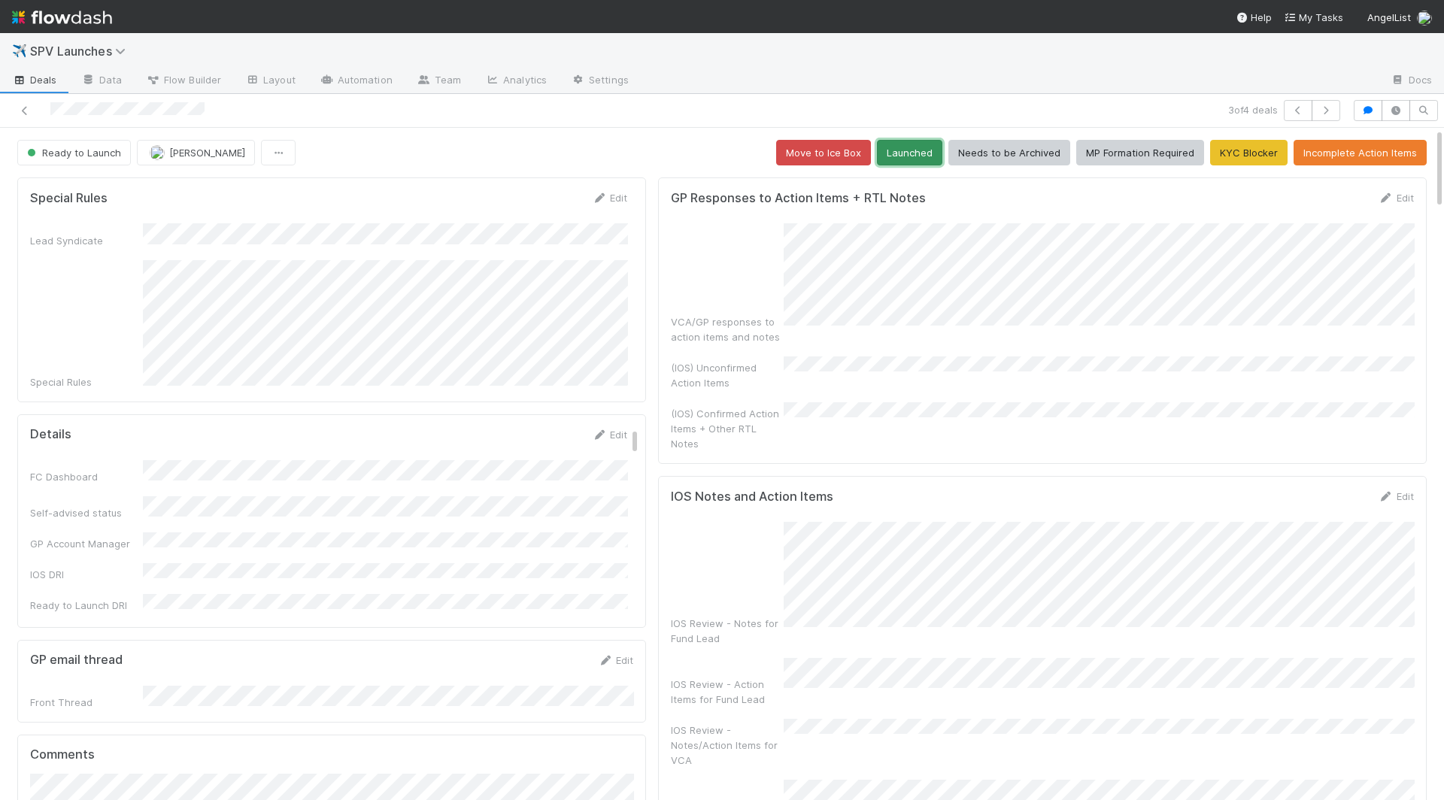
click at [907, 153] on button "Launched" at bounding box center [909, 153] width 65 height 26
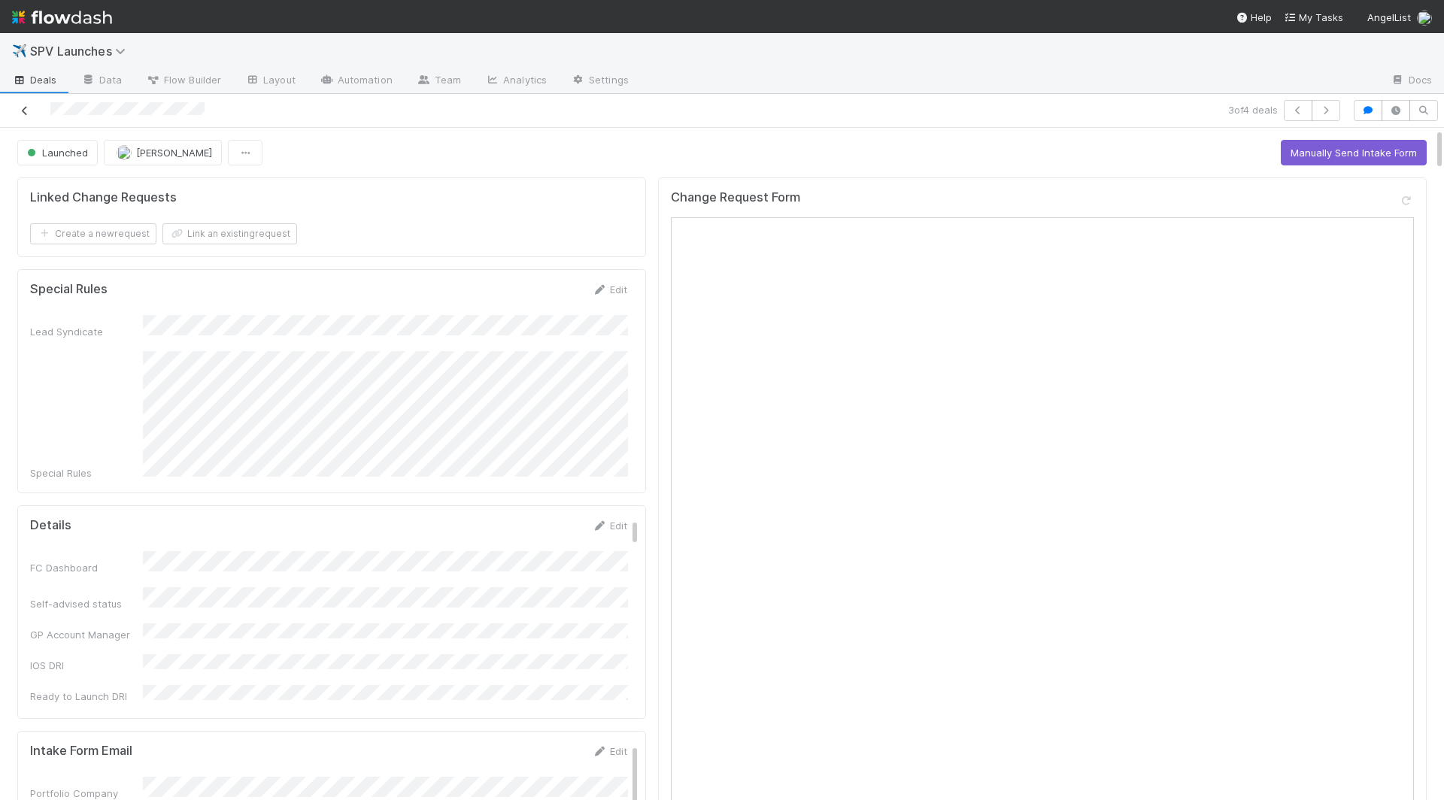
click at [27, 103] on link at bounding box center [24, 110] width 15 height 15
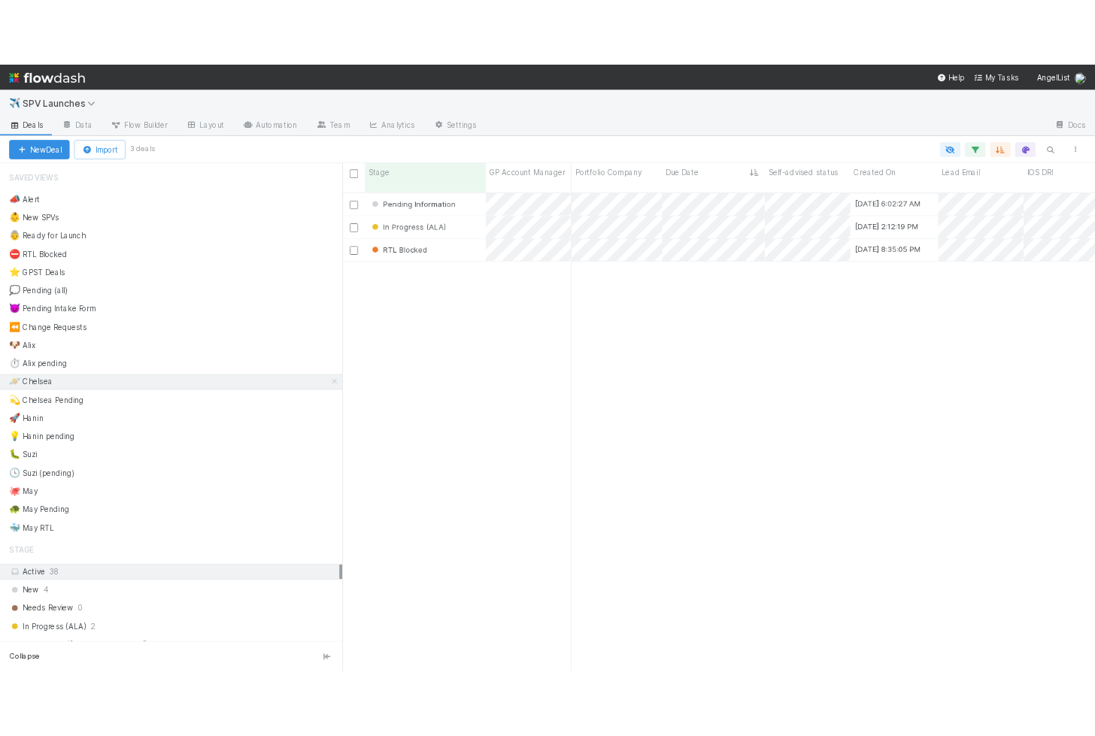
scroll to position [644, 993]
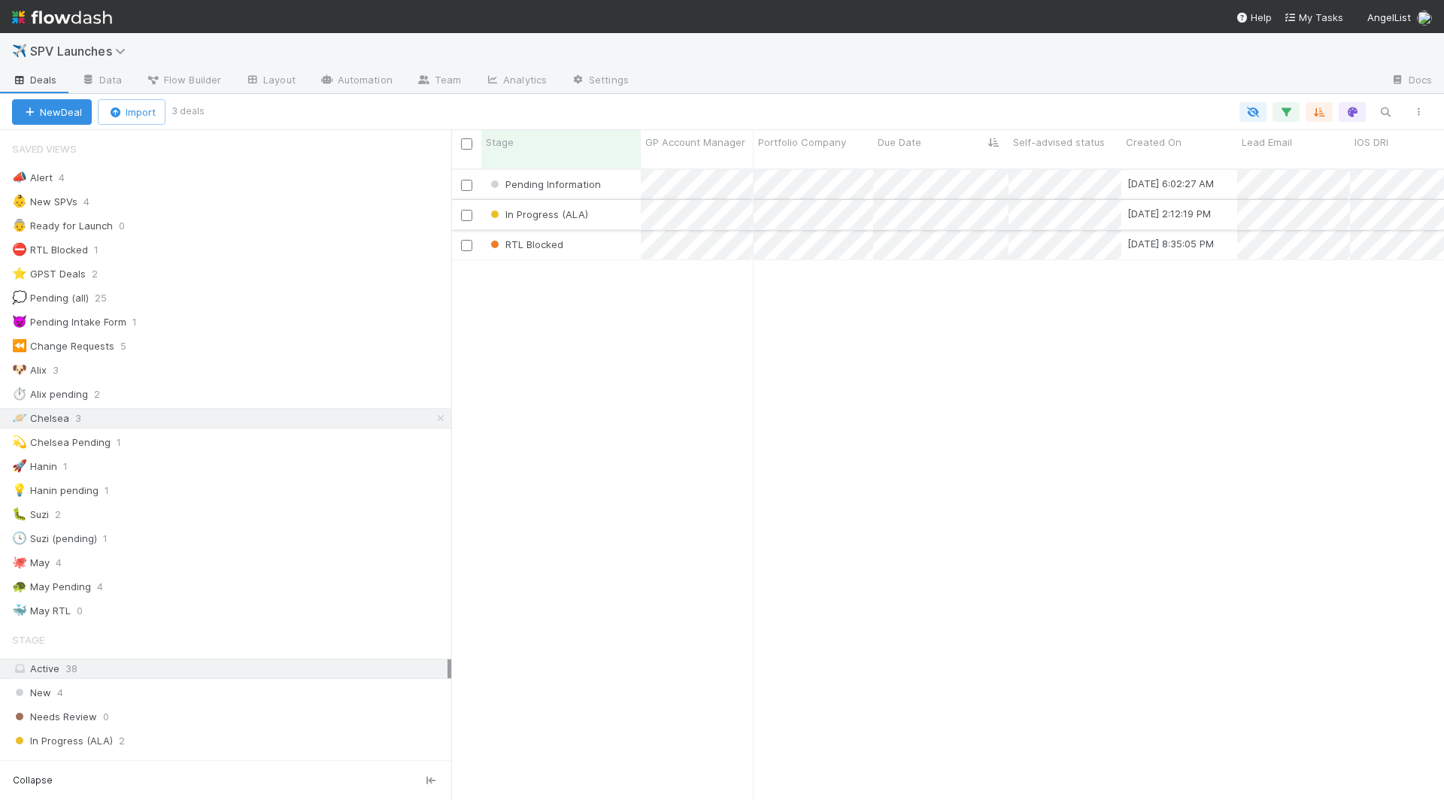
click at [614, 200] on div "In Progress (ALA)" at bounding box center [560, 214] width 159 height 29
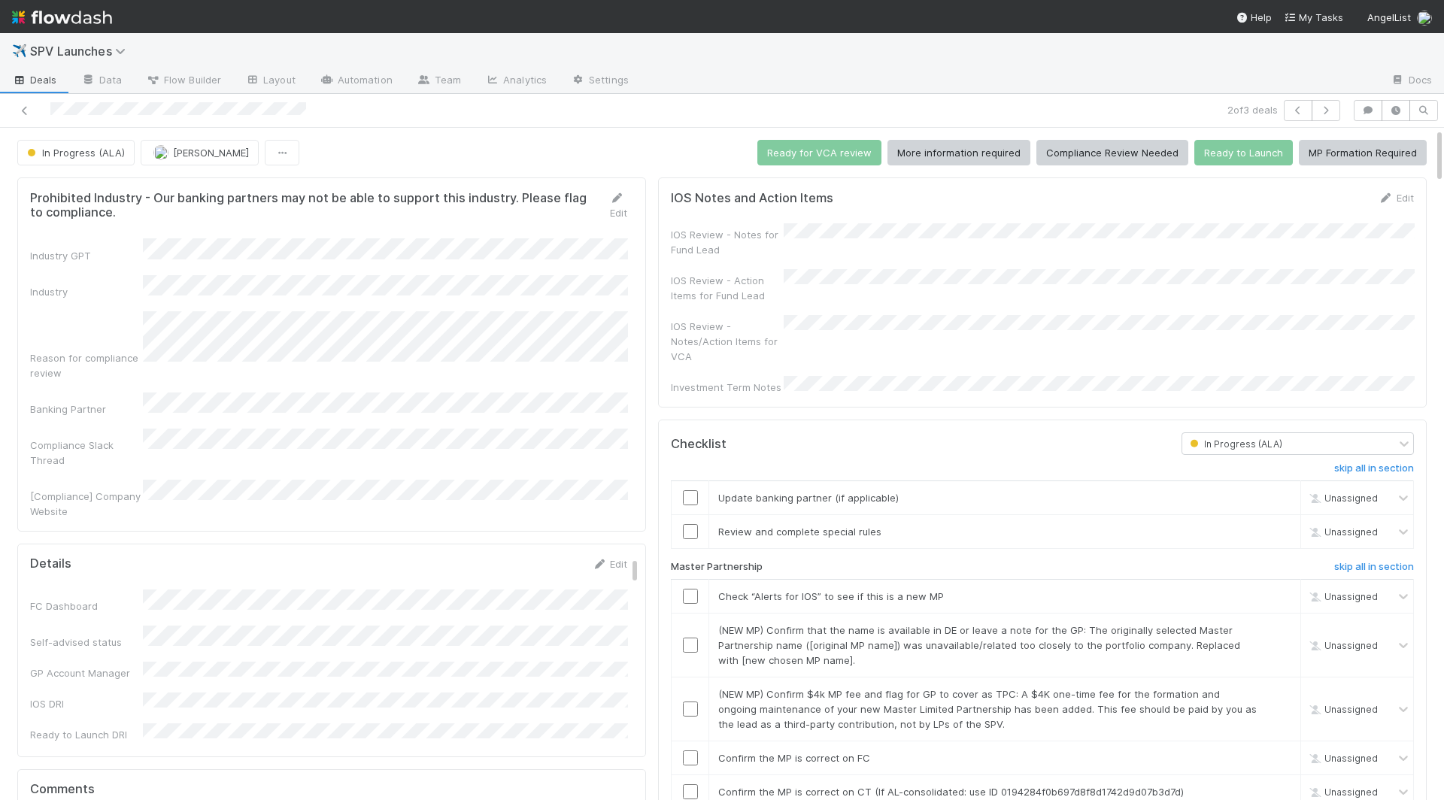
click at [34, 109] on div at bounding box center [342, 110] width 673 height 21
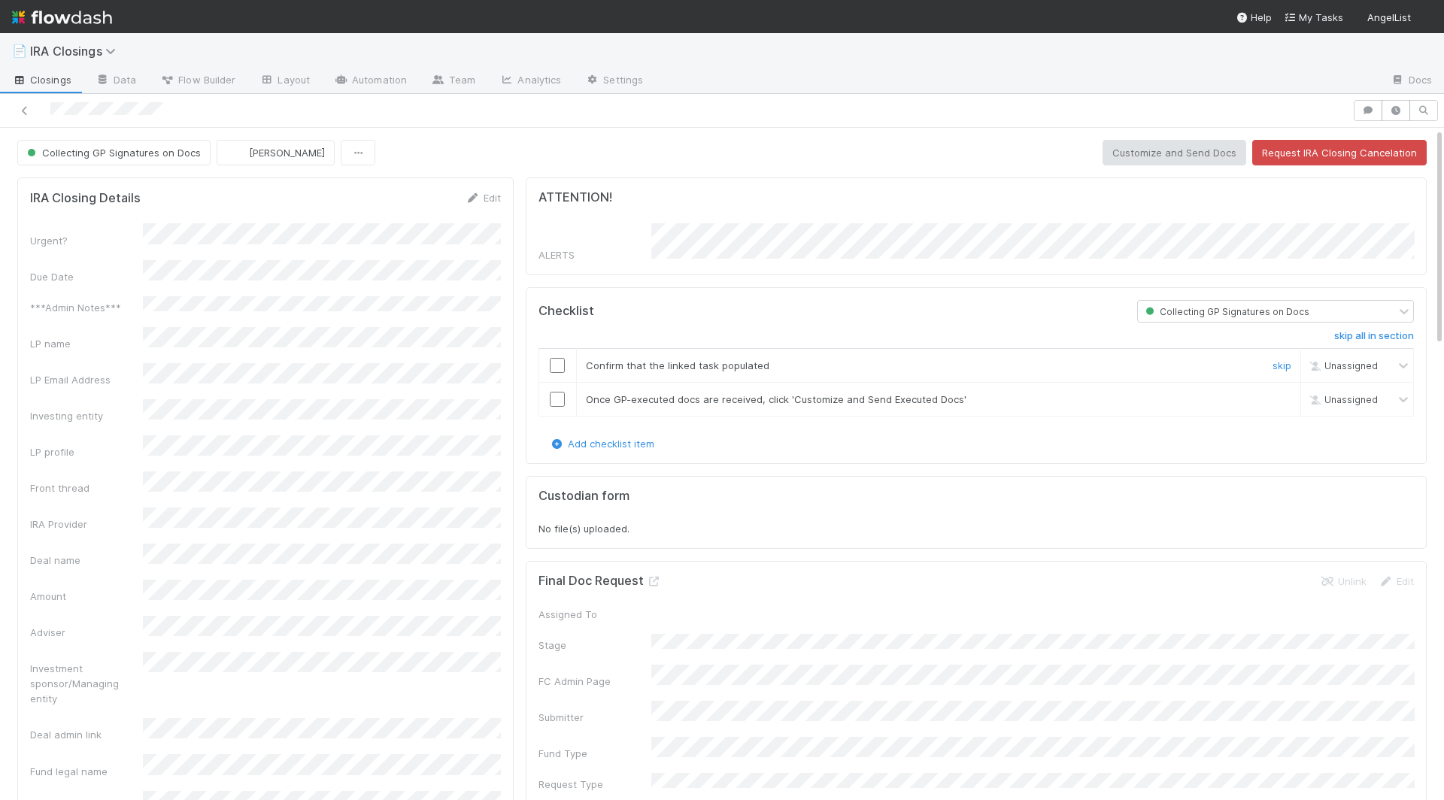
click at [561, 362] on input "checkbox" at bounding box center [557, 365] width 15 height 15
click at [559, 394] on input "checkbox" at bounding box center [557, 399] width 15 height 15
click at [1144, 159] on button "Customize and Send Docs" at bounding box center [1174, 153] width 144 height 26
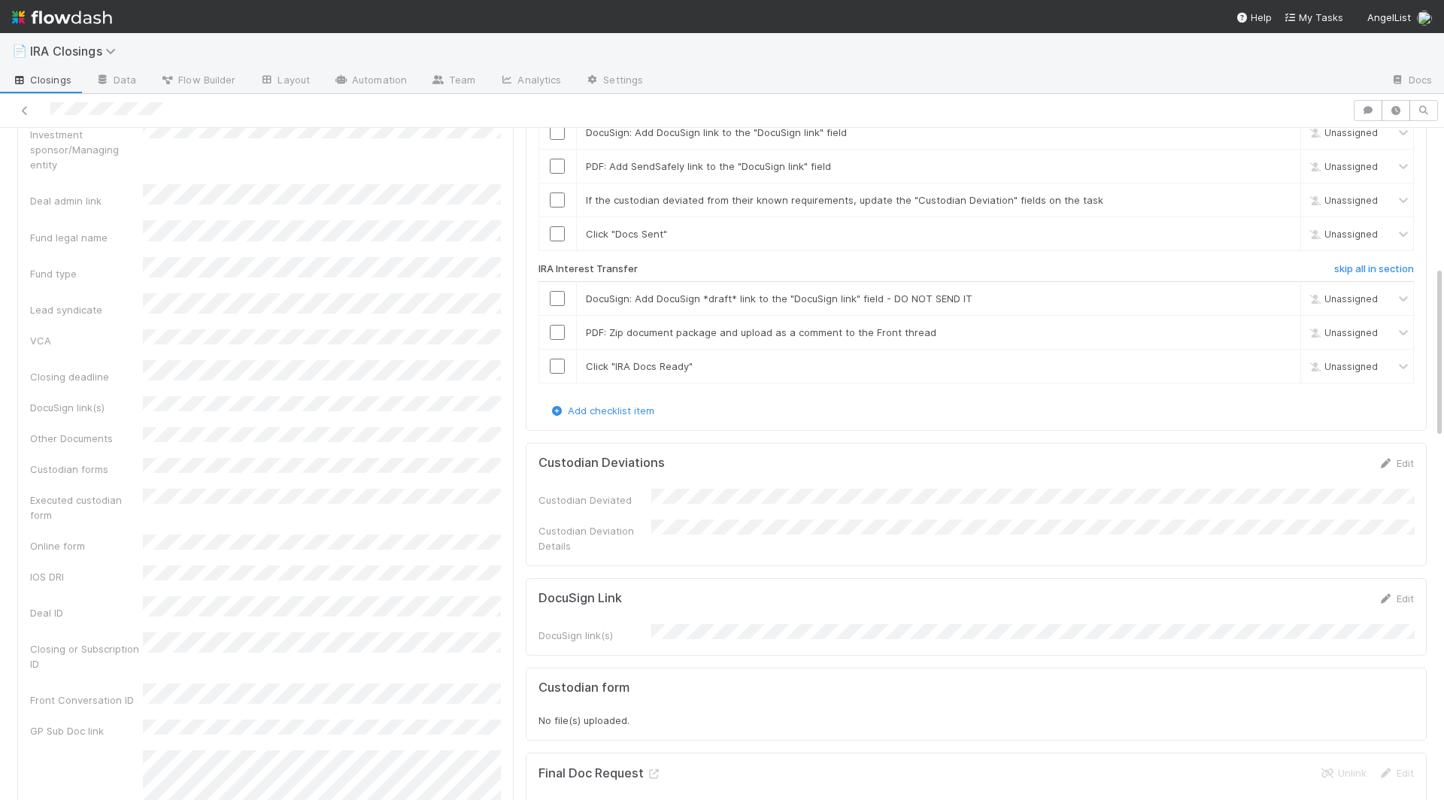
scroll to position [544, 0]
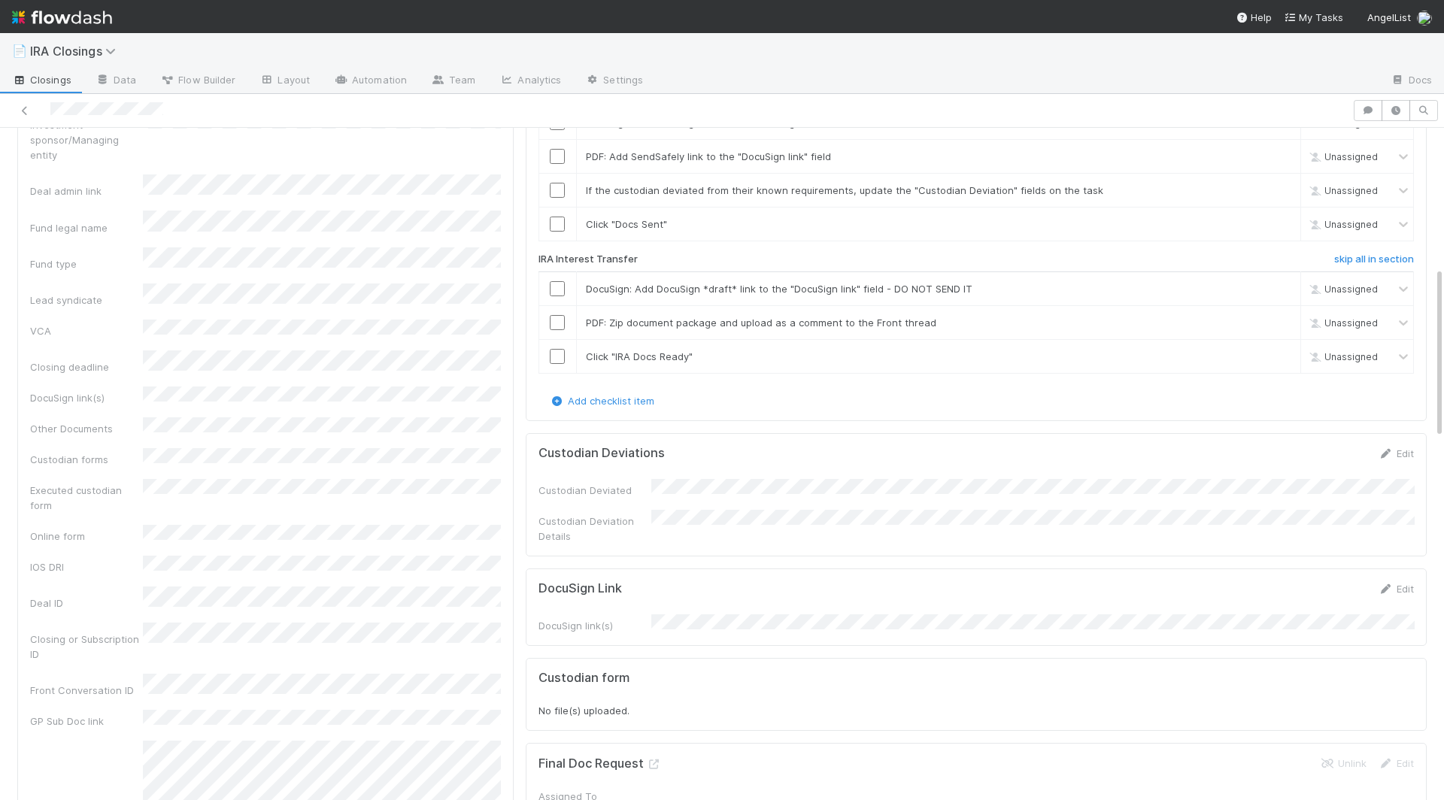
click at [777, 581] on div "DocuSign Link Edit" at bounding box center [975, 588] width 875 height 15
click at [1339, 581] on button "Save" at bounding box center [1333, 594] width 43 height 26
click at [1352, 253] on h6 "skip all in section" at bounding box center [1374, 259] width 80 height 12
click at [1345, 253] on h6 "skip all in section" at bounding box center [1374, 259] width 80 height 12
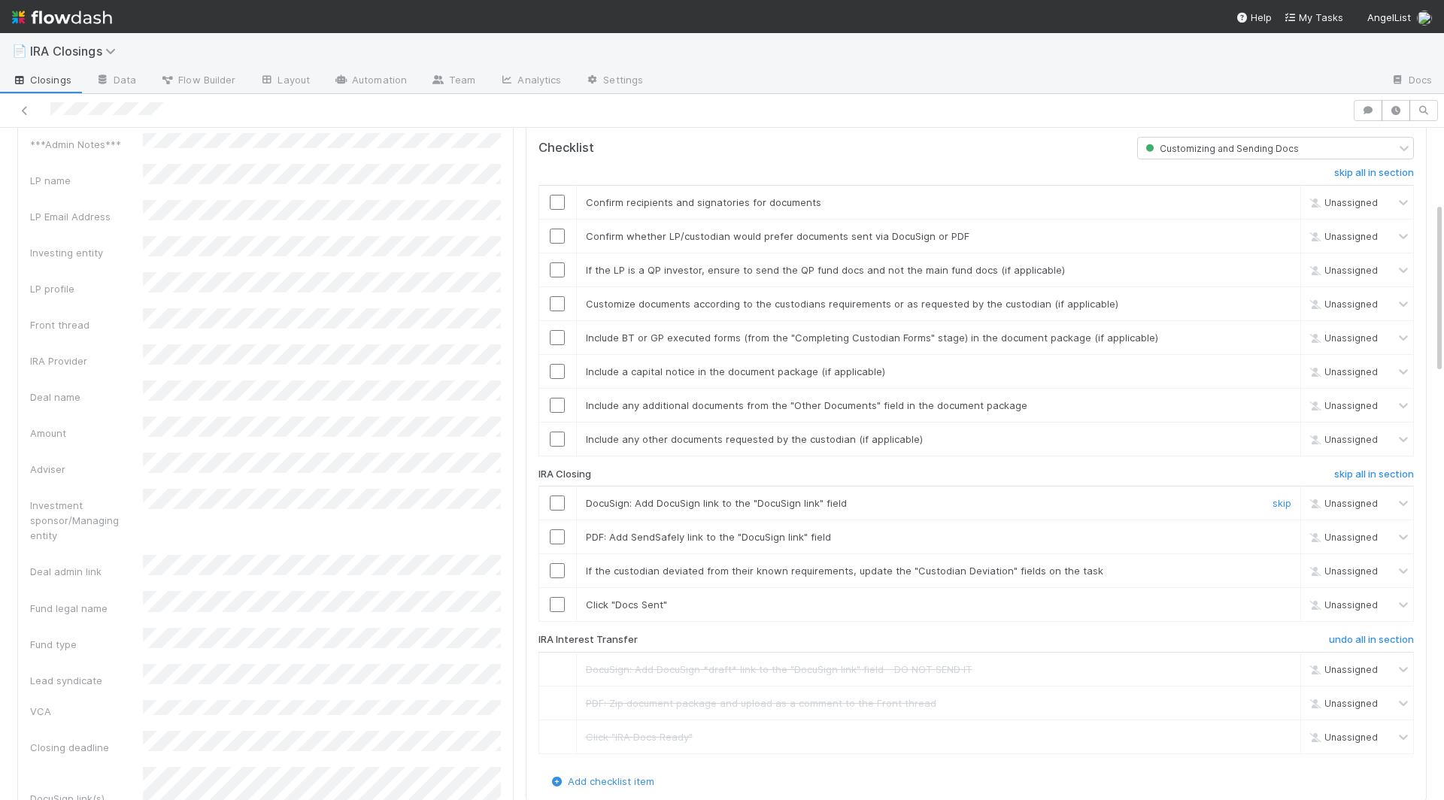
scroll to position [149, 0]
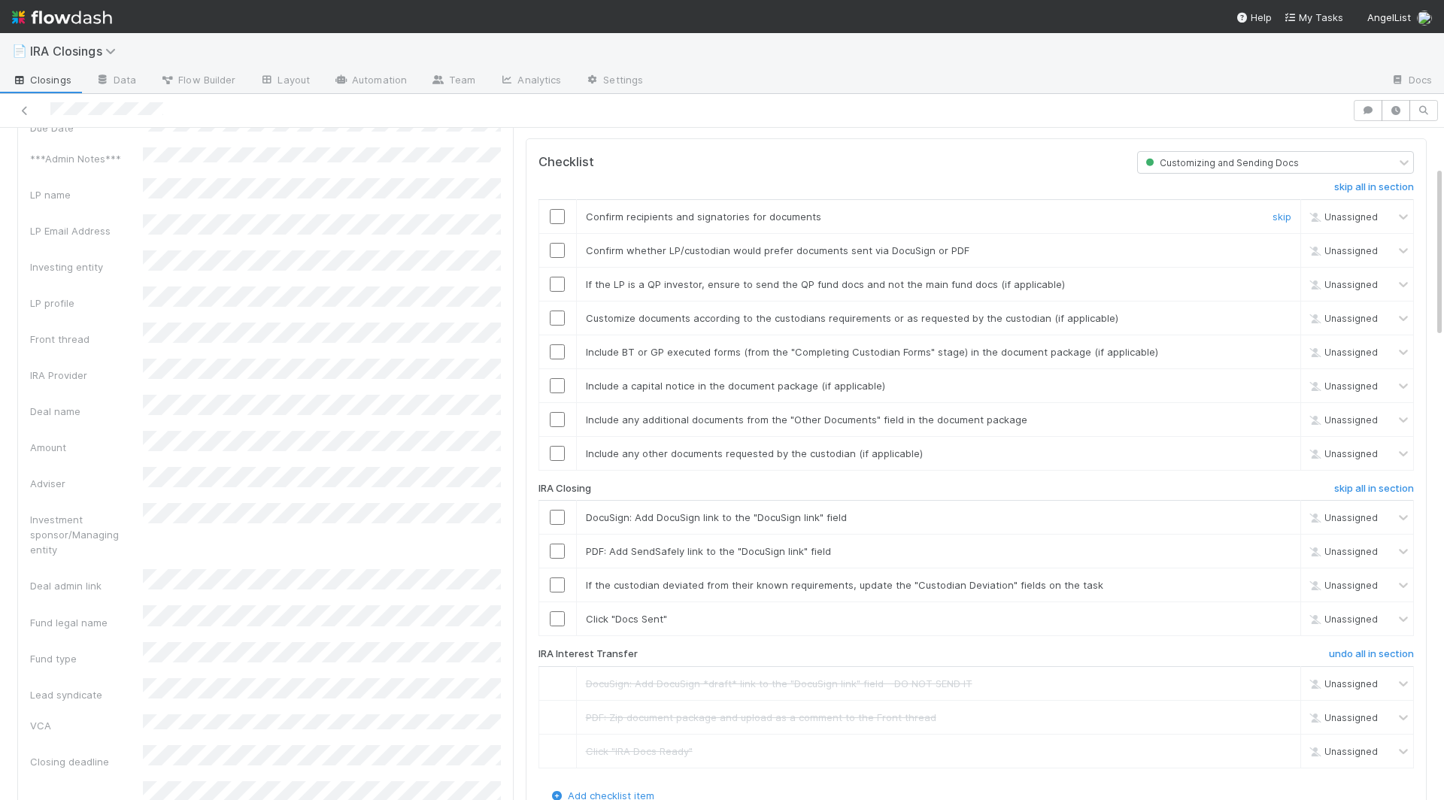
click at [559, 209] on input "checkbox" at bounding box center [557, 216] width 15 height 15
click at [559, 244] on input "checkbox" at bounding box center [557, 250] width 15 height 15
click at [558, 278] on input "checkbox" at bounding box center [557, 284] width 15 height 15
click at [556, 311] on input "checkbox" at bounding box center [557, 318] width 15 height 15
click at [556, 344] on input "checkbox" at bounding box center [557, 351] width 15 height 15
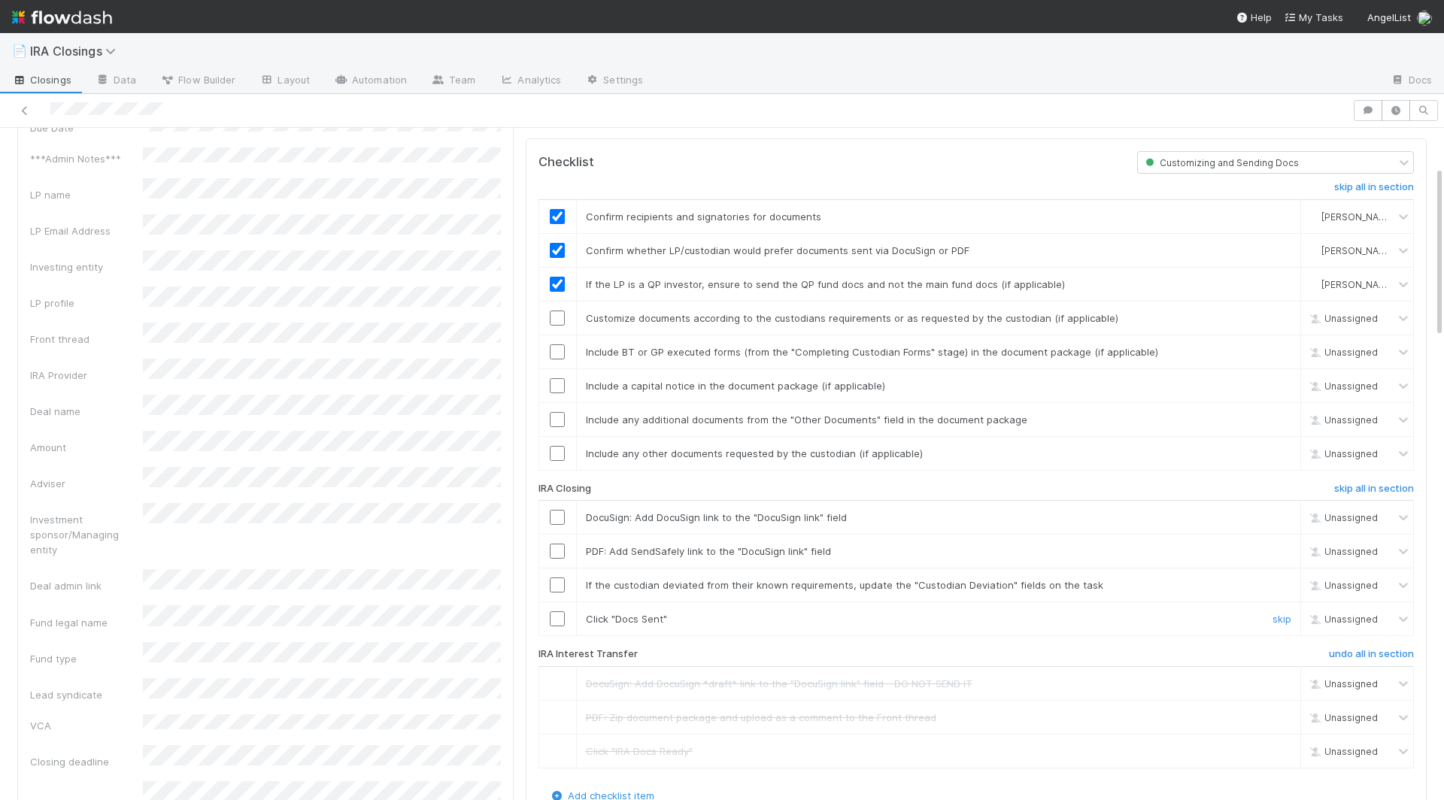
click at [556, 611] on input "checkbox" at bounding box center [557, 618] width 15 height 15
click at [559, 578] on input "checkbox" at bounding box center [557, 585] width 15 height 15
click at [559, 544] on input "checkbox" at bounding box center [557, 551] width 15 height 15
click at [559, 510] on input "checkbox" at bounding box center [557, 517] width 15 height 15
click at [548, 436] on td at bounding box center [557, 453] width 38 height 34
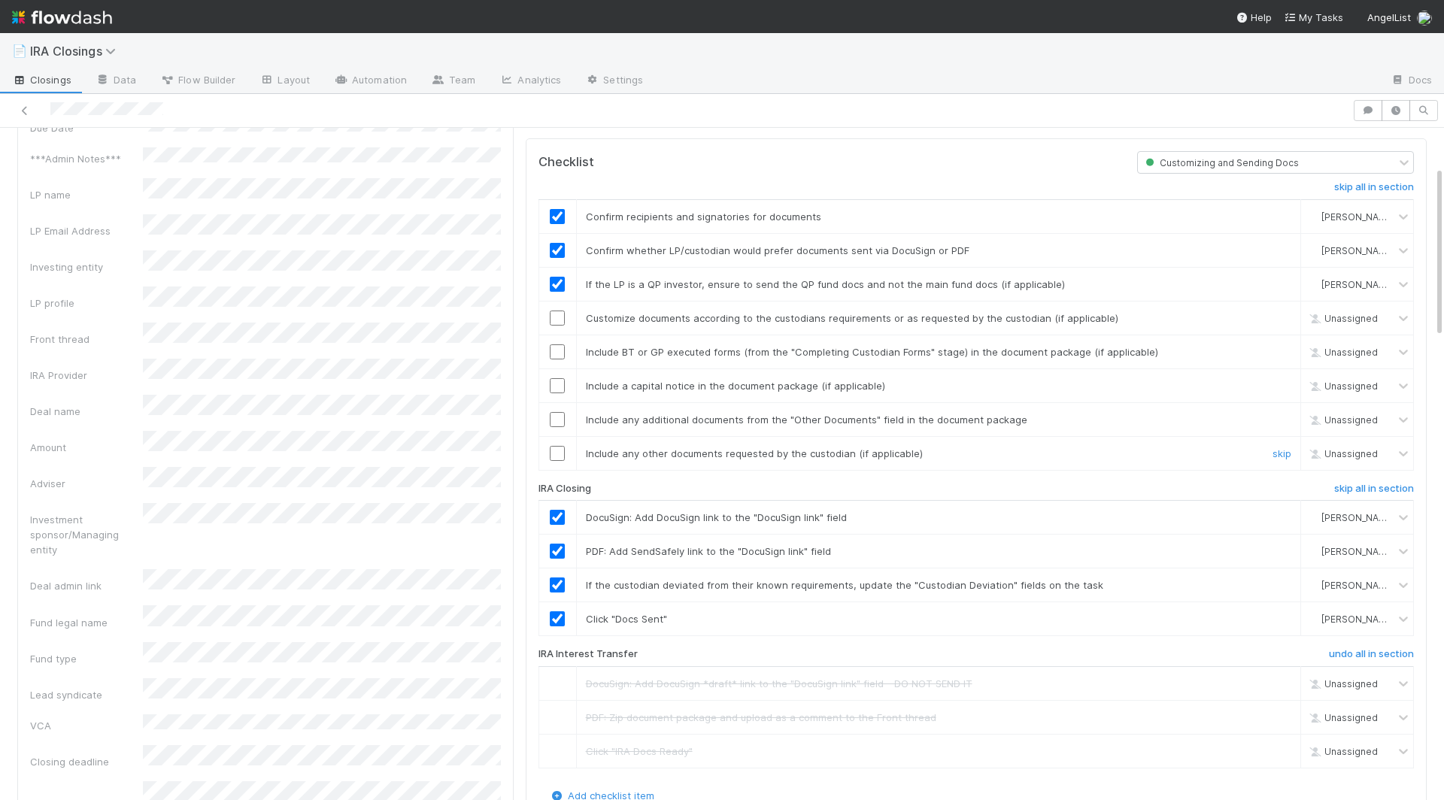
click at [562, 446] on input "checkbox" at bounding box center [557, 453] width 15 height 15
click at [562, 413] on input "checkbox" at bounding box center [557, 419] width 15 height 15
click at [562, 378] on input "checkbox" at bounding box center [557, 385] width 15 height 15
click at [557, 344] on input "checkbox" at bounding box center [557, 351] width 15 height 15
click at [557, 311] on input "checkbox" at bounding box center [557, 318] width 15 height 15
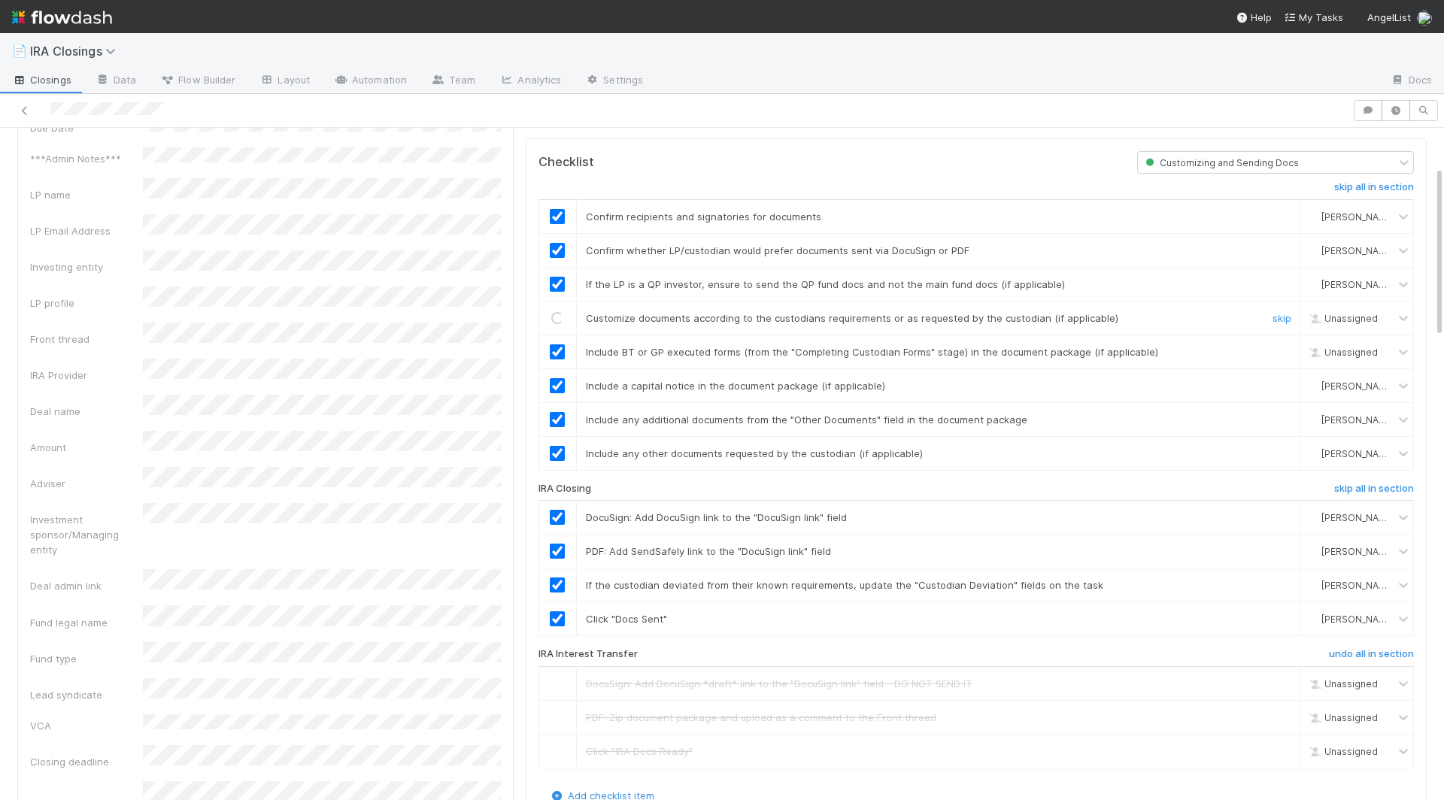
checkbox input "true"
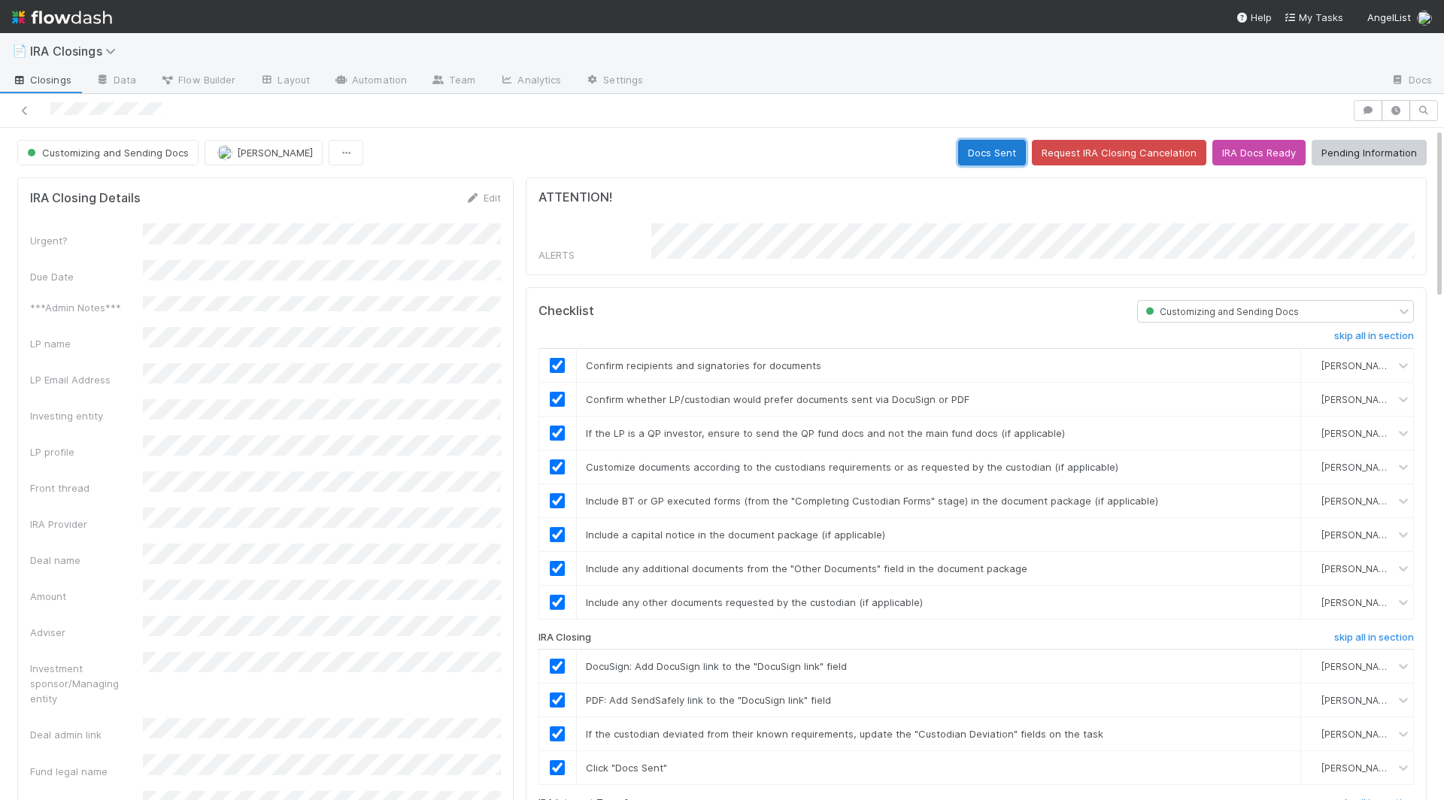
click at [1003, 155] on button "Docs Sent" at bounding box center [992, 153] width 68 height 26
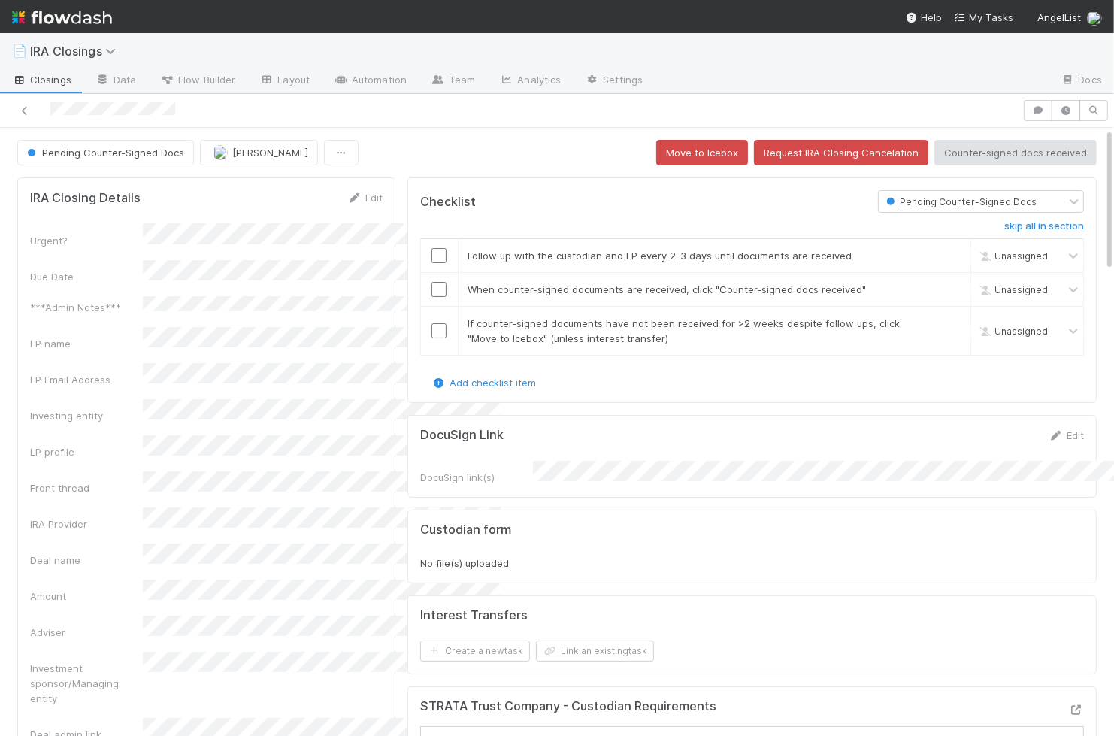
scroll to position [0, 1]
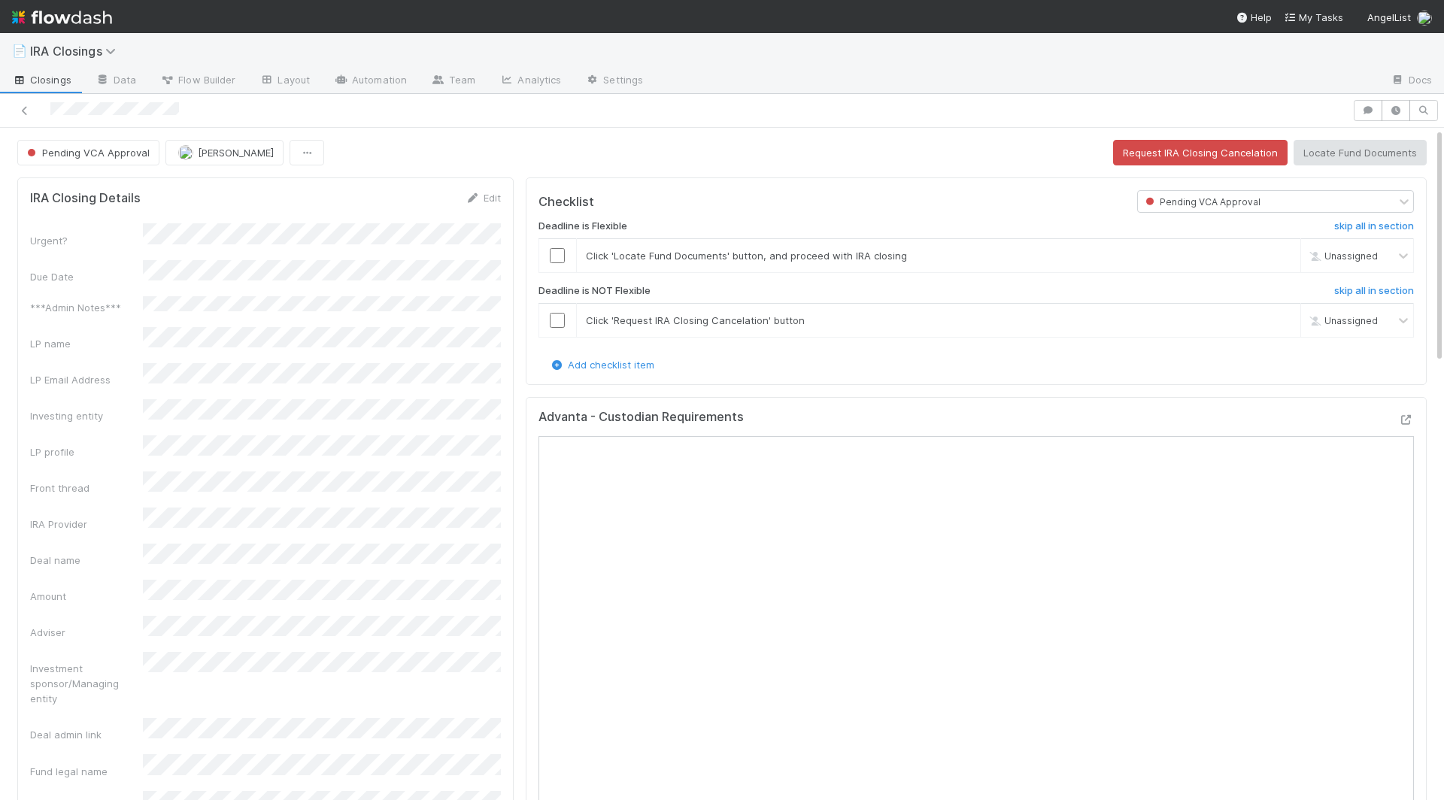
click at [618, 156] on div "Pending VCA Approval [PERSON_NAME] Request IRA Closing Cancelation Locate Fund …" at bounding box center [721, 153] width 1409 height 26
click at [490, 197] on link "Edit" at bounding box center [482, 198] width 35 height 12
click at [420, 204] on button "Save" at bounding box center [420, 203] width 43 height 26
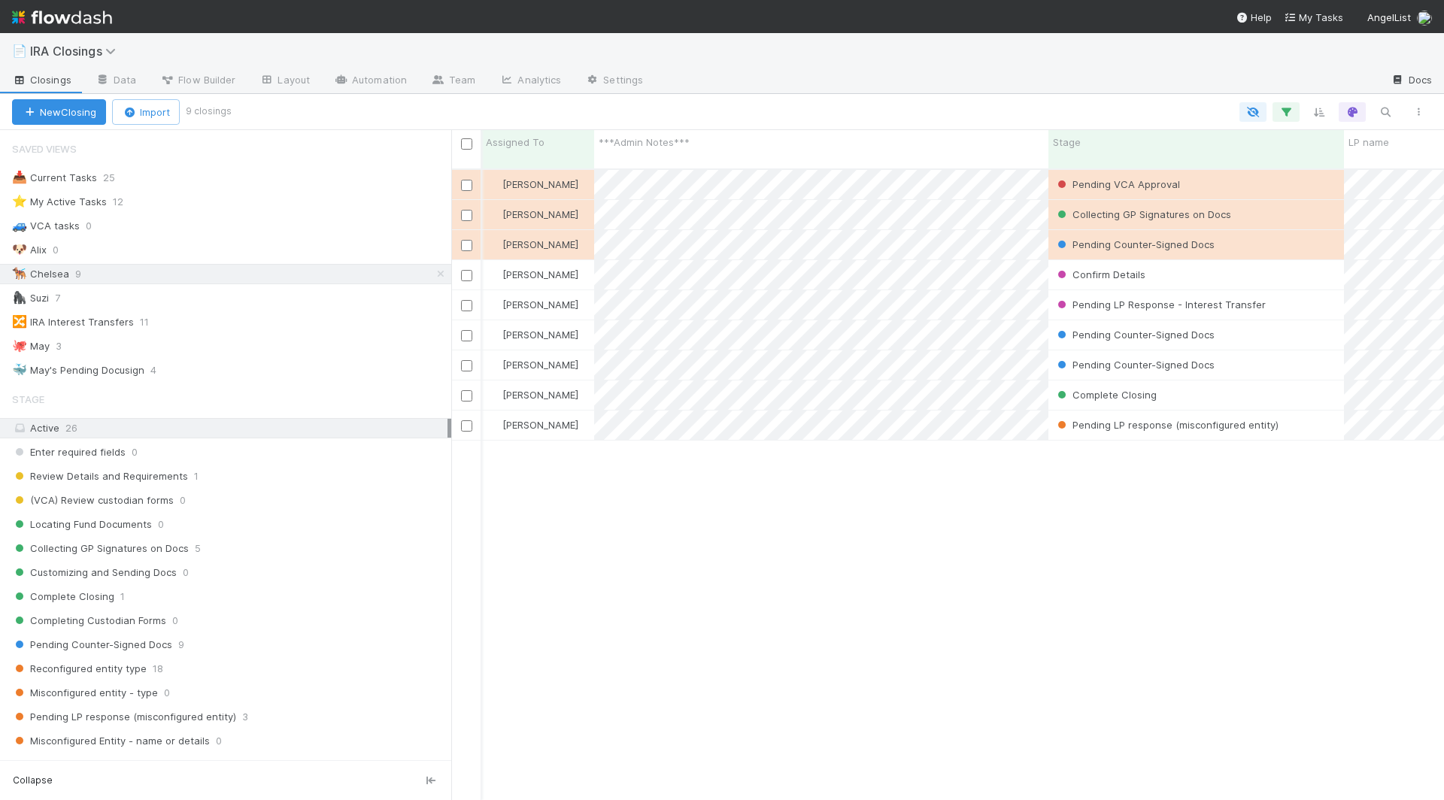
scroll to position [644, 993]
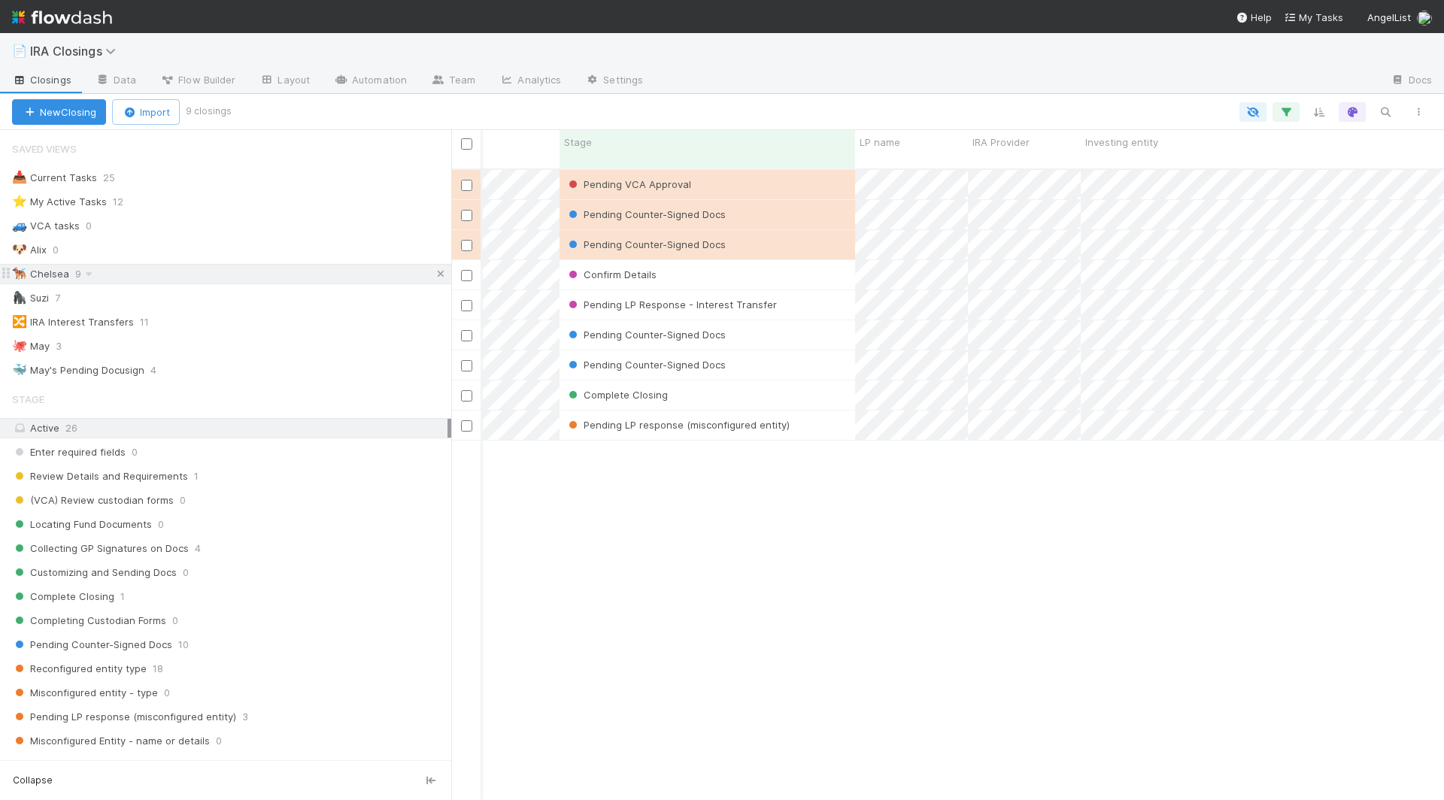
click at [440, 269] on icon at bounding box center [440, 274] width 15 height 10
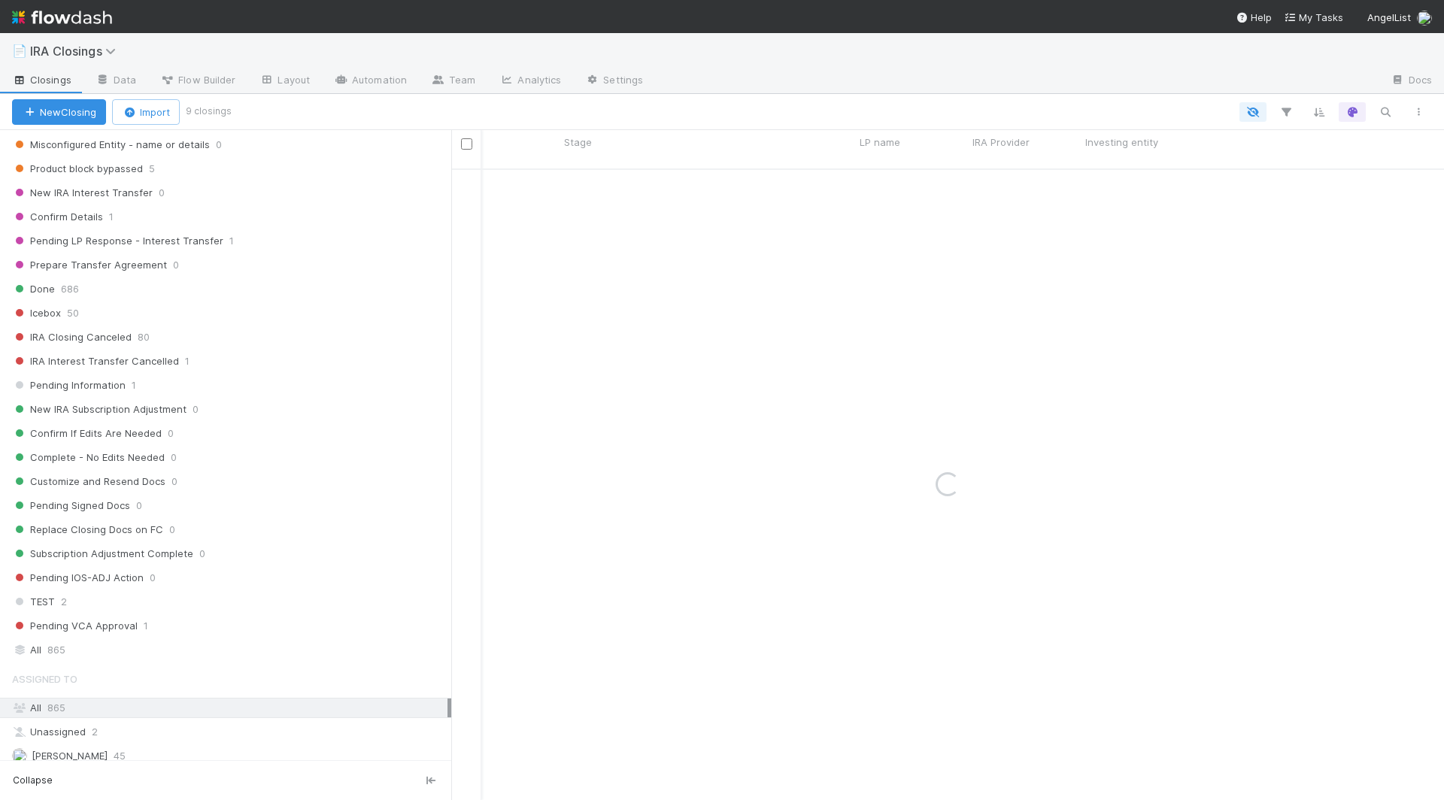
scroll to position [681, 0]
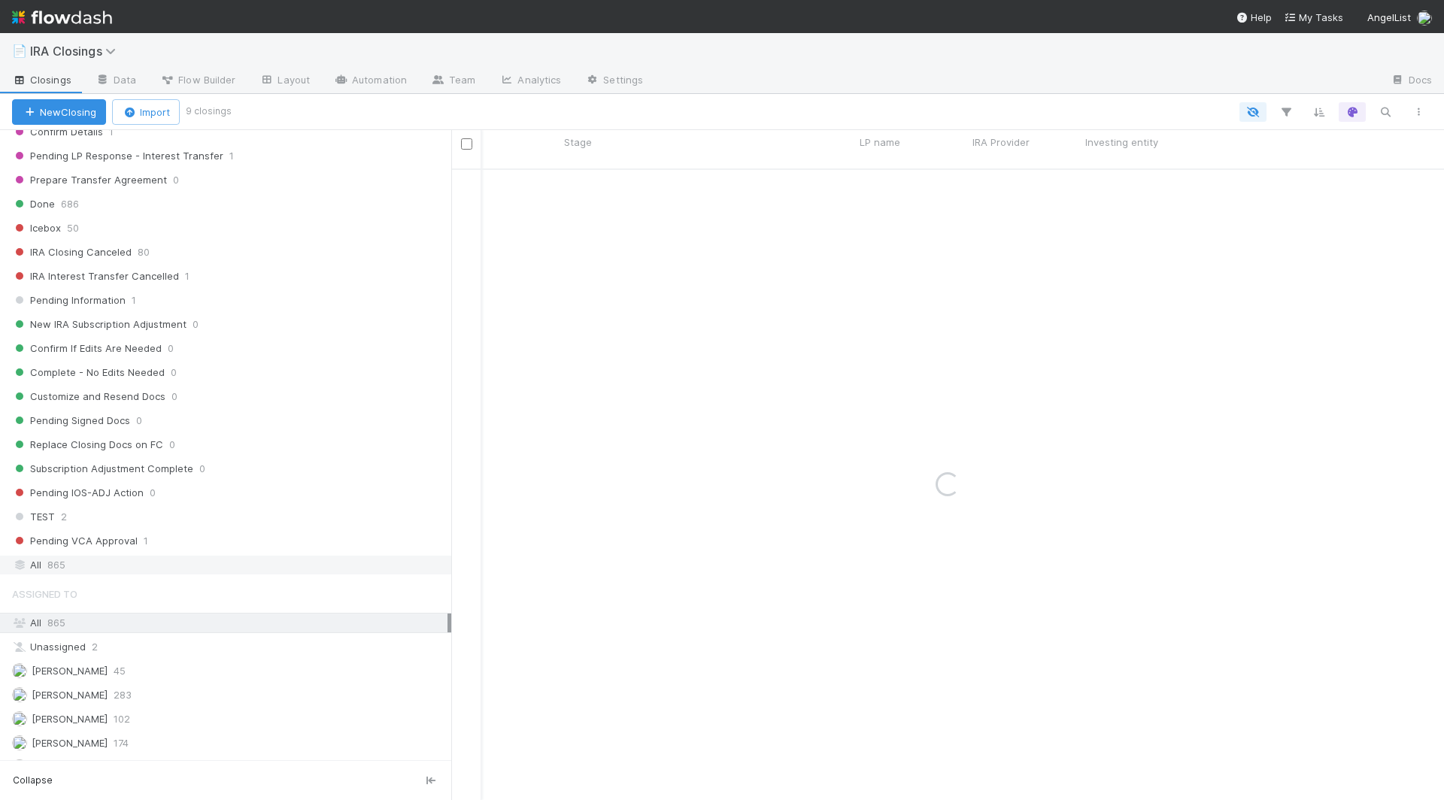
click at [130, 556] on div "All 865" at bounding box center [229, 565] width 435 height 19
click at [1387, 105] on icon "button" at bounding box center [1385, 112] width 15 height 14
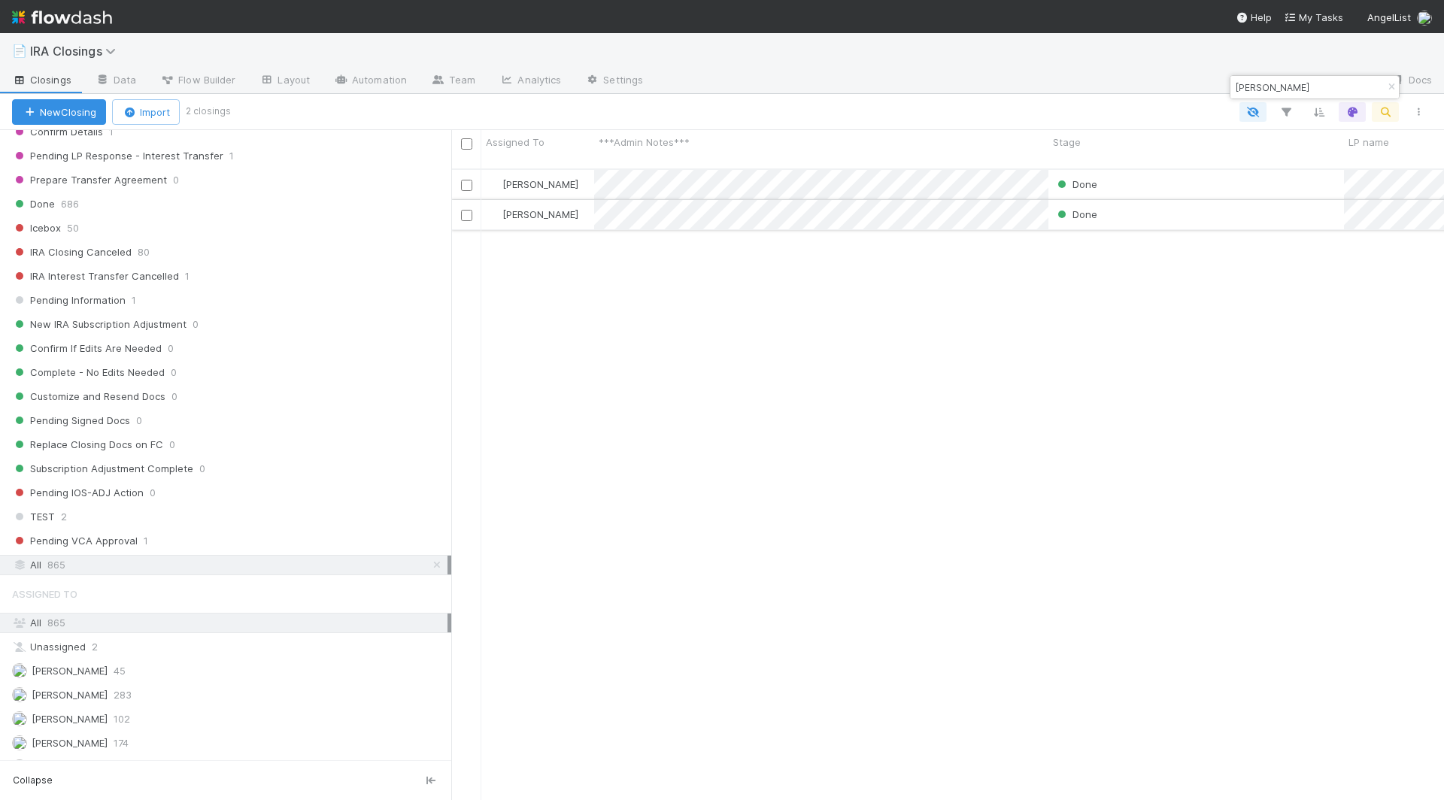
scroll to position [0, 5]
type input "larry"
click at [1162, 202] on div "Done" at bounding box center [1192, 214] width 296 height 29
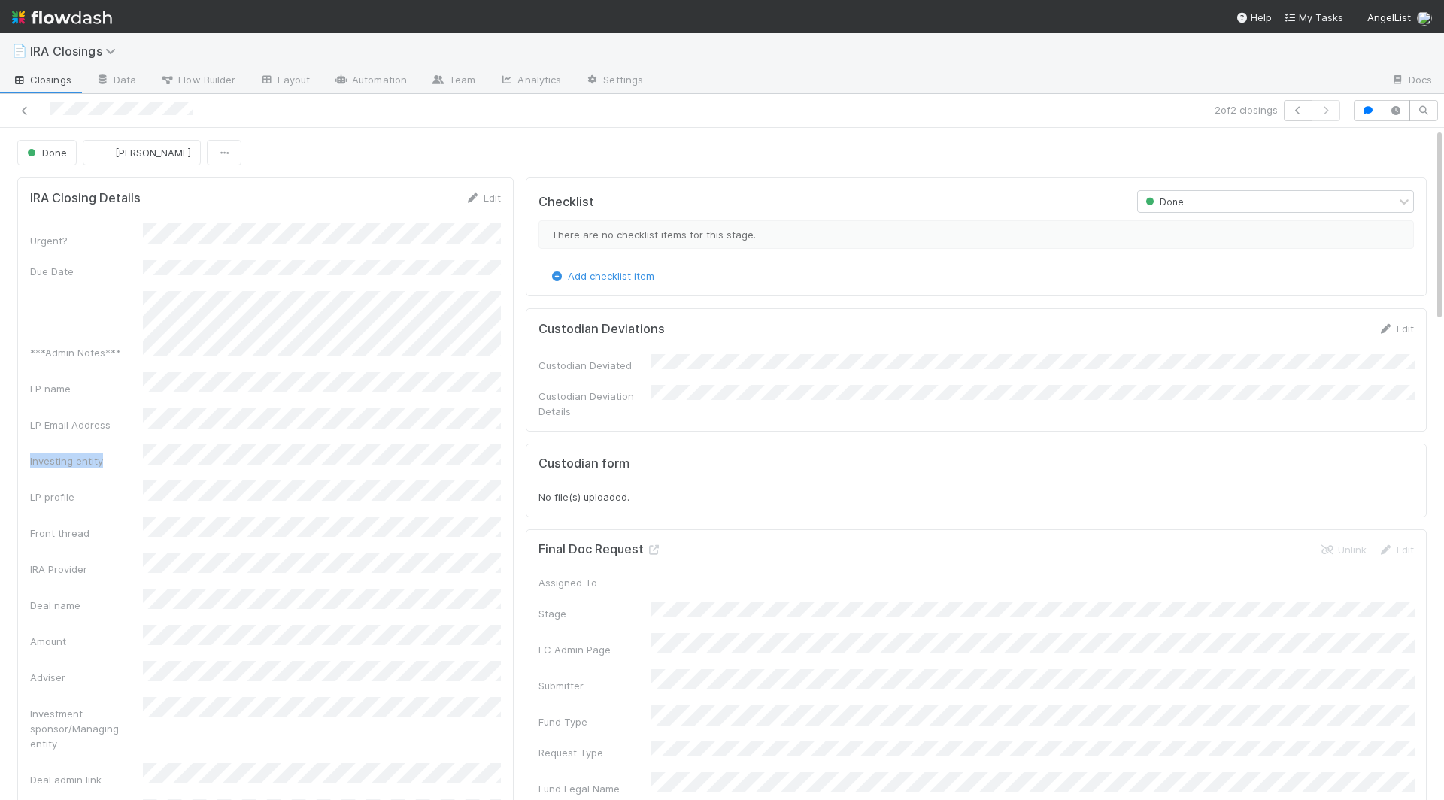
click at [115, 444] on div "Investing entity" at bounding box center [265, 456] width 471 height 24
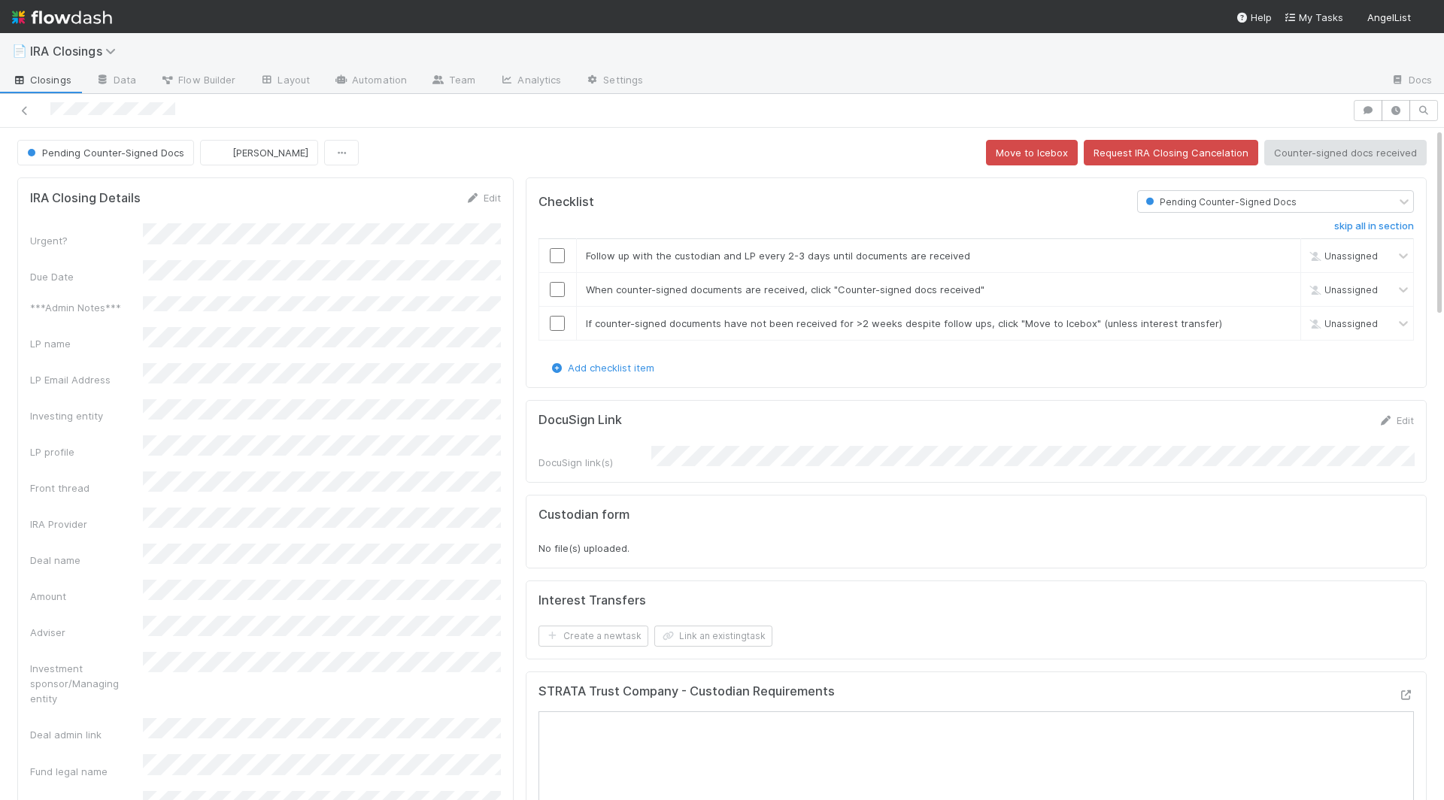
scroll to position [306, 471]
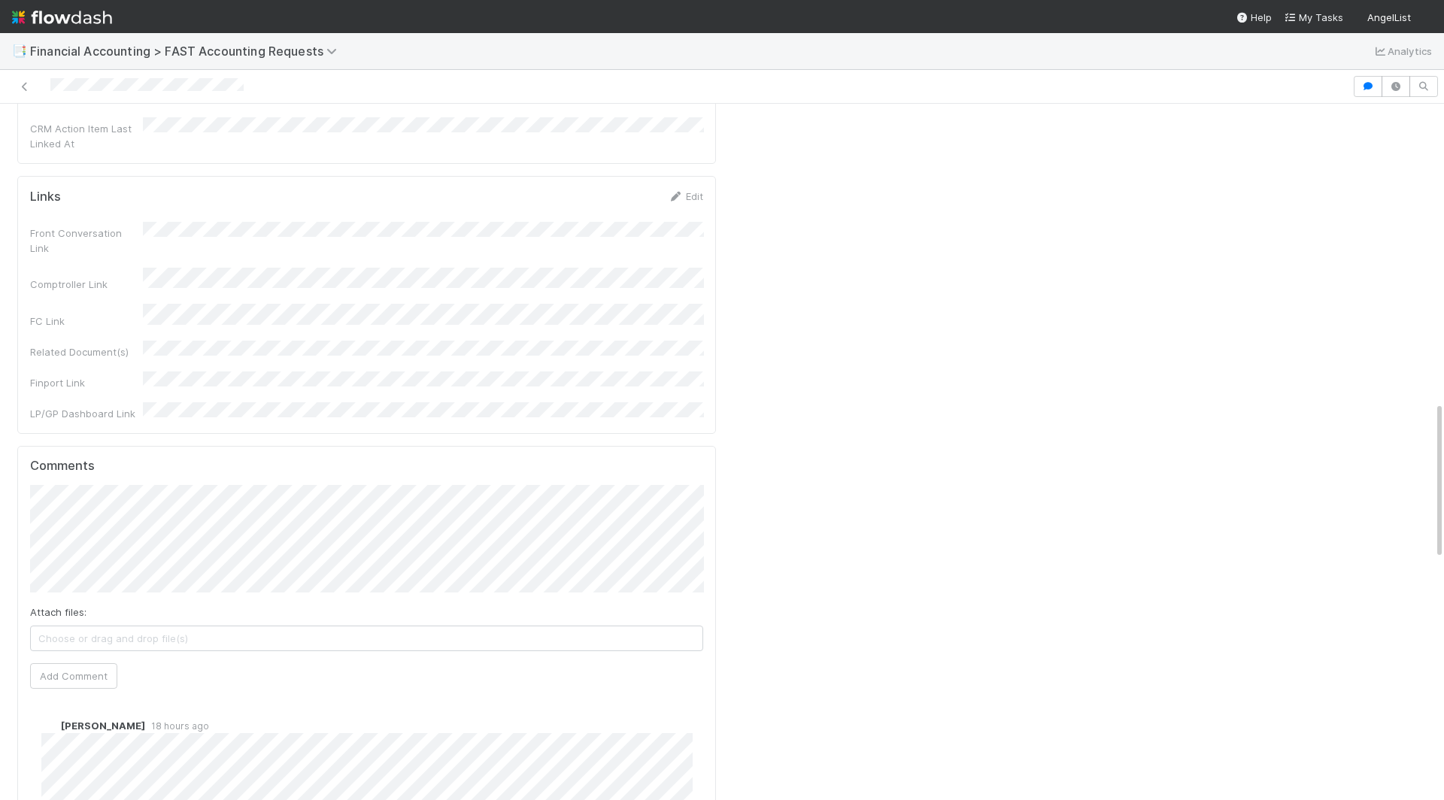
scroll to position [1998, 0]
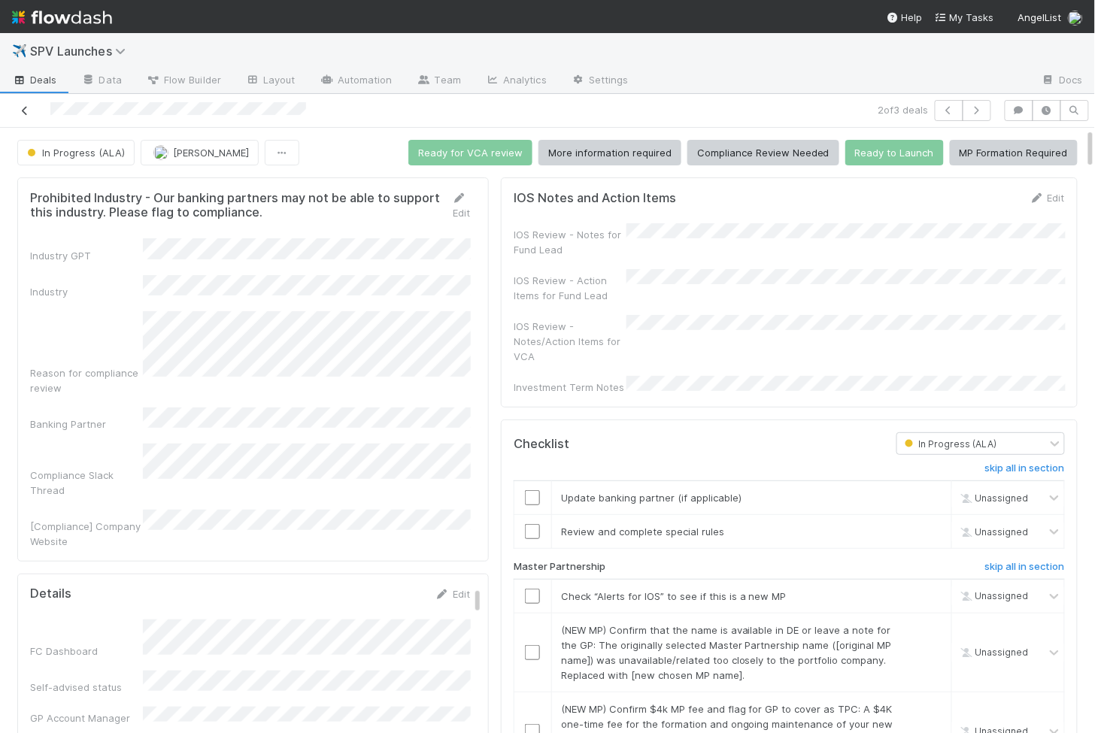
click at [29, 108] on icon at bounding box center [24, 111] width 15 height 10
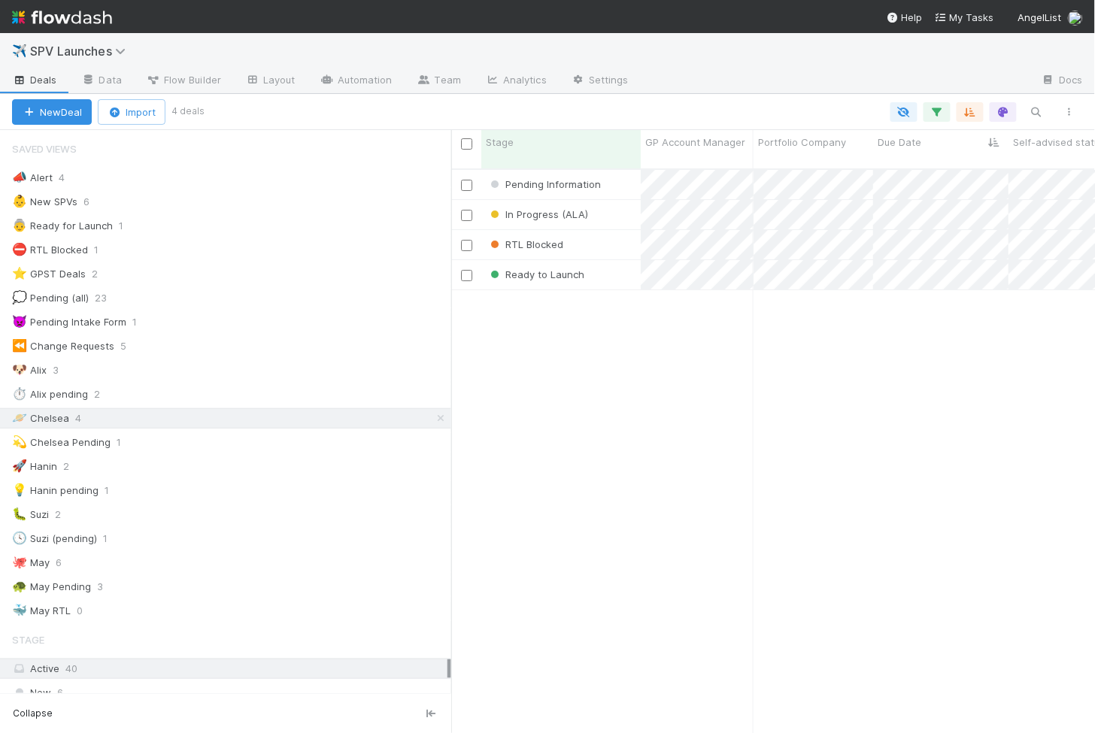
scroll to position [577, 644]
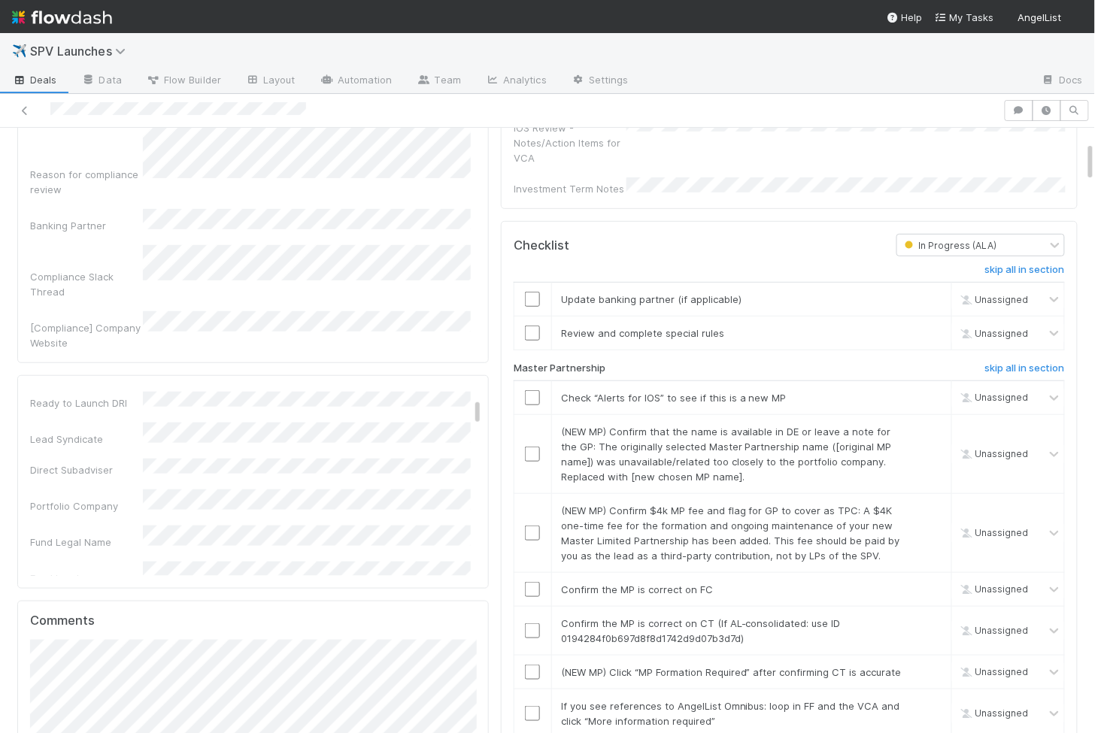
scroll to position [183, 0]
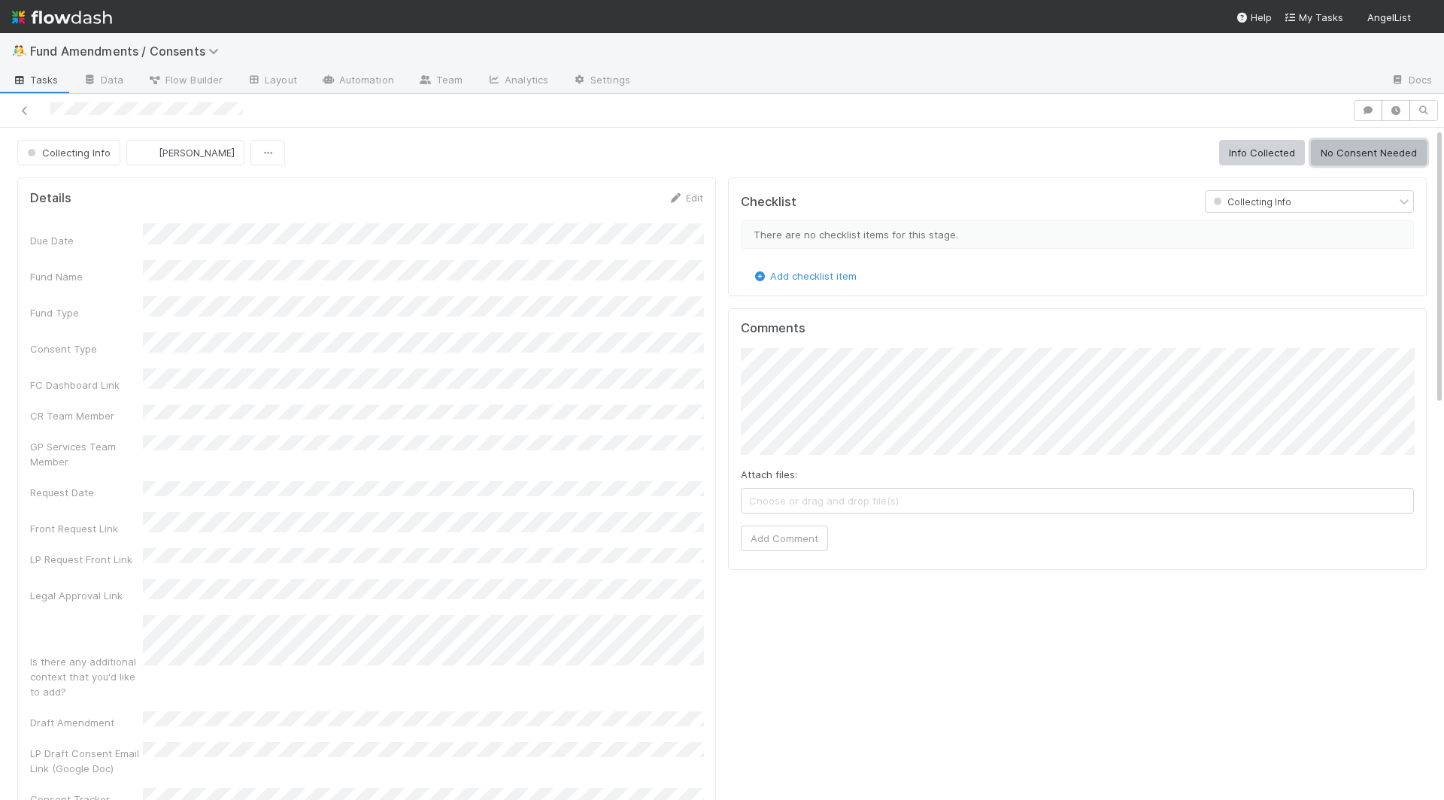
click at [1328, 151] on button "No Consent Needed" at bounding box center [1369, 153] width 116 height 26
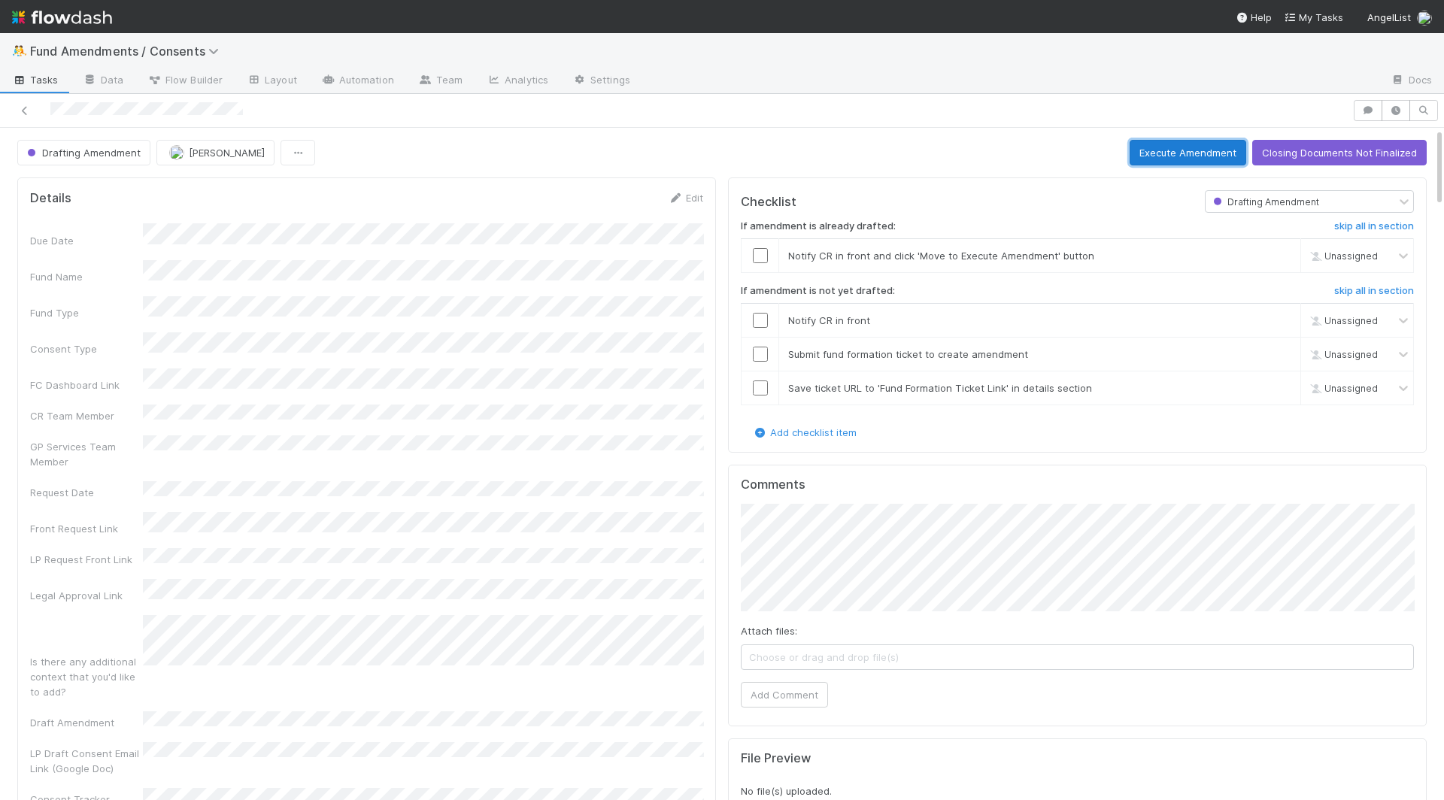
click at [1199, 156] on button "Execute Amendment" at bounding box center [1188, 153] width 117 height 26
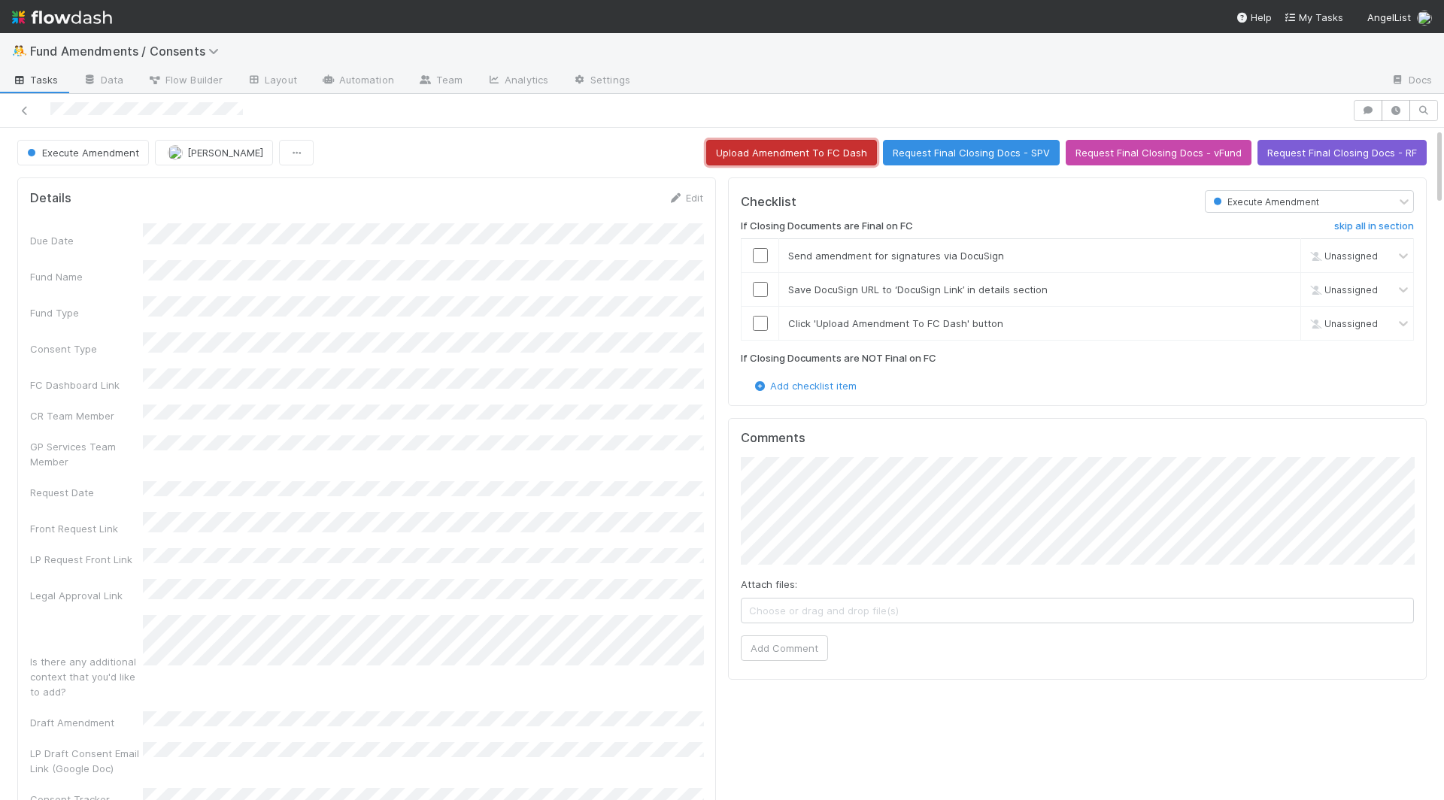
click at [838, 149] on button "Upload Amendment To FC Dash" at bounding box center [791, 153] width 171 height 26
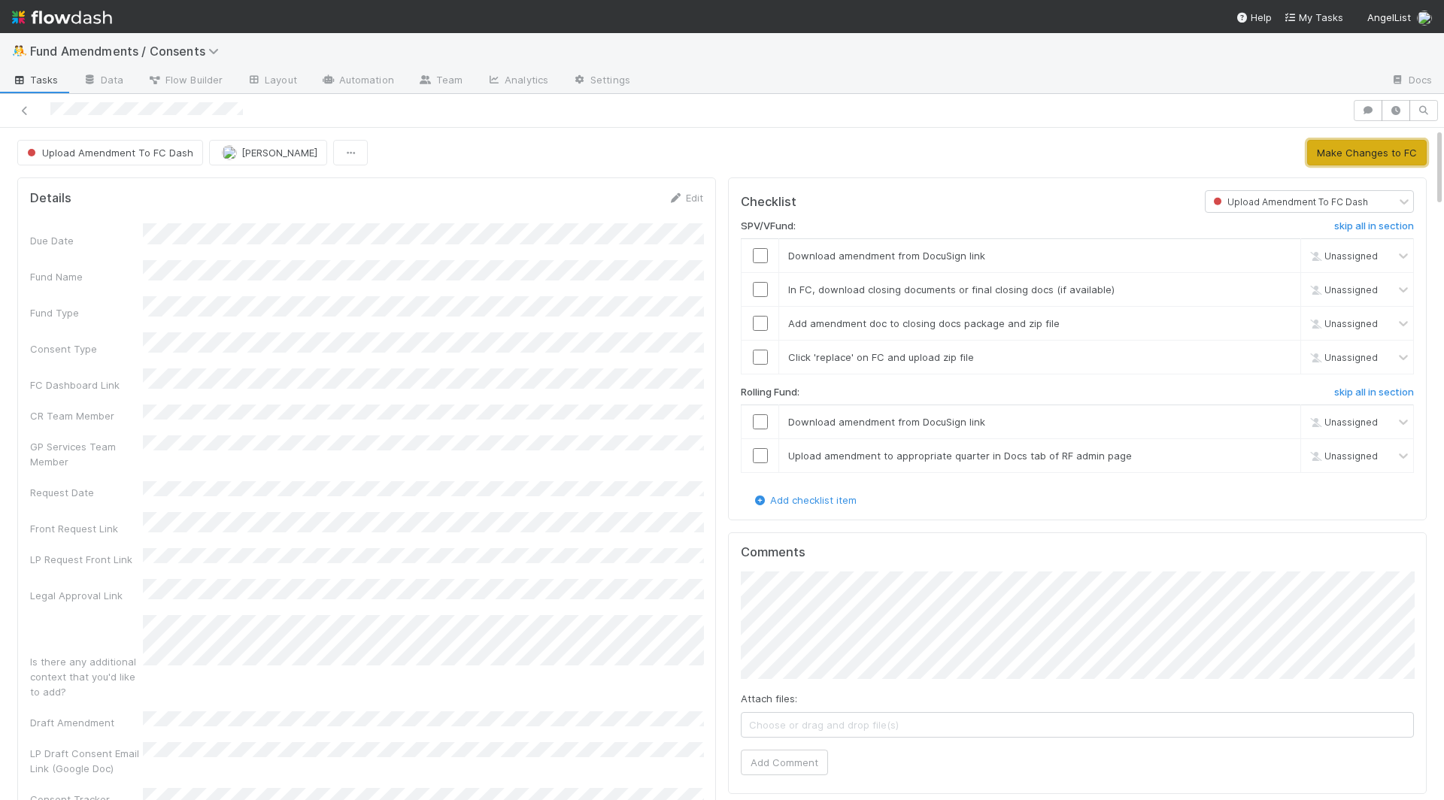
click at [1345, 150] on button "Make Changes to FC" at bounding box center [1367, 153] width 120 height 26
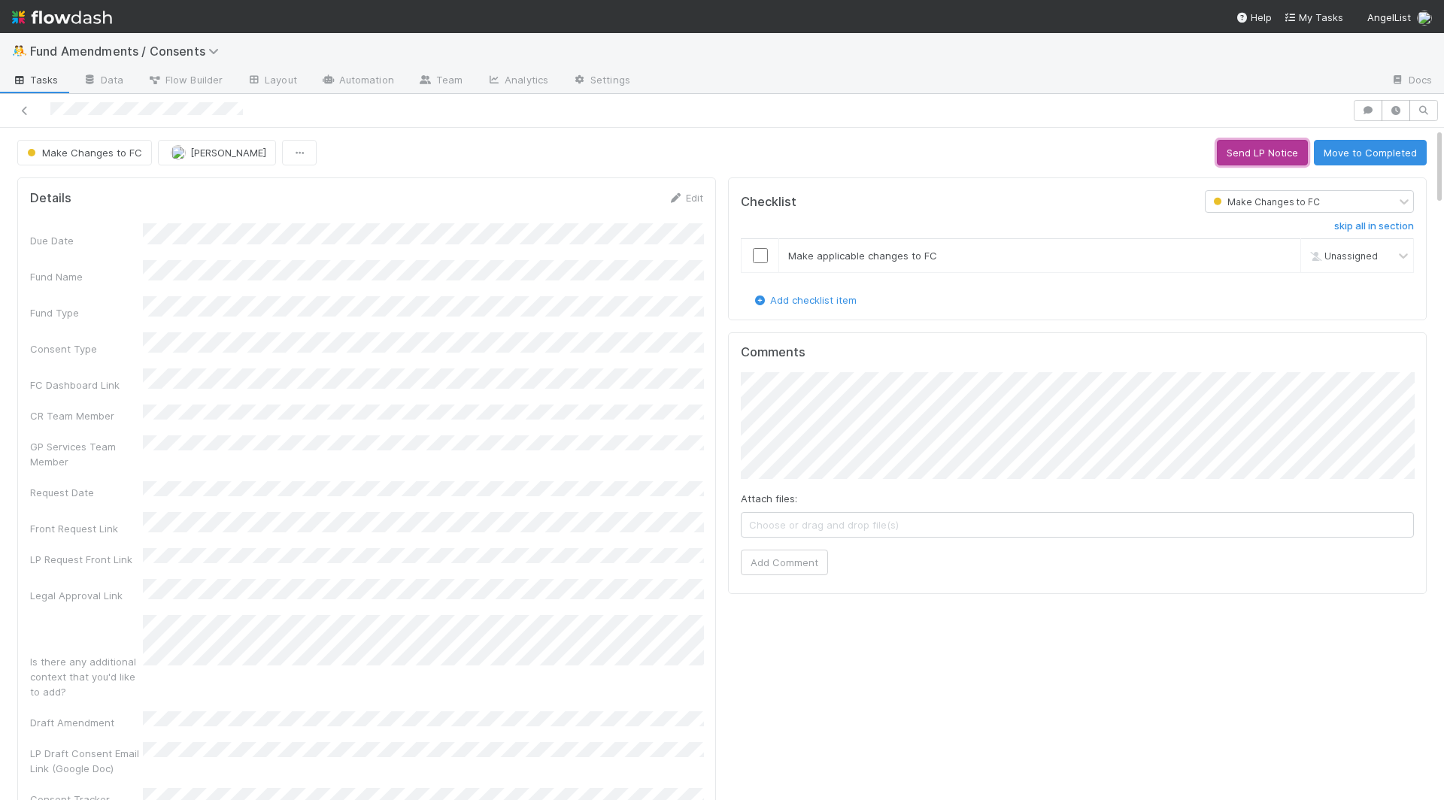
click at [1251, 153] on button "Send LP Notice" at bounding box center [1262, 153] width 91 height 26
click at [697, 198] on link "Edit" at bounding box center [685, 198] width 35 height 12
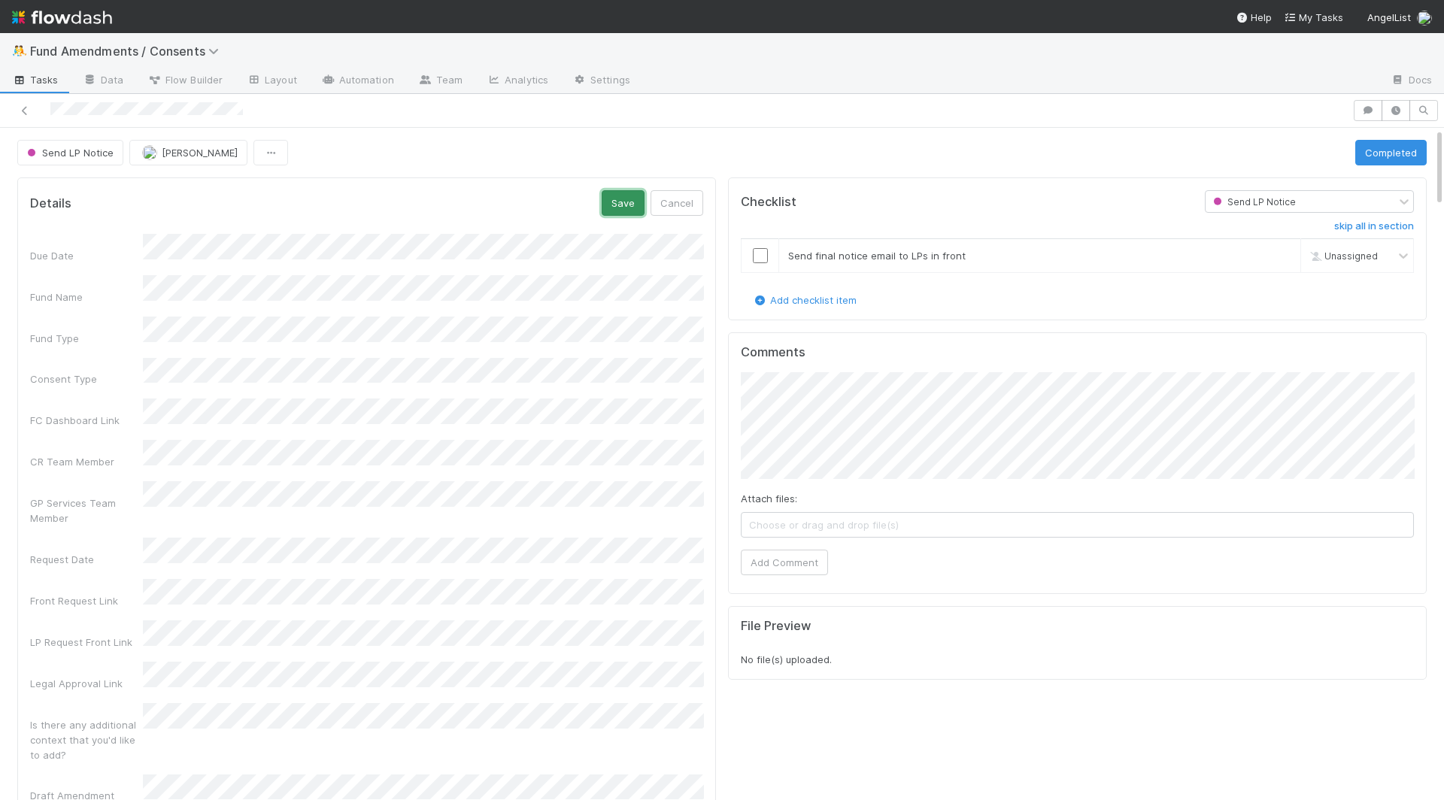
click at [623, 211] on button "Save" at bounding box center [623, 203] width 43 height 26
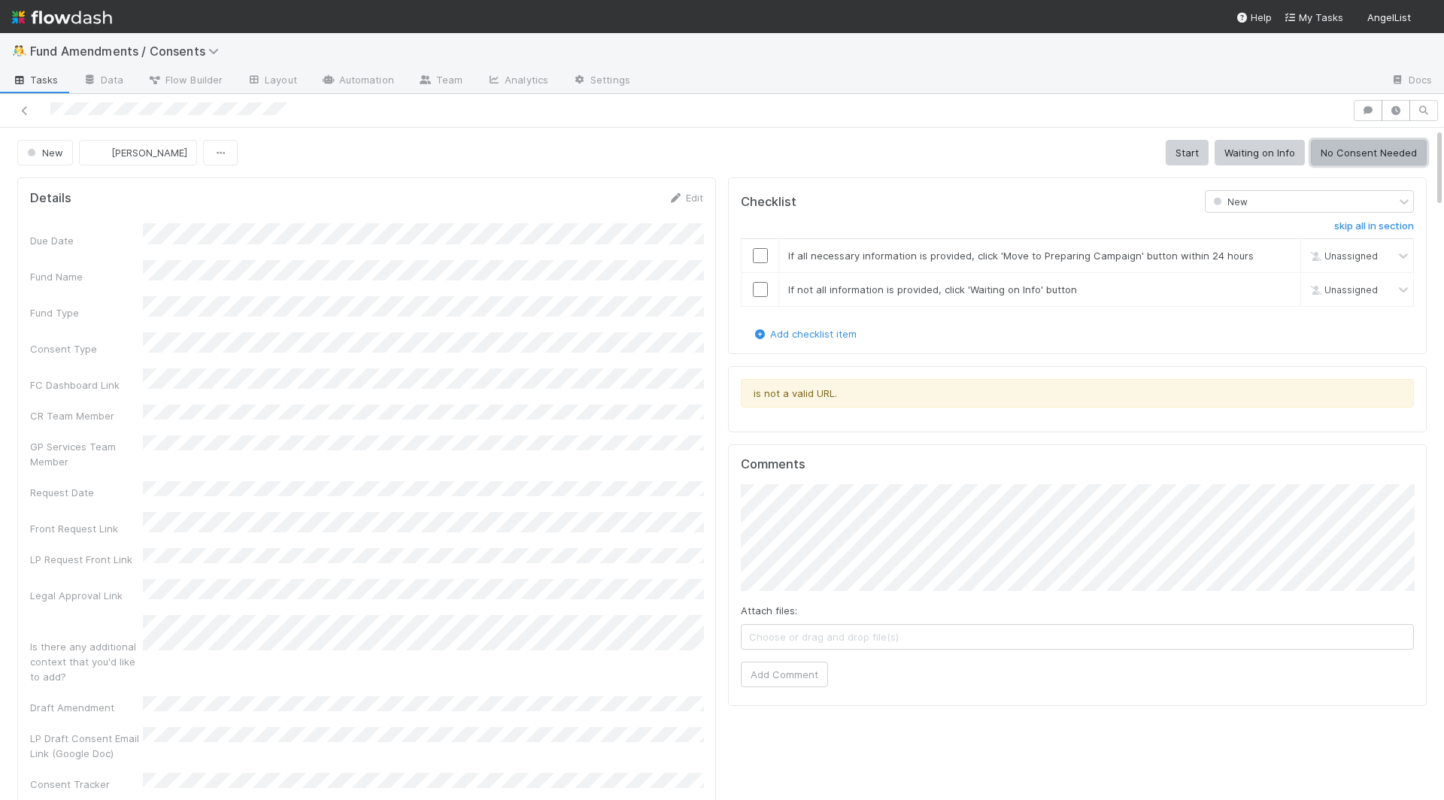
click at [1330, 162] on button "No Consent Needed" at bounding box center [1369, 153] width 116 height 26
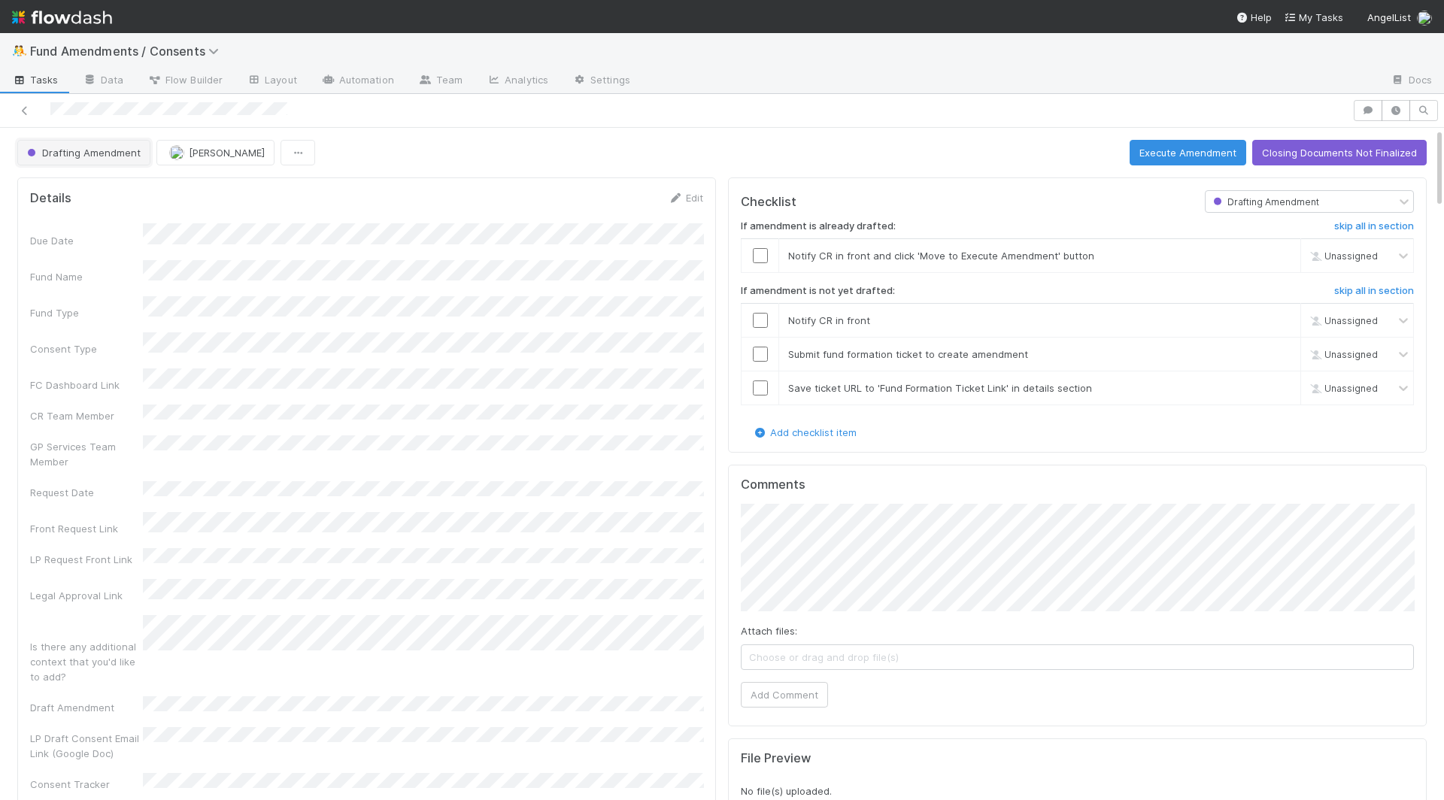
click at [77, 147] on span "Drafting Amendment" at bounding box center [82, 153] width 117 height 12
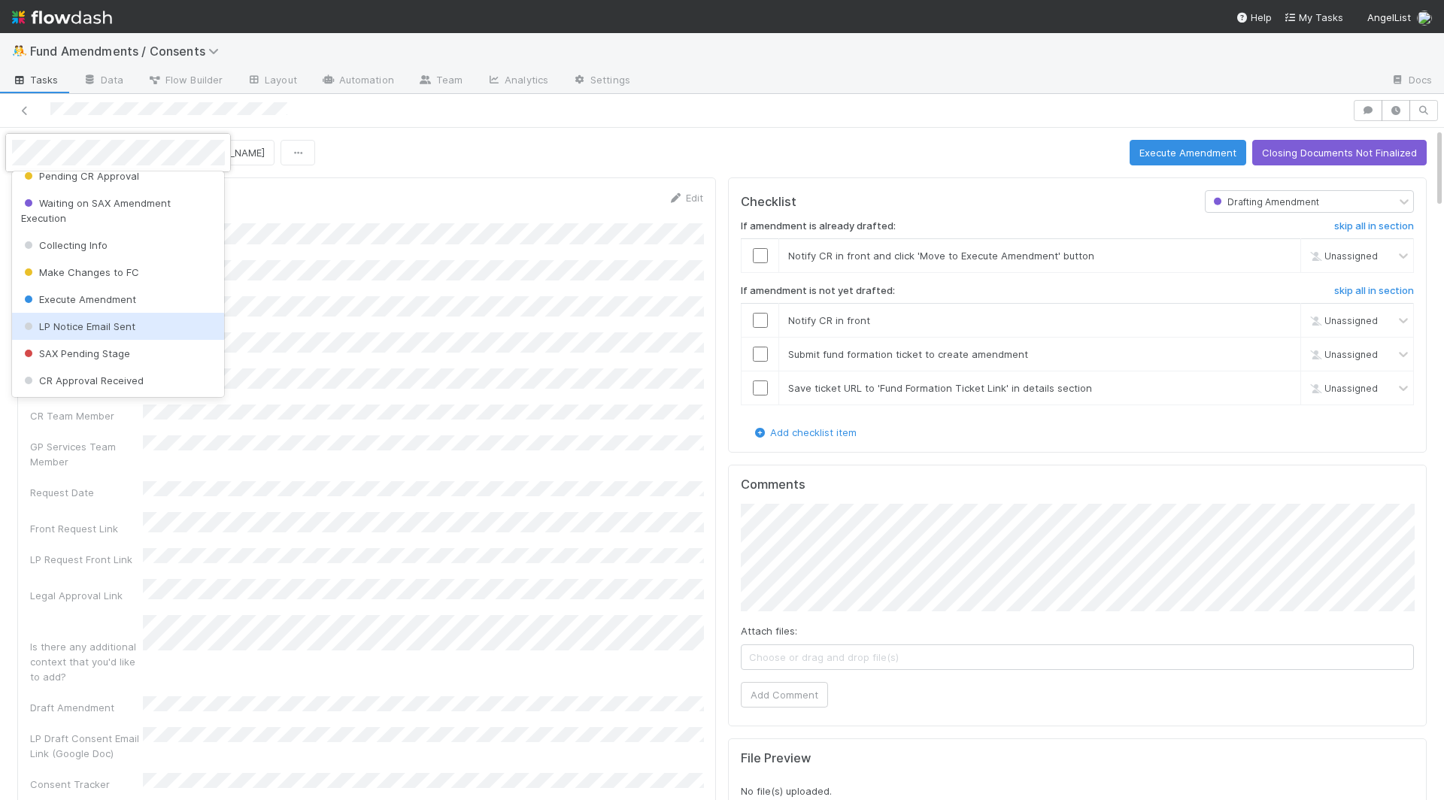
scroll to position [391, 0]
click at [111, 265] on div "Make Changes to FC" at bounding box center [118, 272] width 213 height 27
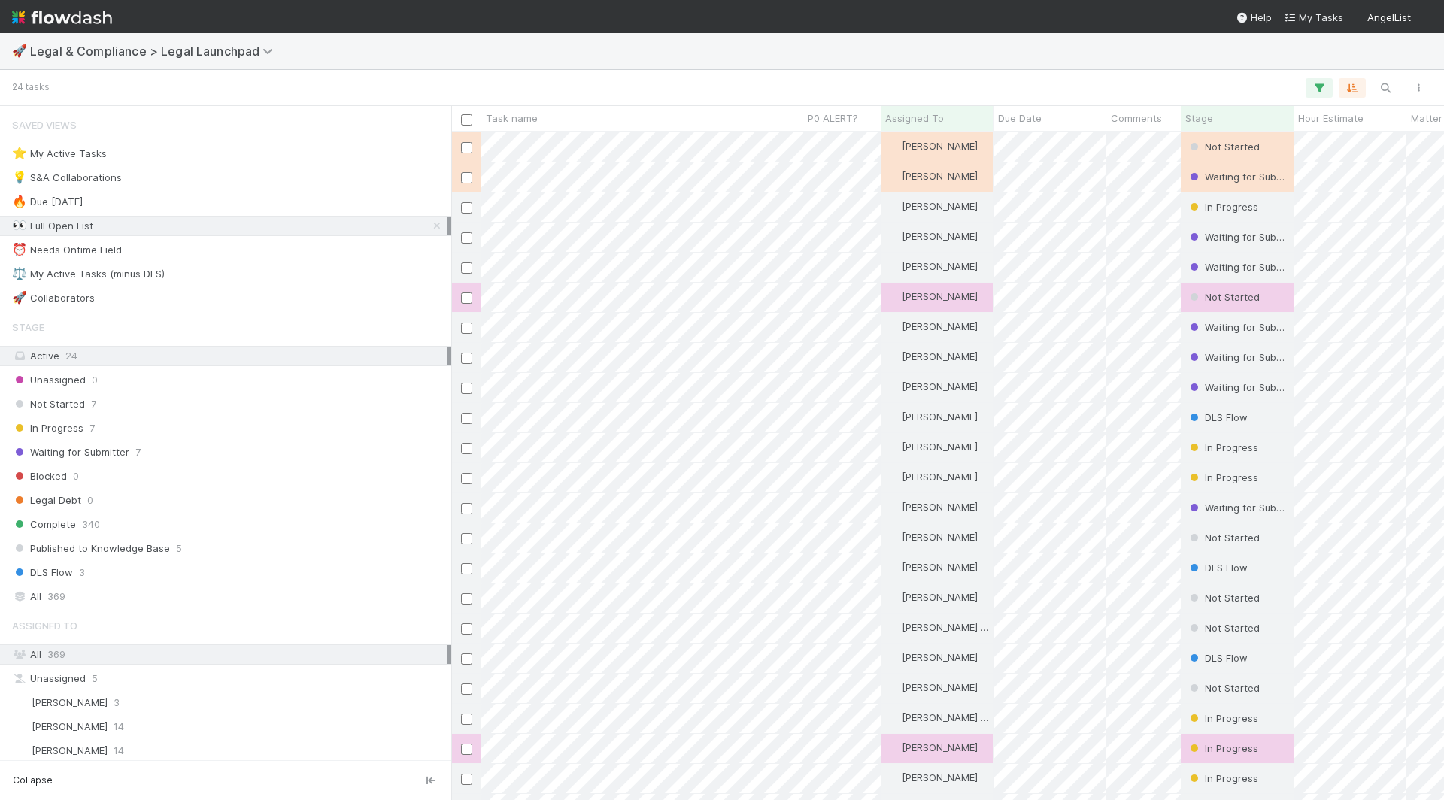
scroll to position [668, 993]
